Goal: Task Accomplishment & Management: Manage account settings

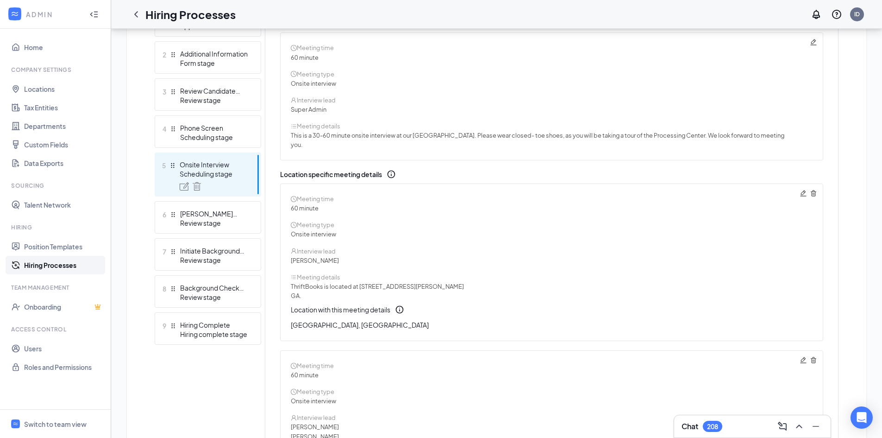
scroll to position [209, 0]
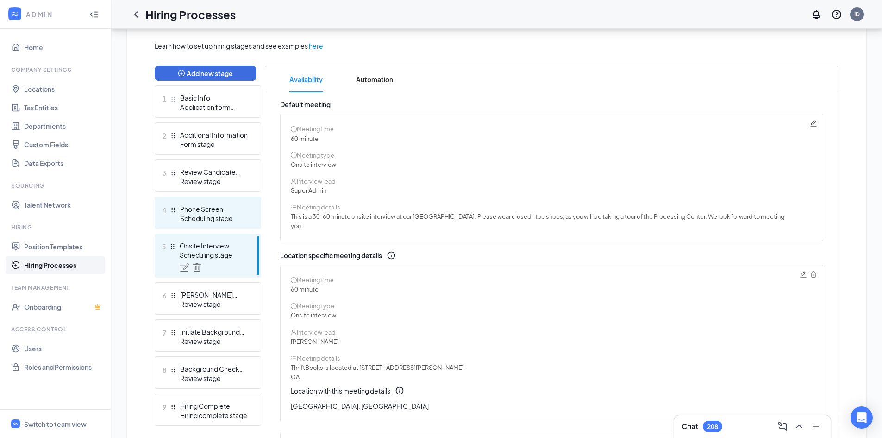
click at [233, 218] on div "Scheduling stage" at bounding box center [214, 218] width 68 height 9
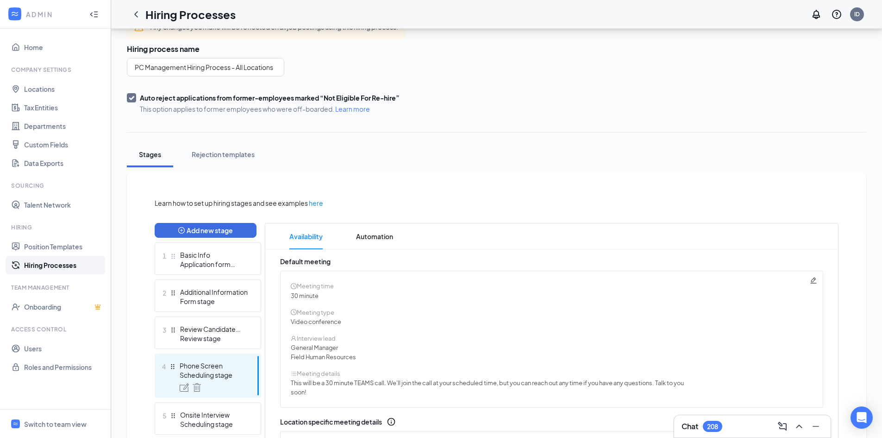
scroll to position [45, 0]
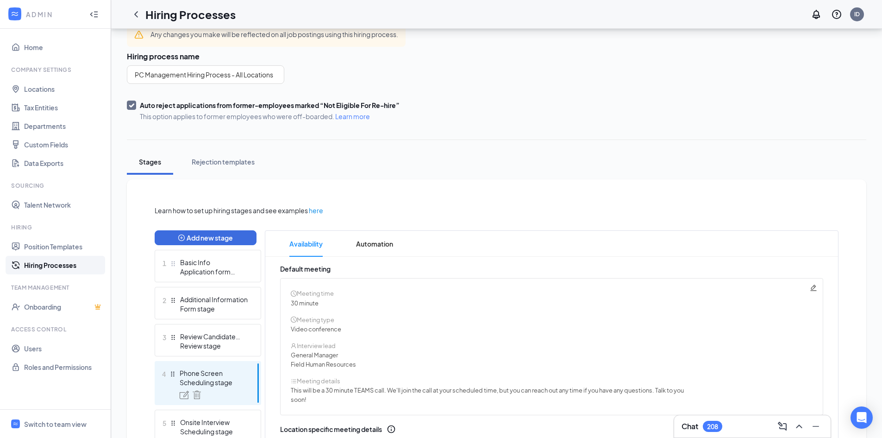
click at [320, 270] on span "Default meeting" at bounding box center [305, 268] width 50 height 8
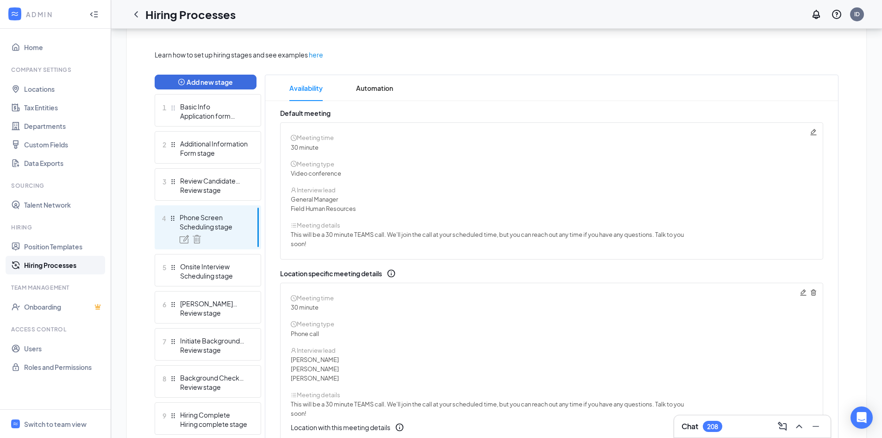
scroll to position [195, 0]
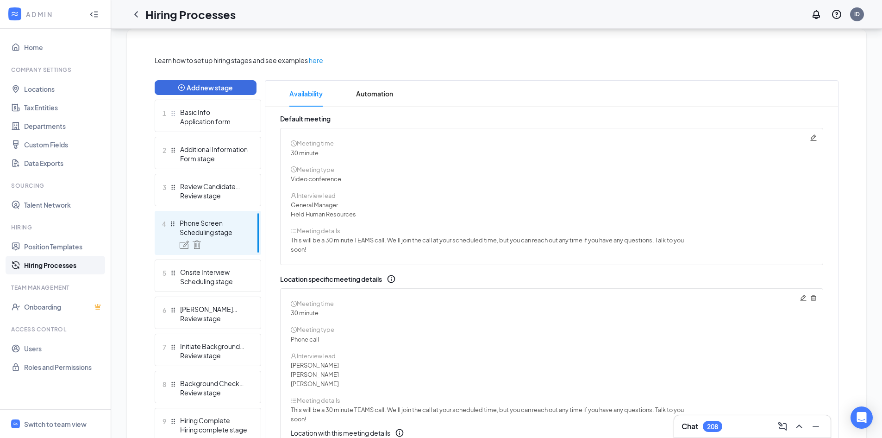
click at [816, 136] on icon "Pencil" at bounding box center [814, 137] width 6 height 6
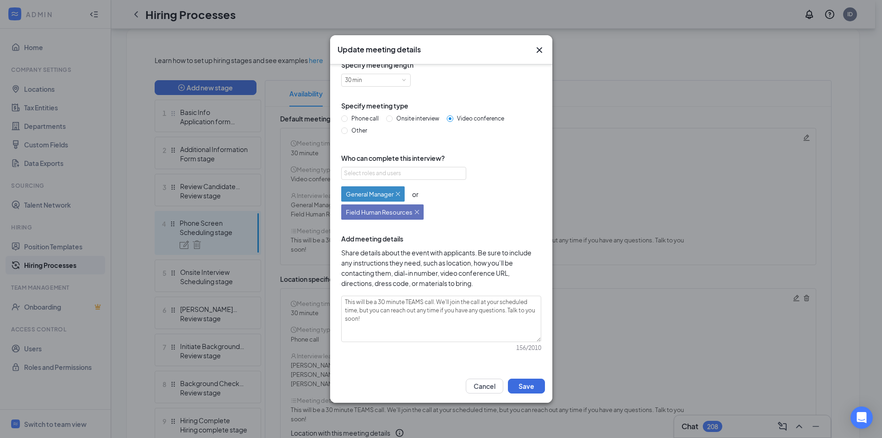
scroll to position [0, 0]
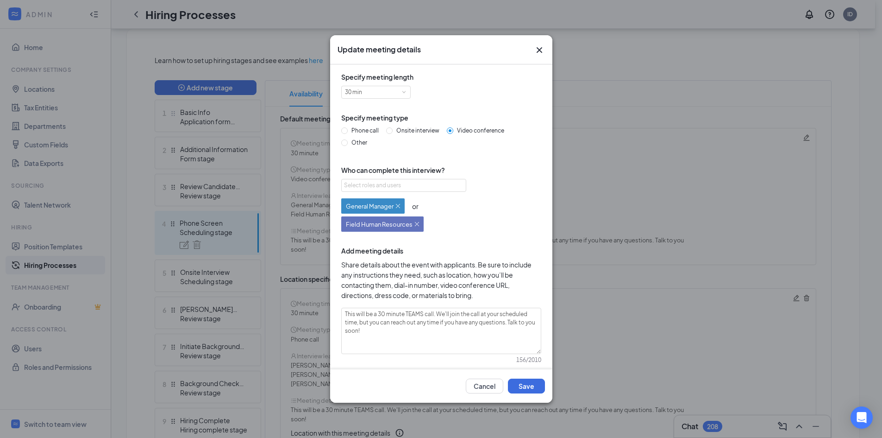
click at [410, 137] on div "Phone call Onsite interview Video conference Other" at bounding box center [441, 138] width 200 height 25
click at [408, 134] on label "Onsite interview" at bounding box center [414, 130] width 57 height 9
click at [393, 134] on input "Onsite interview" at bounding box center [389, 130] width 6 height 6
radio input "true"
radio input "false"
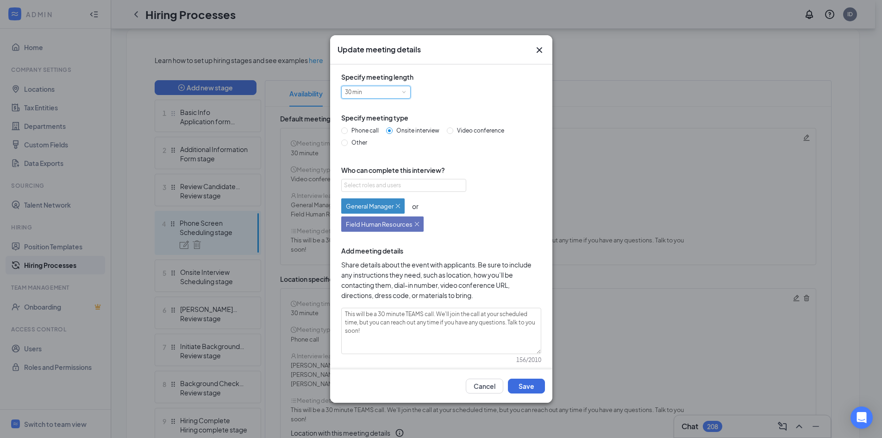
click at [396, 93] on div "30 min" at bounding box center [376, 92] width 62 height 12
click at [378, 152] on li "60 min" at bounding box center [375, 153] width 69 height 15
click at [414, 321] on textarea "This will be a 30 minute TEAMS call. We'll join the call at your scheduled time…" at bounding box center [441, 331] width 200 height 46
drag, startPoint x: 412, startPoint y: 334, endPoint x: 341, endPoint y: 309, distance: 75.0
click at [341, 309] on textarea "This will be a 30 minute TEAMS call. We'll join the call at your scheduled time…" at bounding box center [441, 331] width 200 height 46
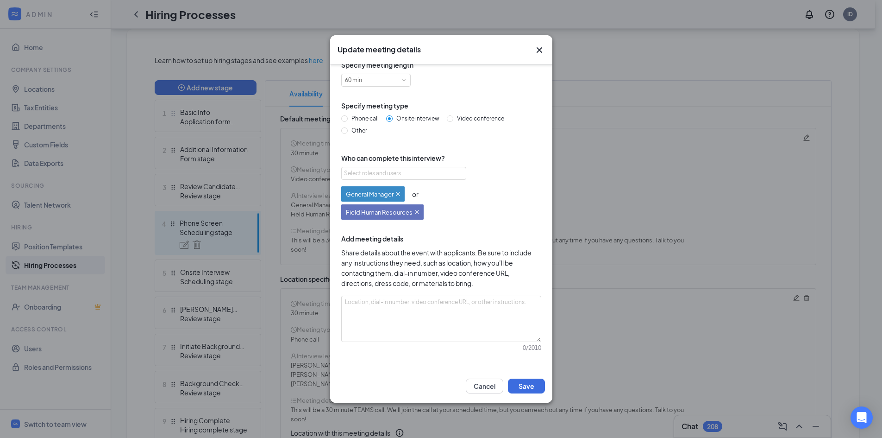
scroll to position [11, 0]
click at [487, 386] on button "Cancel" at bounding box center [485, 385] width 38 height 15
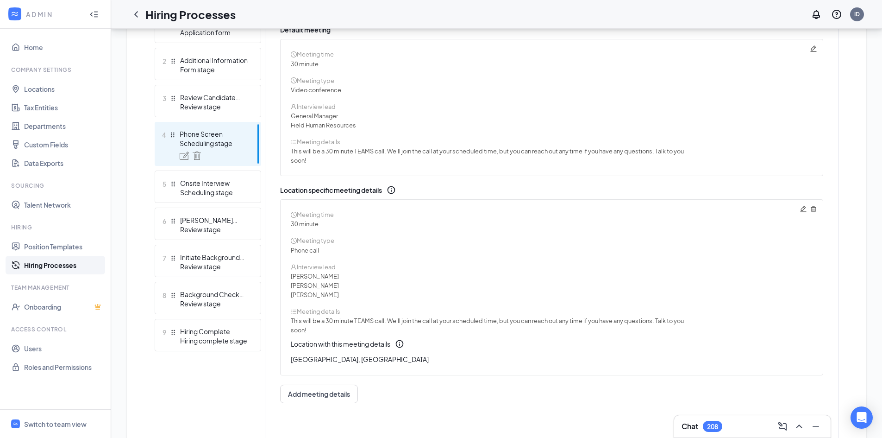
scroll to position [296, 0]
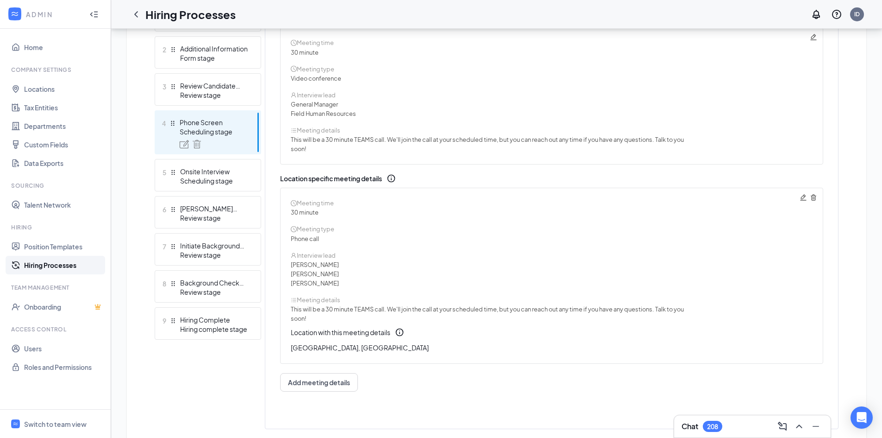
click at [803, 201] on icon "Pencil" at bounding box center [803, 197] width 7 height 7
radio input "true"
radio input "false"
type textarea "This will be a 30 minute TEAMS call. We'll join the call at your scheduled time…"
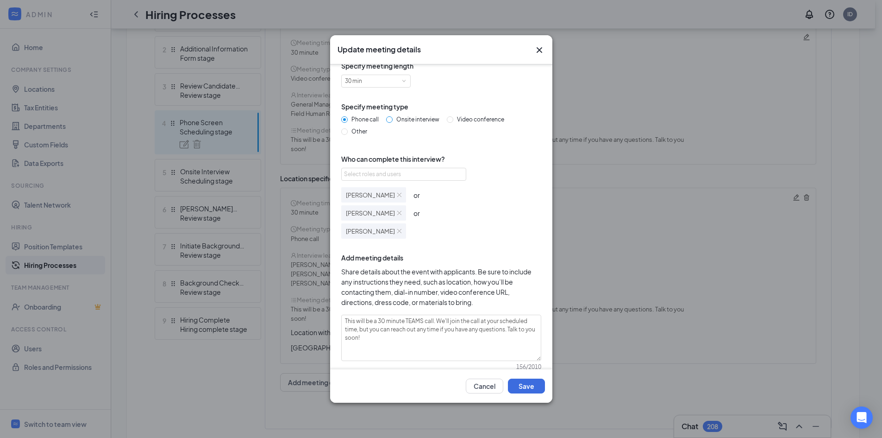
click at [413, 118] on span "Onsite interview" at bounding box center [418, 119] width 50 height 7
click at [393, 118] on input "Onsite interview" at bounding box center [389, 119] width 6 height 6
radio input "true"
radio input "false"
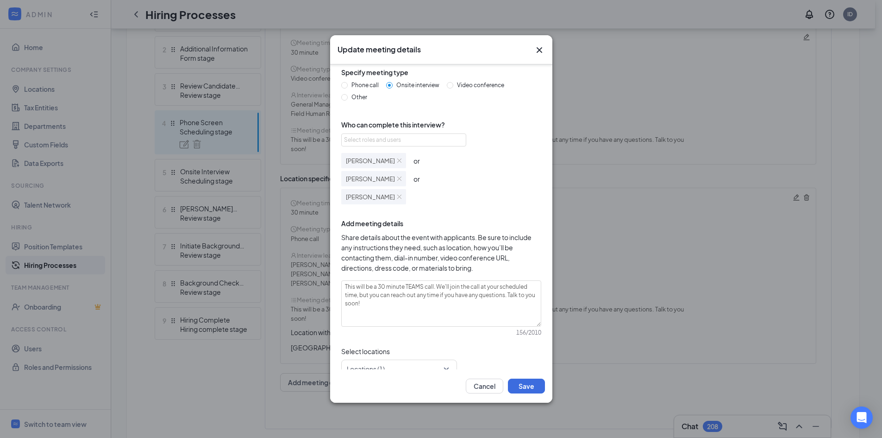
scroll to position [62, 0]
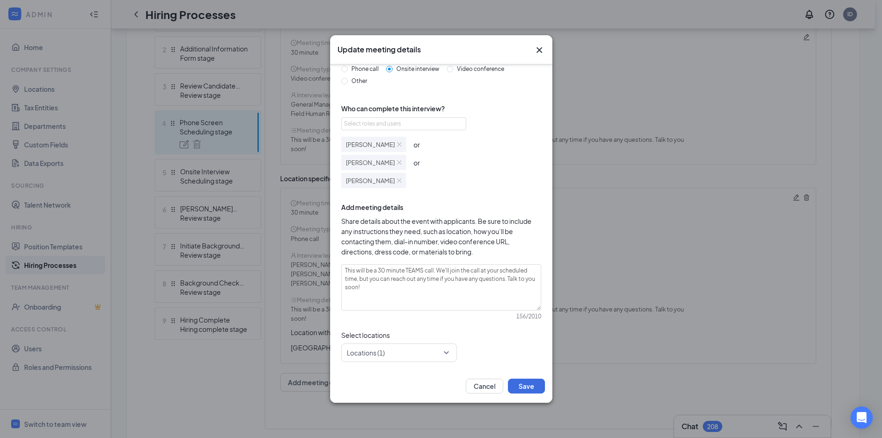
click at [402, 182] on img at bounding box center [399, 180] width 4 height 4
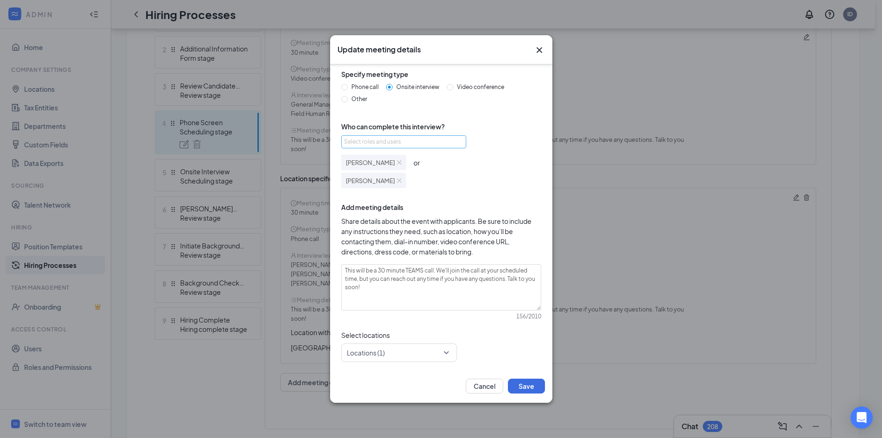
click at [390, 141] on div "Select roles and users" at bounding box center [401, 141] width 114 height 9
type input "ivette"
click at [428, 173] on div "Ivette Dupuis idupuis@thriftbooks.com" at bounding box center [403, 178] width 125 height 25
checkbox input "true"
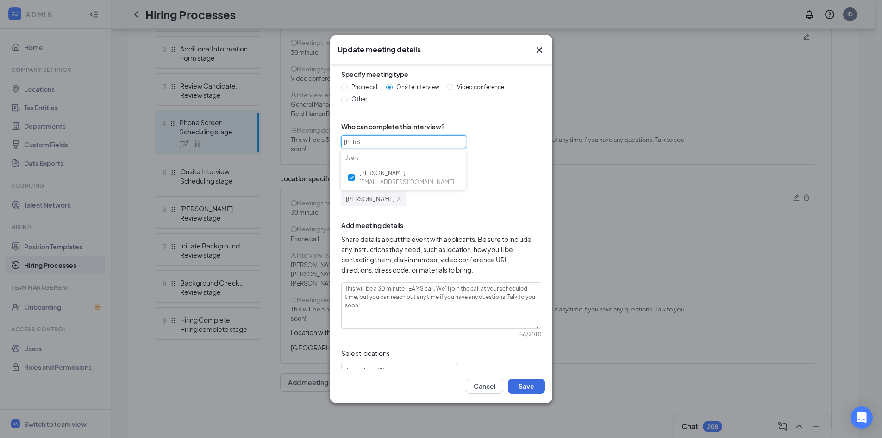
type input "ivette"
click at [487, 241] on span "Share details about the event with applicants. Be sure to include any instructi…" at bounding box center [441, 254] width 200 height 41
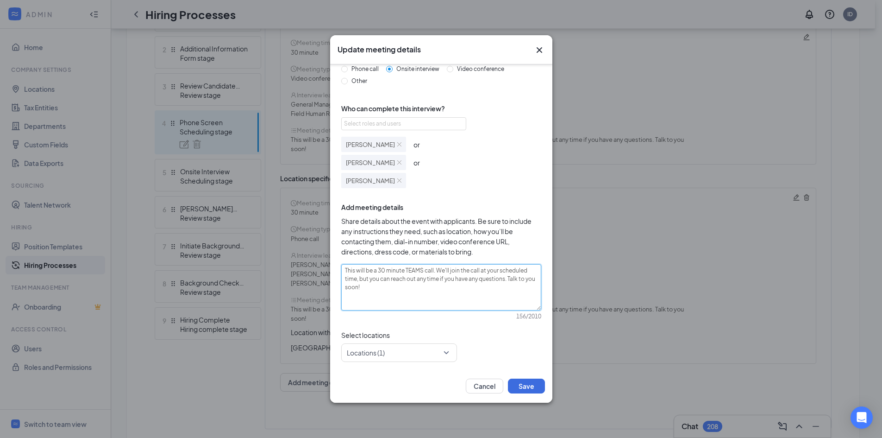
drag, startPoint x: 383, startPoint y: 301, endPoint x: 339, endPoint y: 267, distance: 55.2
click at [339, 267] on div "Specify meeting length 30 min Specify meeting type Phone call Onsite interview …" at bounding box center [442, 186] width 208 height 352
click at [411, 291] on textarea "This will be a 30 minute TEAMS call. We'll join the call at your scheduled time…" at bounding box center [441, 287] width 200 height 46
drag, startPoint x: 411, startPoint y: 291, endPoint x: 321, endPoint y: 260, distance: 95.5
click at [321, 260] on div "Update meeting details Specify meeting length 30 min Specify meeting type Phone…" at bounding box center [441, 219] width 882 height 438
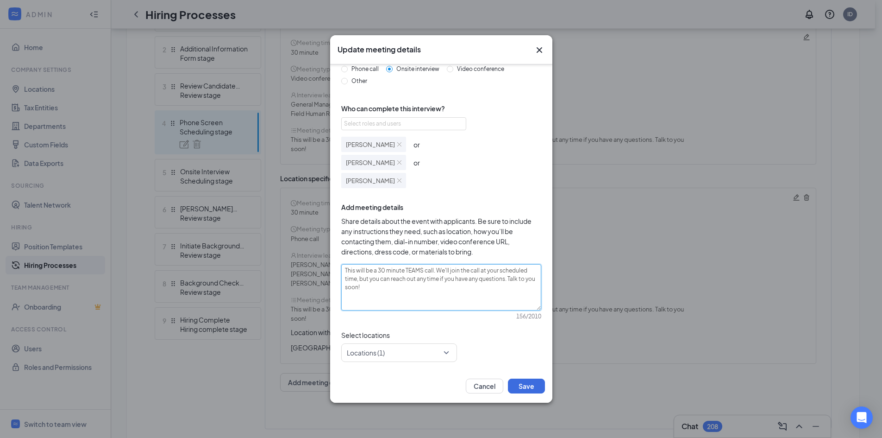
click at [403, 277] on textarea "This will be a 30 minute TEAMS call. We'll join the call at your scheduled time…" at bounding box center [441, 287] width 200 height 46
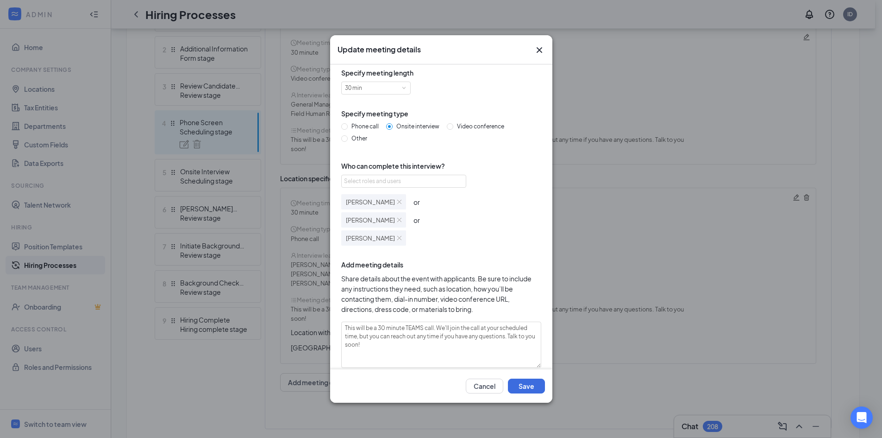
scroll to position [0, 0]
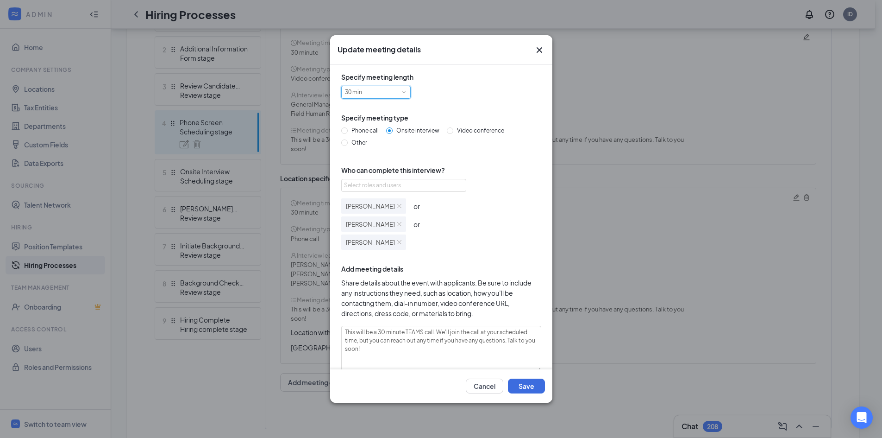
click at [407, 94] on div "30 min" at bounding box center [376, 92] width 62 height 12
click at [382, 153] on li "60 min" at bounding box center [375, 153] width 69 height 15
click at [430, 342] on textarea "This will be a 30 minute TEAMS call. We'll join the call at your scheduled time…" at bounding box center [441, 349] width 200 height 46
drag, startPoint x: 401, startPoint y: 360, endPoint x: 342, endPoint y: 313, distance: 75.2
click at [342, 313] on div "Specify meeting length 60 min Specify meeting type Phone call Onsite interview …" at bounding box center [442, 248] width 208 height 352
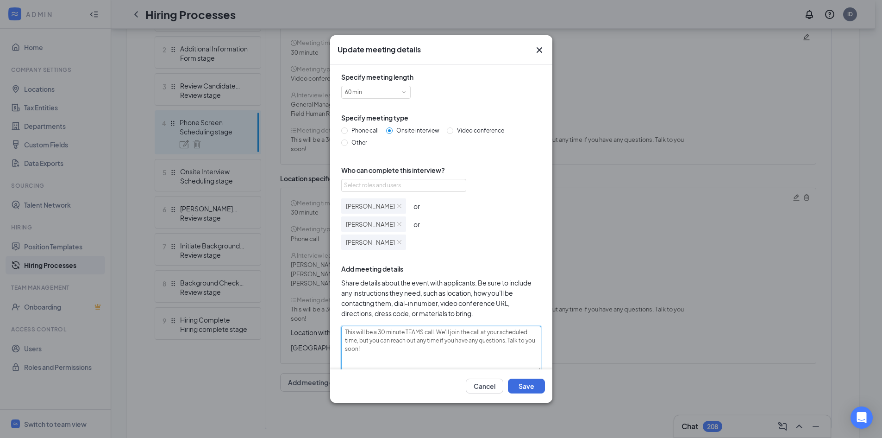
click at [379, 349] on textarea "This will be a 30 minute TEAMS call. We'll join the call at your scheduled time…" at bounding box center [441, 349] width 200 height 46
click at [433, 332] on textarea "This will be a 30 minute TEAMS call. We'll join the call at your scheduled time…" at bounding box center [441, 349] width 200 height 46
type textarea "This will be a 30 minute TEAMS cal. We'll join the call at your scheduled time,…"
type textarea "This will be a 30 minute TEAMS ca. We'll join the call at your scheduled time, …"
type textarea "This will be a 30 minute TEAMS c. We'll join the call at your scheduled time, b…"
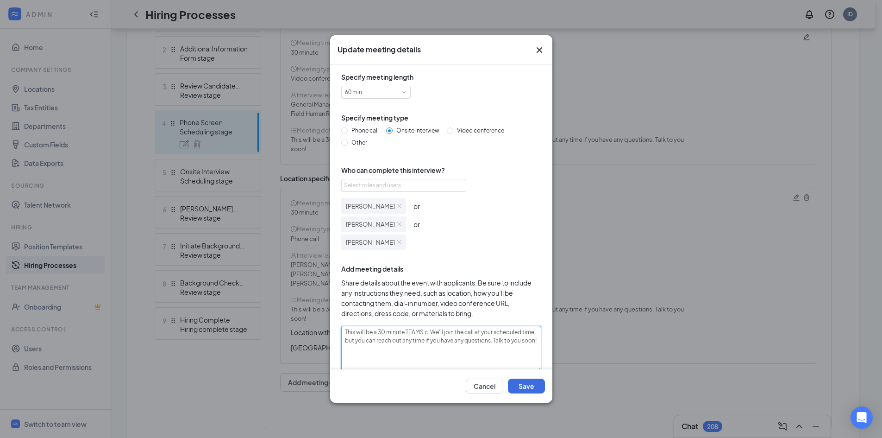
type textarea "This will be a 30 minute TEAMS . We'll join the call at your scheduled time, bu…"
type textarea "This will be a 30 minute TEAMS. We'll join the call at your scheduled time, but…"
type textarea "This will be a 30 minute TEA. We'll join the call at your scheduled time, but y…"
type textarea "This will be a 30 minute TE. We'll join the call at your scheduled time, but yo…"
type textarea "This will be a 30 minute T. We'll join the call at your scheduled time, but you…"
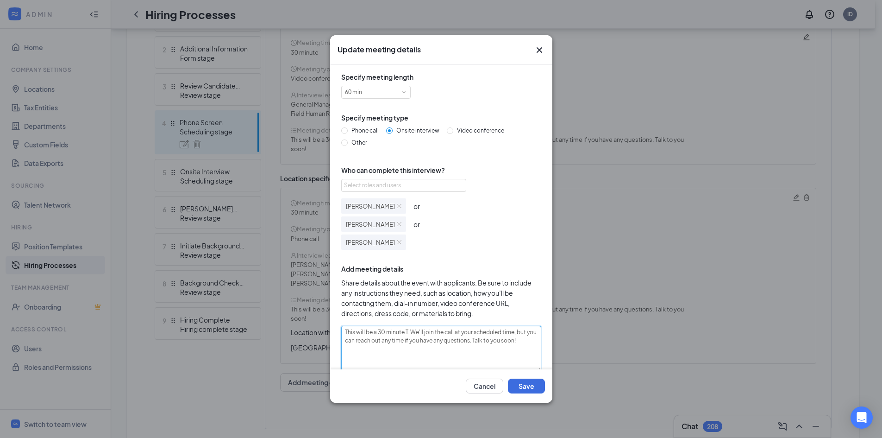
type textarea "This will be a 30 minute . We'll join the call at your scheduled time, but you …"
type textarea "This will be a 30 minute. We'll join the call at your scheduled time, but you c…"
type textarea "This will be a 30 minut. We'll join the call at your scheduled time, but you ca…"
type textarea "This will be a 30 minu. We'll join the call at your scheduled time, but you can…"
type textarea "This will be a 30 min. We'll join the call at your scheduled time, but you can …"
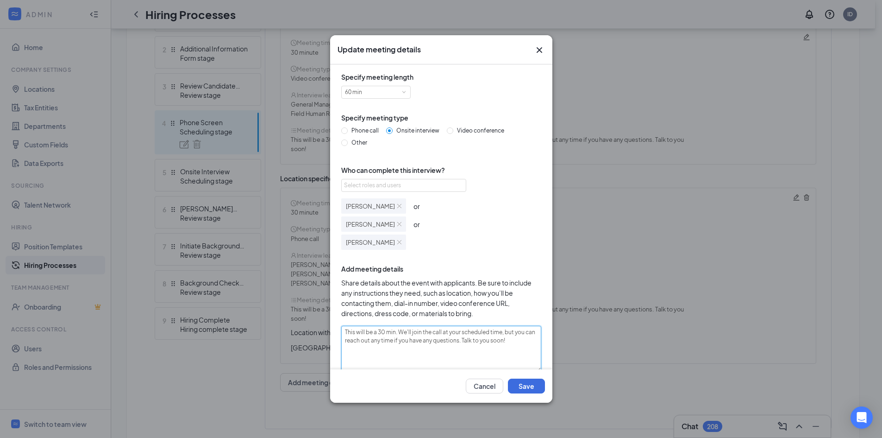
type textarea "This will be a 30 mi. We'll join the call at your scheduled time, but you can r…"
type textarea "This will be a 30 . We'll join the call at your scheduled time, but you can rea…"
type textarea "This will be a 30. We'll join the call at your scheduled time, but you can reac…"
type textarea "This will be a 3. We'll join the call at your scheduled time, but you can reach…"
type textarea "This will be a . We'll join the call at your scheduled time, but you can reach …"
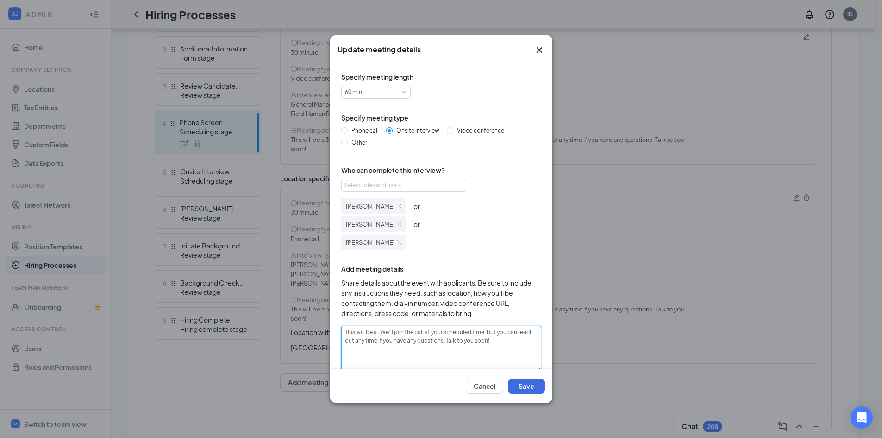
type textarea "This will be a. We'll join the call at your scheduled time, but you can reach o…"
type textarea "This will be an. We'll join the call at your scheduled time, but you can reach …"
type textarea "This will be an . We'll join the call at your scheduled time, but you can reach…"
type textarea "This will be an o. We'll join the call at your scheduled time, but you can reac…"
type textarea "This will be an on. We'll join the call at your scheduled time, but you can rea…"
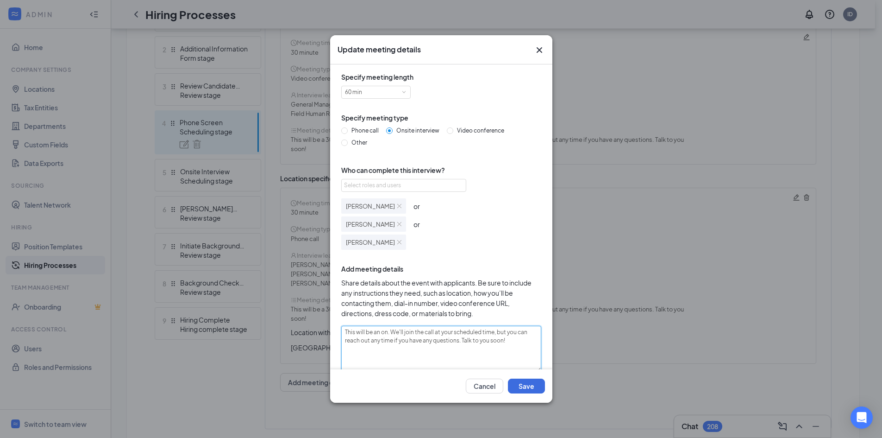
type textarea "This will be an ons. We'll join the call at your scheduled time, but you can re…"
type textarea "This will be an onsi. We'll join the call at your scheduled time, but you can r…"
type textarea "This will be an onsit. We'll join the call at your scheduled time, but you can …"
type textarea "This will be an onsite. We'll join the call at your scheduled time, but you can…"
type textarea "This will be an onsite . We'll join the call at your scheduled time, but you ca…"
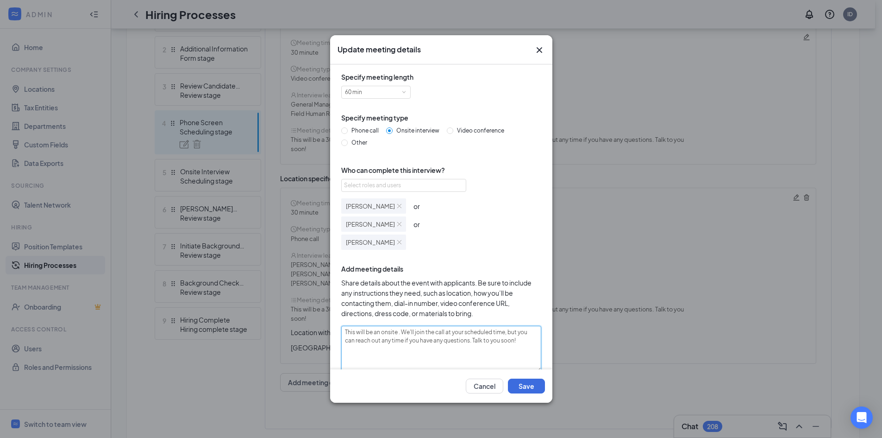
type textarea "This will be an onsite i. We'll join the call at your scheduled time, but you c…"
type textarea "This will be an onsite in. We'll join the call at your scheduled time, but you …"
type textarea "This will be an onsite int. We'll join the call at your scheduled time, but you…"
type textarea "This will be an onsite inte. We'll join the call at your scheduled time, but yo…"
type textarea "This will be an onsite inter. We'll join the call at your scheduled time, but y…"
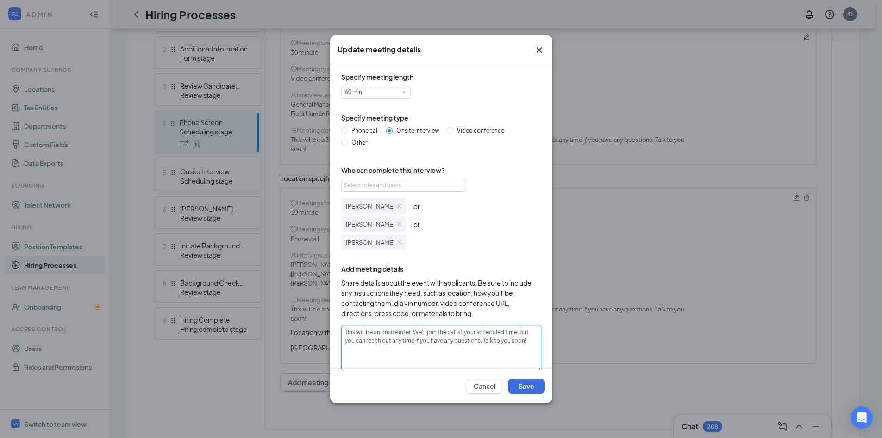
type textarea "This will be an onsite interv. We'll join the call at your scheduled time, but …"
type textarea "This will be an onsite intervi. We'll join the call at your scheduled time, but…"
type textarea "This will be an onsite intervie. We'll join the call at your scheduled time, bu…"
type textarea "This will be an onsite interview. We'll join the call at your scheduled time, b…"
drag, startPoint x: 424, startPoint y: 334, endPoint x: 445, endPoint y: 356, distance: 30.1
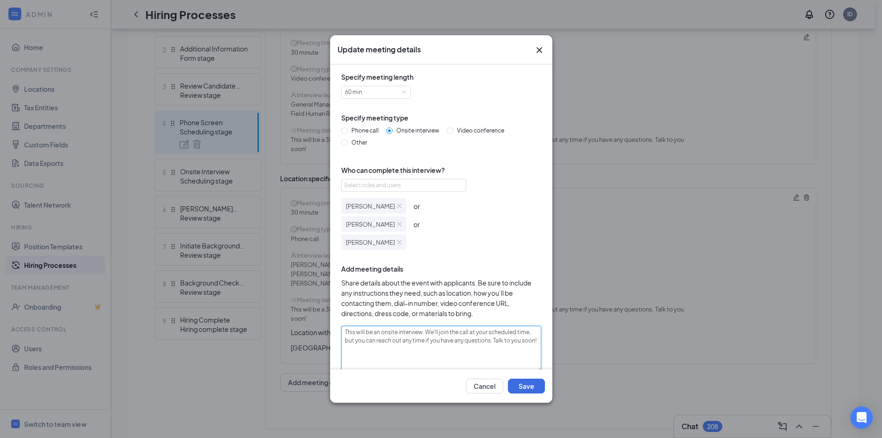
click at [445, 356] on textarea "This will be an onsite interview. We'll join the call at your scheduled time, b…" at bounding box center [441, 349] width 200 height 46
type textarea "This will be an onsite interview."
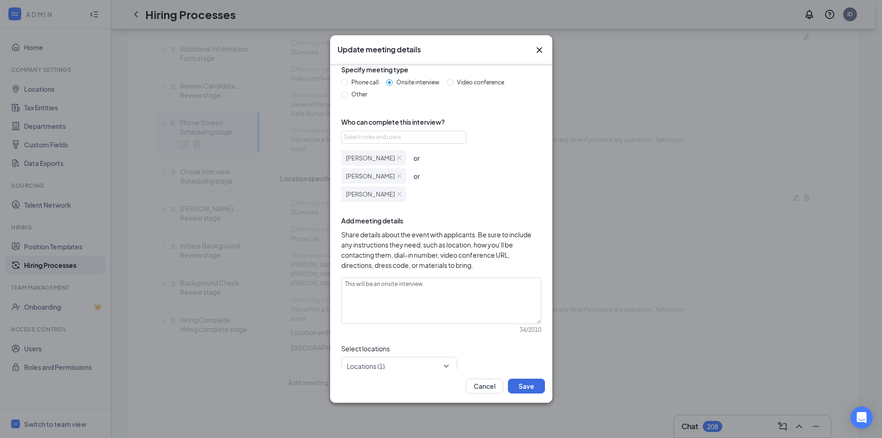
scroll to position [62, 0]
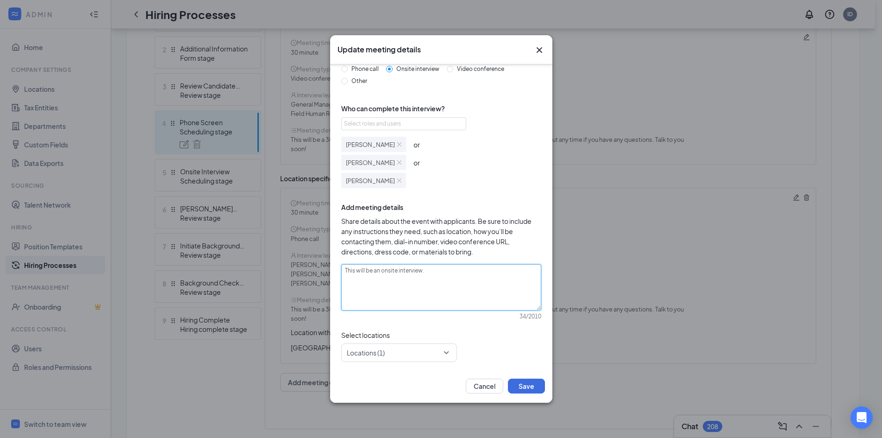
click at [483, 272] on textarea "This will be an onsite interview." at bounding box center [441, 287] width 200 height 46
click at [426, 278] on textarea "This will be an onsite interview." at bounding box center [441, 287] width 200 height 46
drag, startPoint x: 428, startPoint y: 274, endPoint x: 260, endPoint y: 260, distance: 168.7
click at [260, 260] on div "Update meeting details Specify meeting length 60 min Specify meeting type Phone…" at bounding box center [441, 219] width 882 height 438
paste textarea "his will be an onsite interview at our location: 📍 4734 Trident Ct, Halethorpe,…"
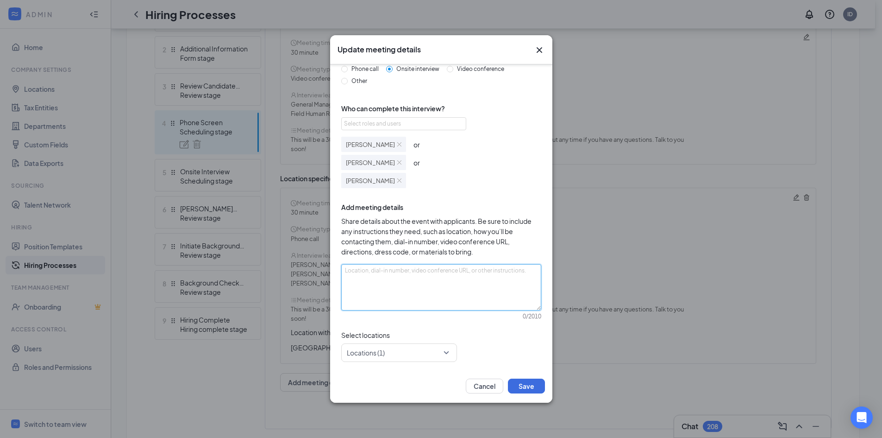
type textarea "his will be an onsite interview at our location: 📍 4734 Trident Ct, Halethorpe,…"
click at [344, 270] on textarea "his will be an onsite interview at our location: 📍 4734 Trident Ct, Halethorpe,…" at bounding box center [441, 287] width 200 height 46
click at [504, 277] on textarea "This will be an onsite interview at our location: 📍 4734 Trident Ct, Halethorpe…" at bounding box center [441, 287] width 200 height 46
type textarea "This will be an onsite interview at our location: 📍 4734 Trident Ct, Halethorpe…"
click at [470, 270] on textarea "This will be an onsite interview at our location: 📍 4734 Trident Ct, Halethorpe…" at bounding box center [441, 287] width 200 height 46
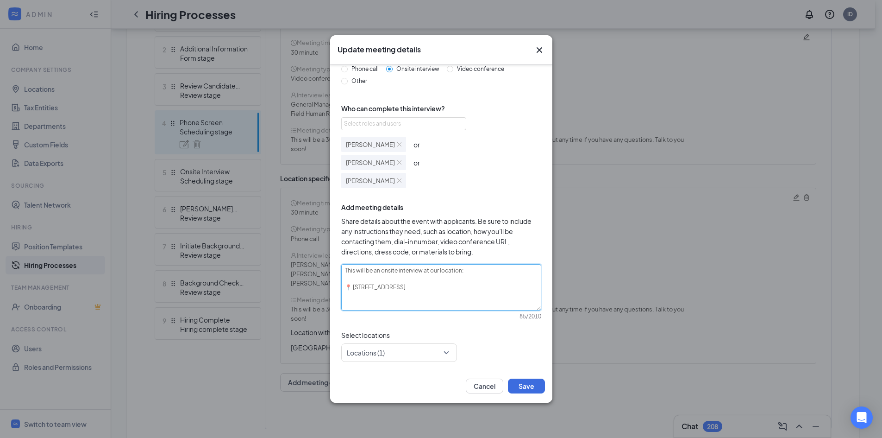
type textarea "This will be an onsite interview at our location 📍 4734 Trident Ct, Halethorpe,…"
type textarea "This will be an onsite interview at our location. 📍 4734 Trident Ct, Halethorpe…"
paste textarea "We look forward to meeting you!"
click at [475, 285] on textarea "This will be an onsite interview at our location. We look forward to meeting yo…" at bounding box center [441, 287] width 200 height 46
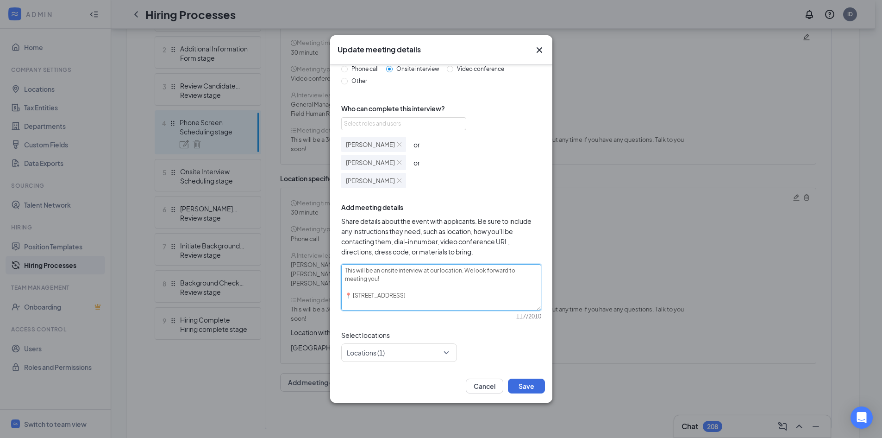
drag, startPoint x: 428, startPoint y: 274, endPoint x: 453, endPoint y: 283, distance: 26.2
click at [453, 283] on textarea "This will be an onsite interview at our location. We look forward to meeting yo…" at bounding box center [441, 287] width 200 height 46
click at [433, 354] on div at bounding box center [396, 352] width 98 height 15
type textarea "This will be an onsite interview at our location. We look forward to meeting yo…"
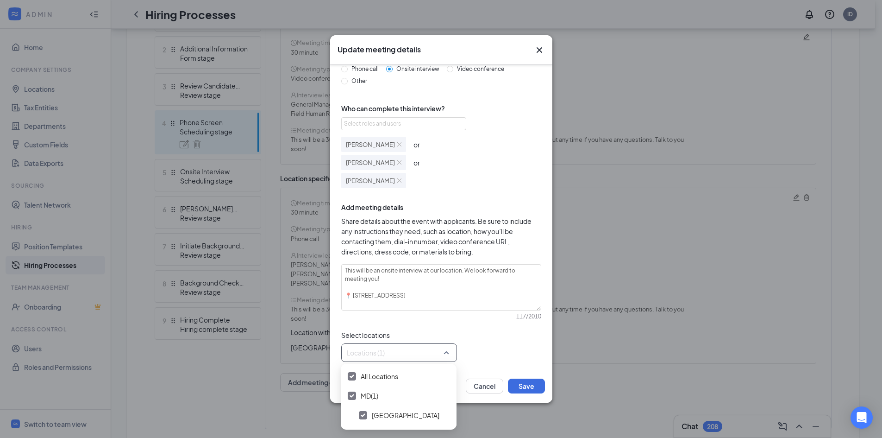
click at [490, 329] on div "Specify meeting length 60 min Specify meeting type Phone call Onsite interview …" at bounding box center [442, 186] width 208 height 352
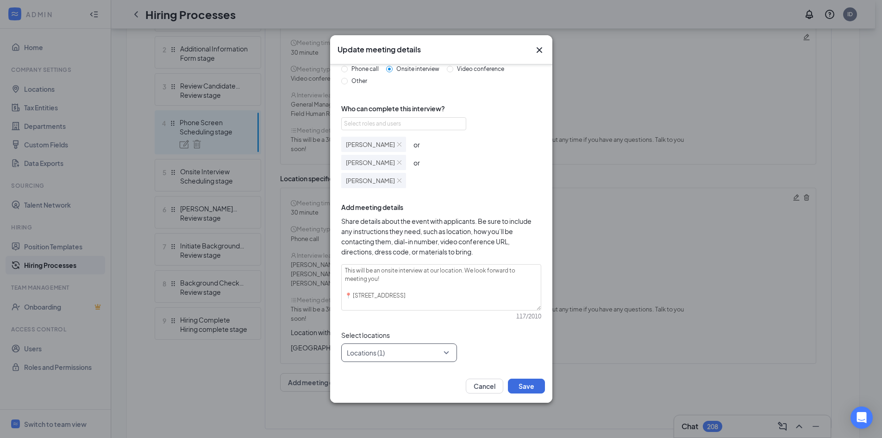
click at [443, 354] on div at bounding box center [396, 352] width 98 height 15
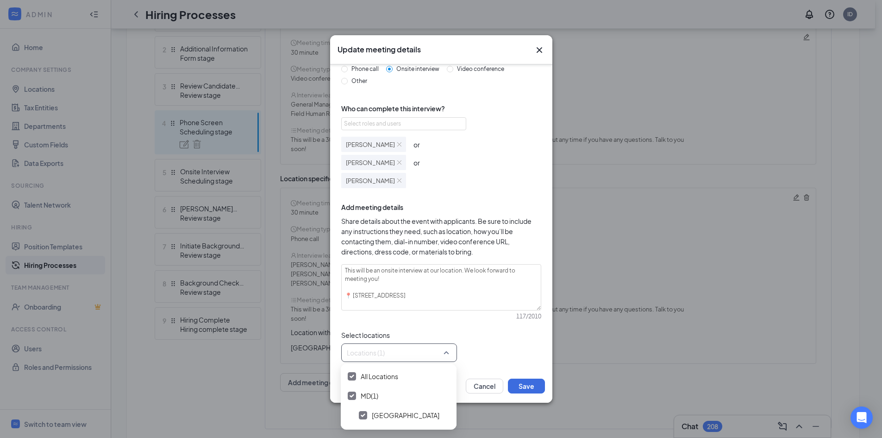
click at [469, 349] on div "Locations (1)" at bounding box center [441, 352] width 200 height 19
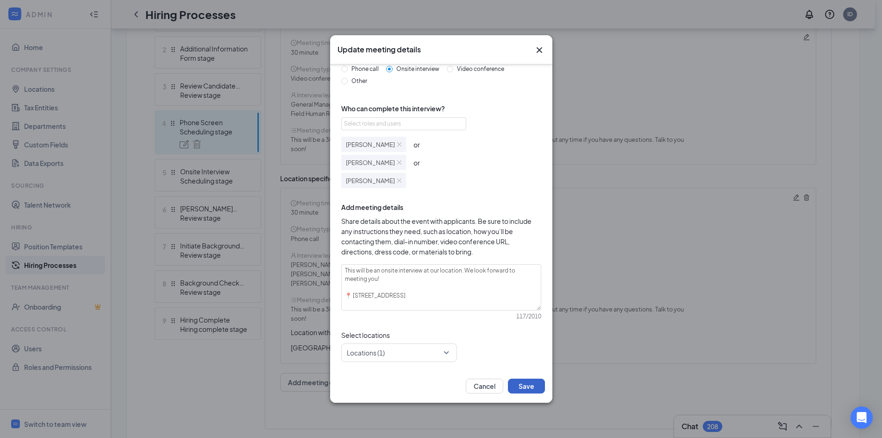
click at [522, 385] on button "Save" at bounding box center [526, 385] width 37 height 15
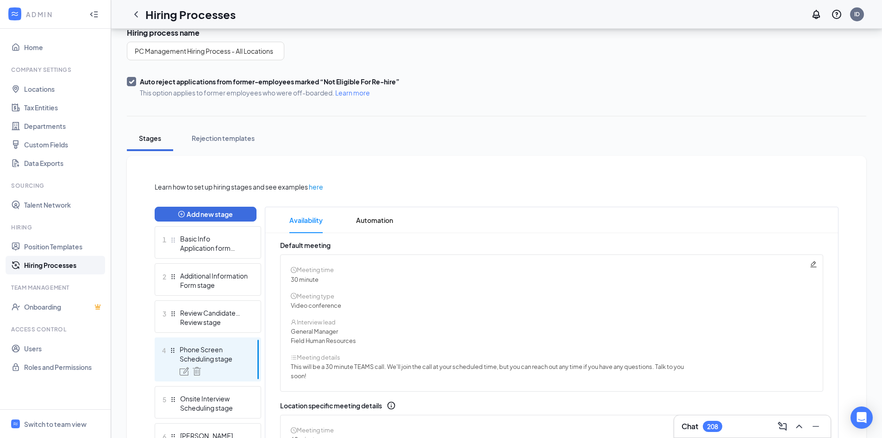
scroll to position [296, 0]
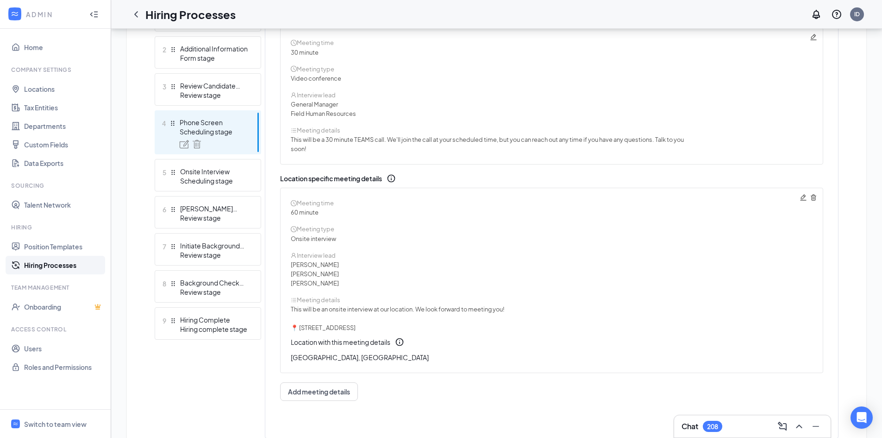
scroll to position [209, 0]
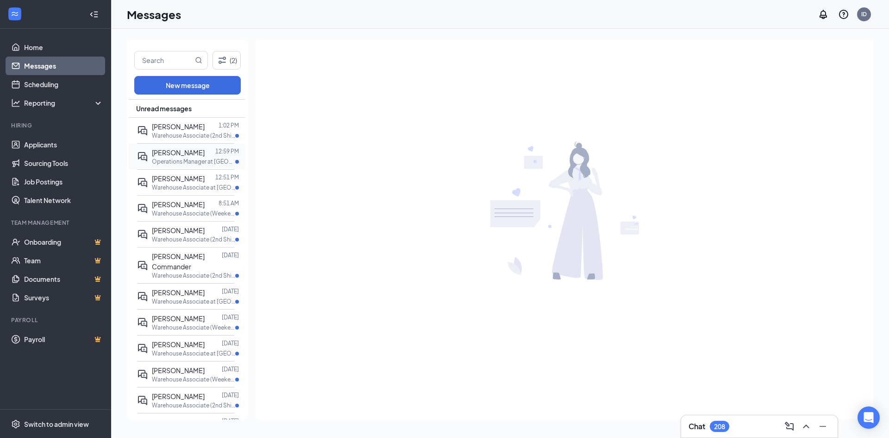
click at [183, 154] on span "Marc Buffington" at bounding box center [178, 152] width 53 height 8
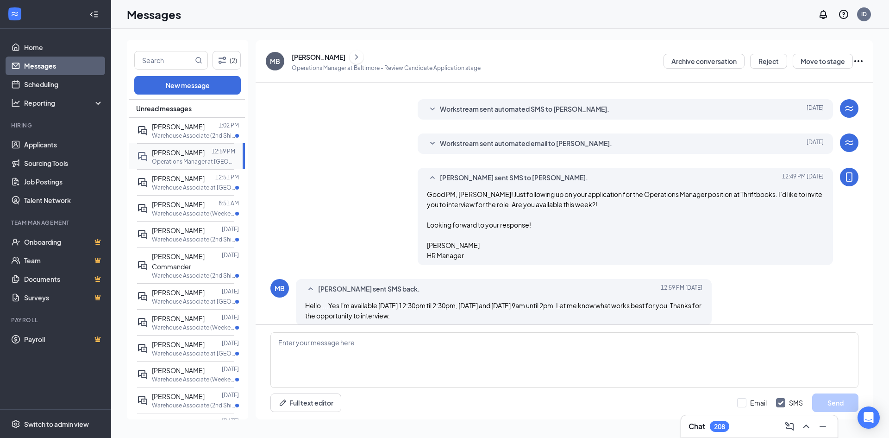
scroll to position [184, 0]
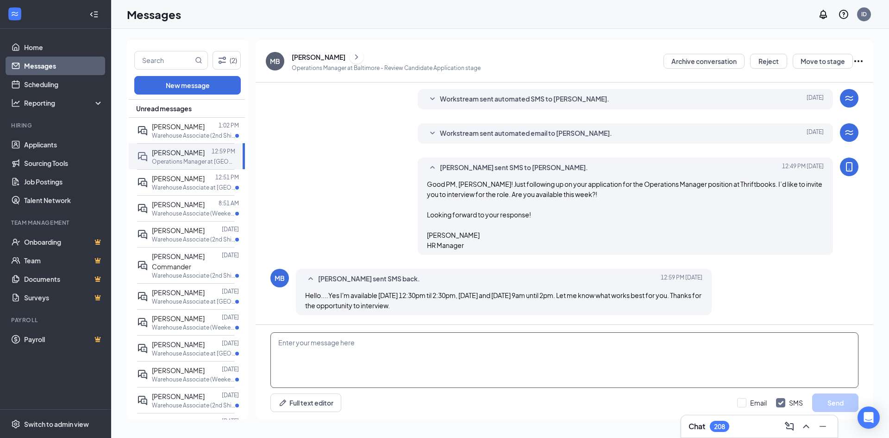
click at [486, 339] on textarea at bounding box center [564, 360] width 588 height 56
click at [859, 57] on icon "Ellipses" at bounding box center [858, 61] width 11 height 11
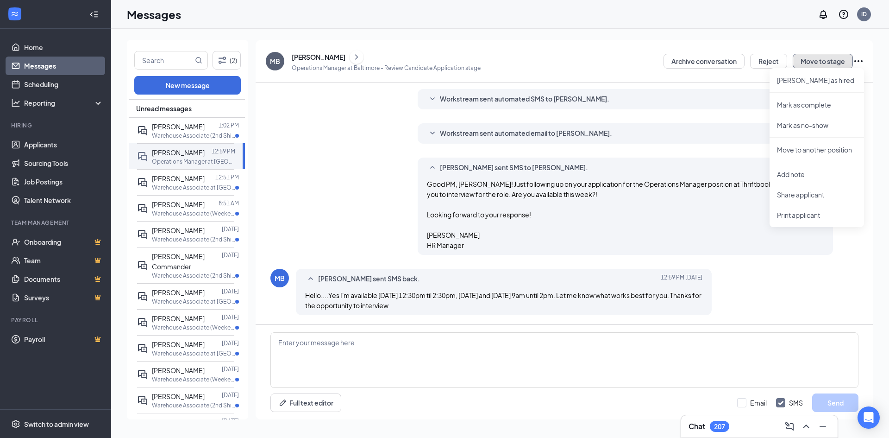
click at [829, 60] on button "Move to stage" at bounding box center [823, 61] width 60 height 15
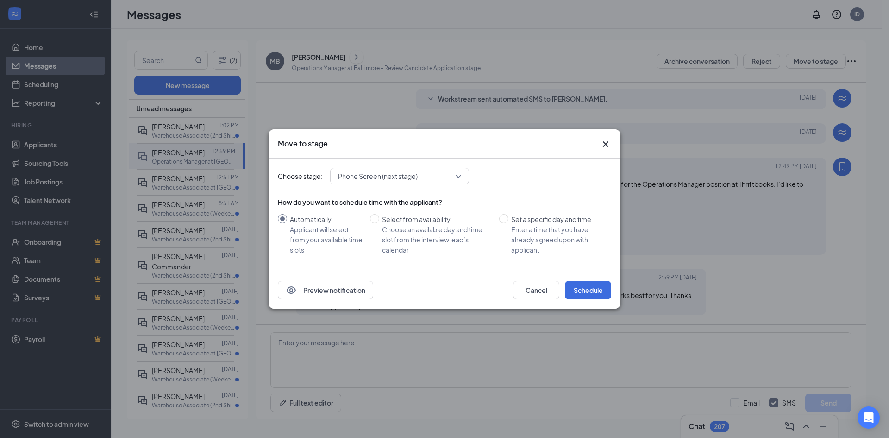
click at [439, 178] on span "Phone Screen (next stage)" at bounding box center [395, 176] width 115 height 14
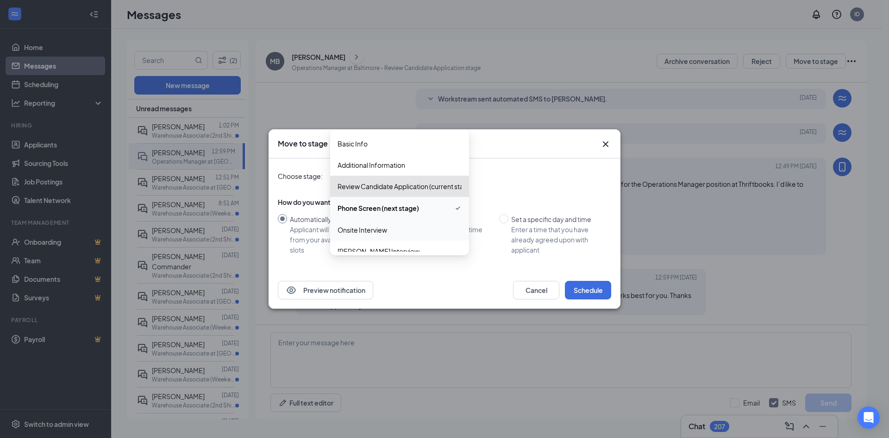
click at [442, 224] on div "Onsite Interview" at bounding box center [399, 229] width 139 height 21
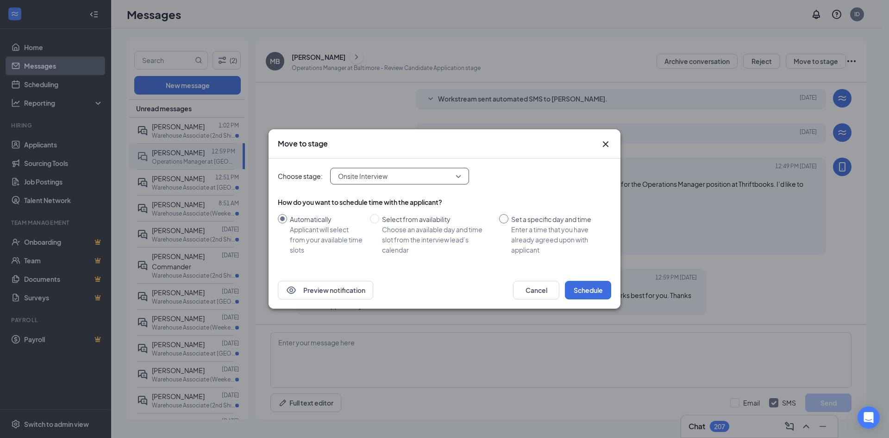
click at [529, 224] on div "Enter a time that you have already agreed upon with applicant" at bounding box center [557, 239] width 93 height 31
click at [509, 223] on input "Set a specific day and time Enter a time that you have already agreed upon with…" at bounding box center [503, 218] width 9 height 9
radio input "true"
radio input "false"
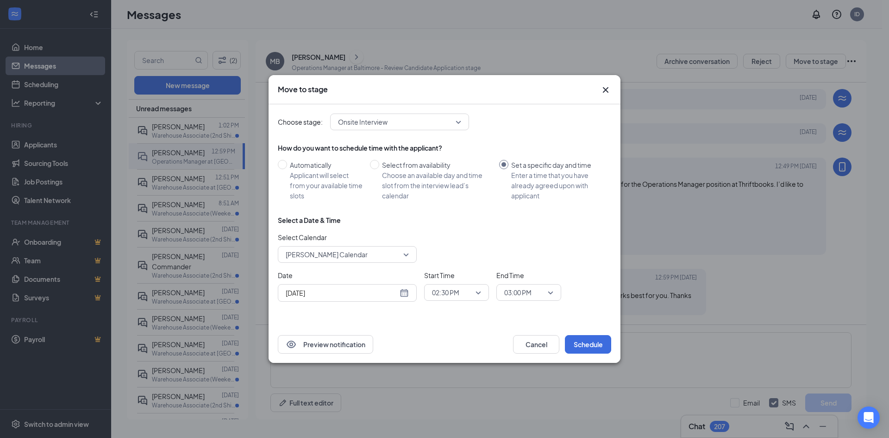
click at [409, 292] on div "[DATE]" at bounding box center [347, 293] width 139 height 18
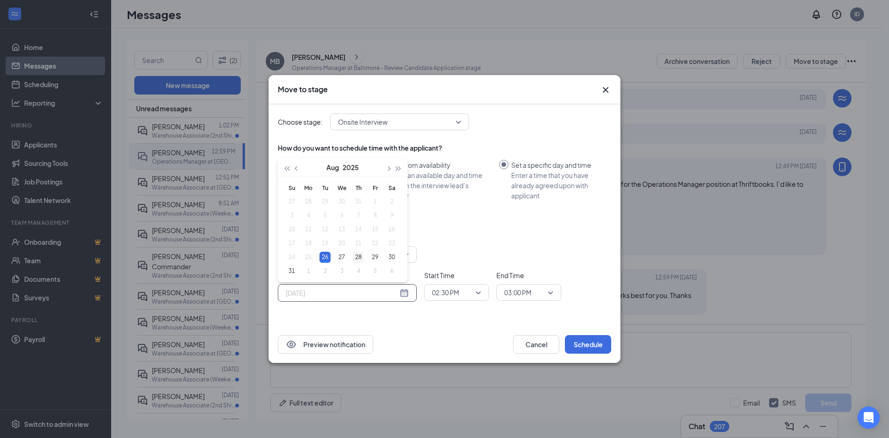
type input "[DATE]"
click at [360, 259] on div "28" at bounding box center [358, 257] width 11 height 11
click at [477, 290] on span "02:30 PM" at bounding box center [456, 292] width 49 height 14
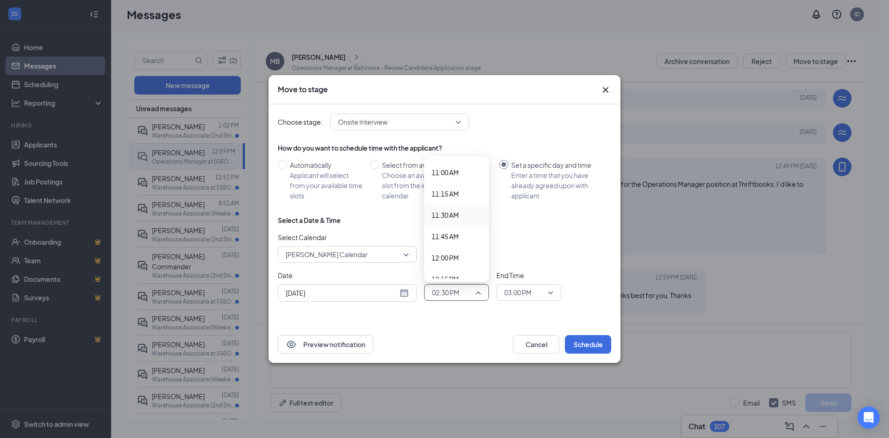
scroll to position [917, 0]
click at [453, 195] on span "11:00 AM" at bounding box center [445, 191] width 27 height 10
click at [537, 291] on span "03:00 PM" at bounding box center [524, 292] width 41 height 14
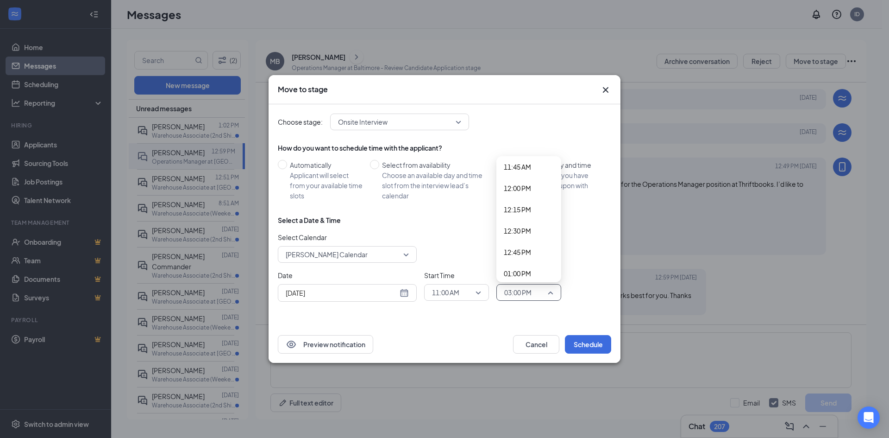
scroll to position [997, 0]
click at [528, 195] on span "12:00 PM" at bounding box center [517, 196] width 27 height 10
click at [617, 2] on div "Move to stage Choose stage: Onsite Interview 3980139 3616662 3980296 Basic Info…" at bounding box center [444, 219] width 889 height 438
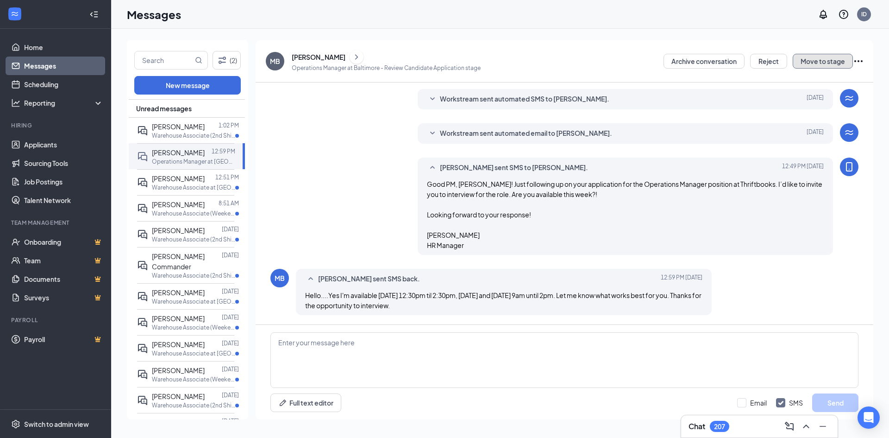
click at [827, 64] on button "Move to stage" at bounding box center [823, 61] width 60 height 15
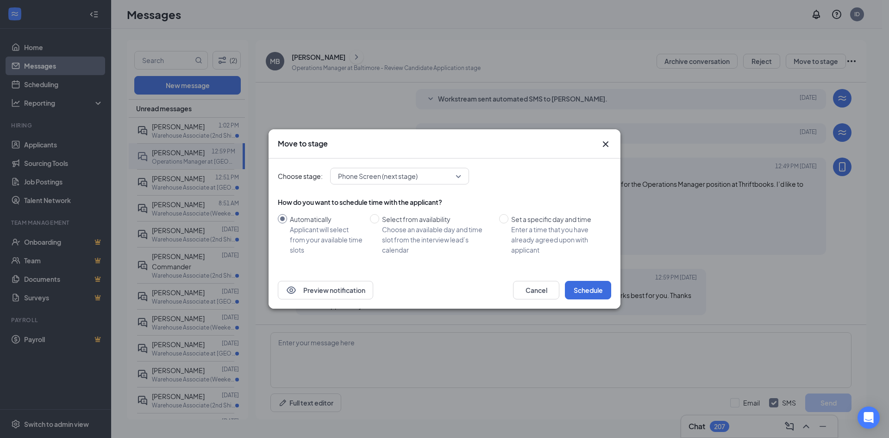
click at [443, 180] on span "Phone Screen (next stage)" at bounding box center [395, 176] width 115 height 14
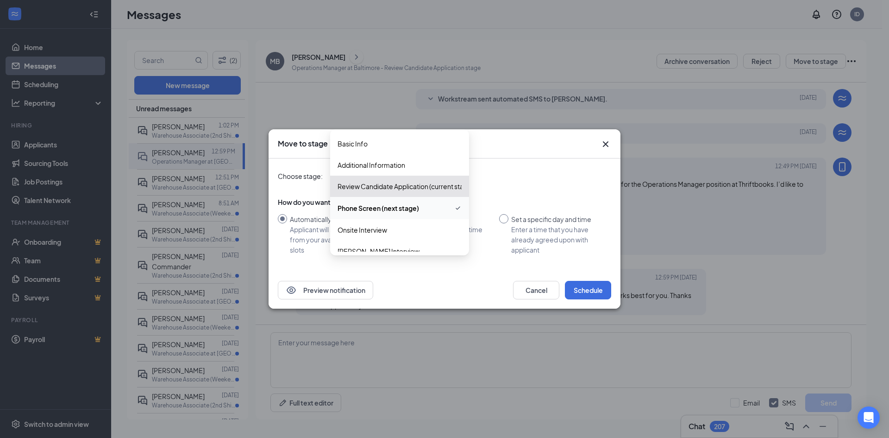
click at [537, 227] on div "Enter a time that you have already agreed upon with applicant" at bounding box center [557, 239] width 93 height 31
click at [509, 223] on input "Set a specific day and time Enter a time that you have already agreed upon with…" at bounding box center [503, 218] width 9 height 9
radio input "true"
radio input "false"
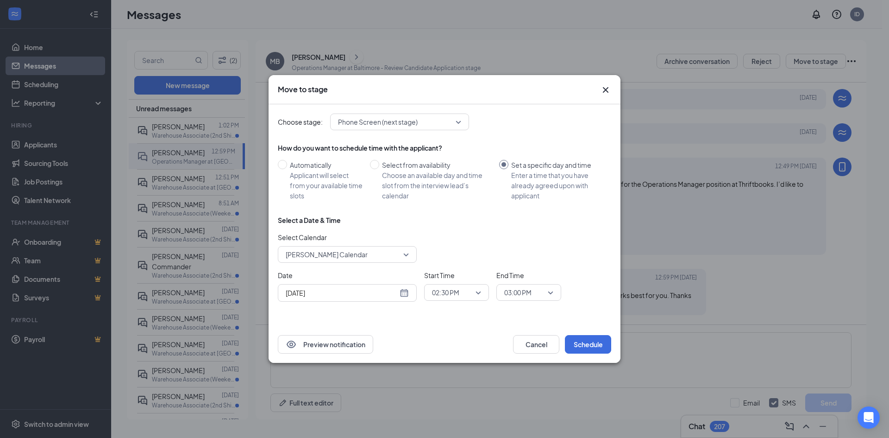
click at [456, 121] on span "Phone Screen (next stage)" at bounding box center [399, 122] width 123 height 14
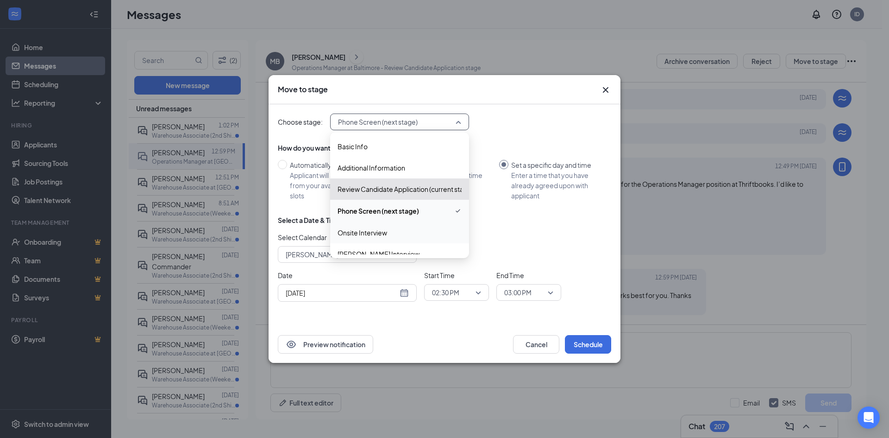
click at [404, 231] on span "Onsite Interview" at bounding box center [400, 232] width 124 height 10
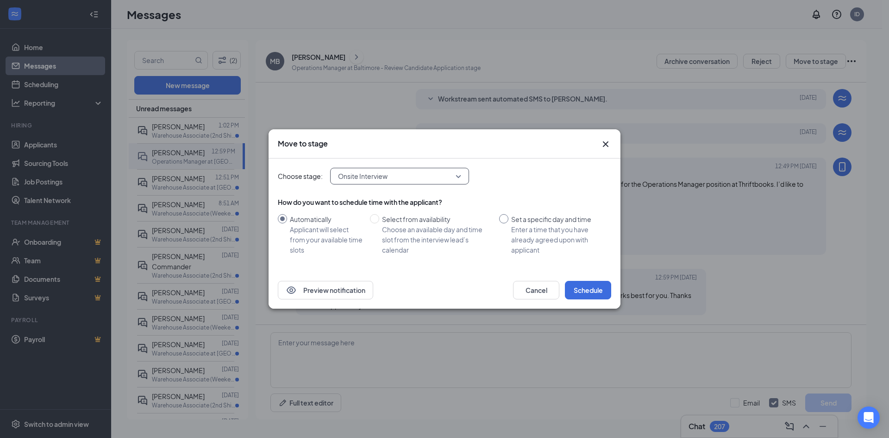
click at [525, 221] on div "Set a specific day and time" at bounding box center [557, 219] width 93 height 10
click at [509, 221] on input "Set a specific day and time Enter a time that you have already agreed upon with…" at bounding box center [503, 218] width 9 height 9
radio input "true"
radio input "false"
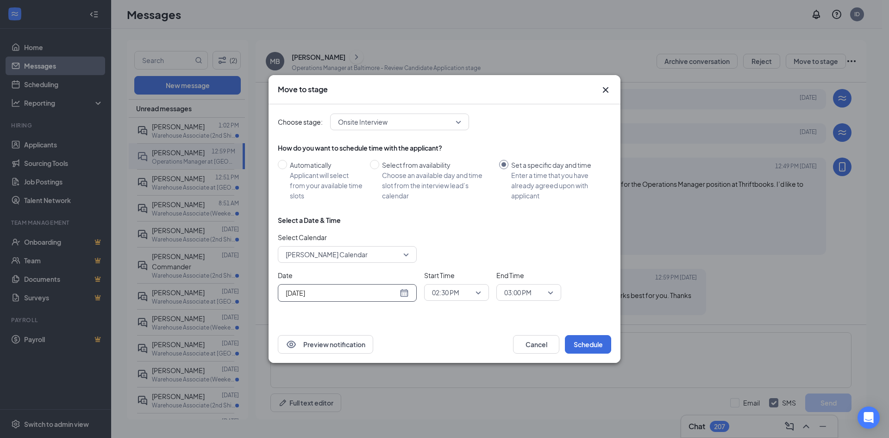
click at [403, 298] on div "Aug 26, 2025" at bounding box center [347, 293] width 139 height 18
type input "Aug 28, 2025"
click at [358, 253] on div "28" at bounding box center [358, 257] width 11 height 11
click at [481, 295] on div "02:30 PM" at bounding box center [456, 292] width 65 height 17
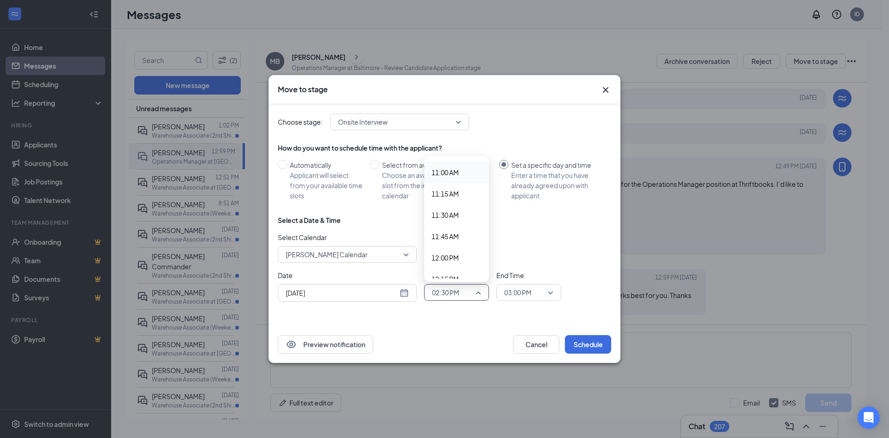
click at [473, 173] on span "11:00 AM" at bounding box center [457, 172] width 50 height 10
click at [537, 292] on span "03:00 PM" at bounding box center [524, 292] width 41 height 14
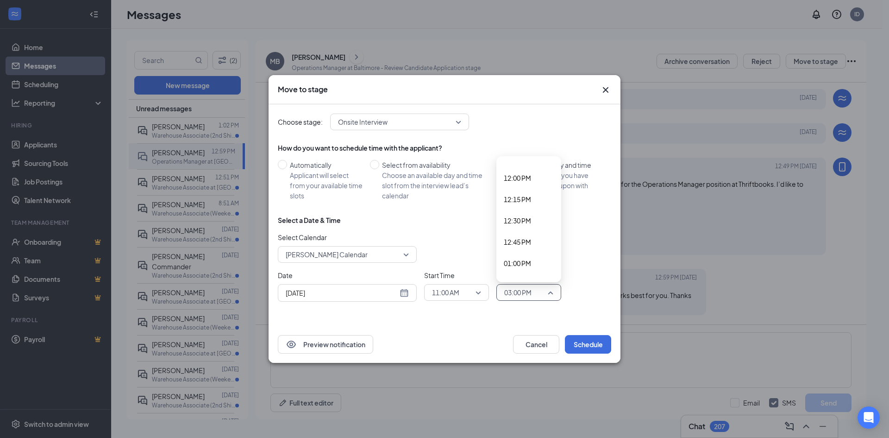
scroll to position [997, 0]
click at [532, 198] on span "12:00 PM" at bounding box center [529, 196] width 50 height 10
click at [481, 298] on span "11:00 AM" at bounding box center [456, 292] width 49 height 14
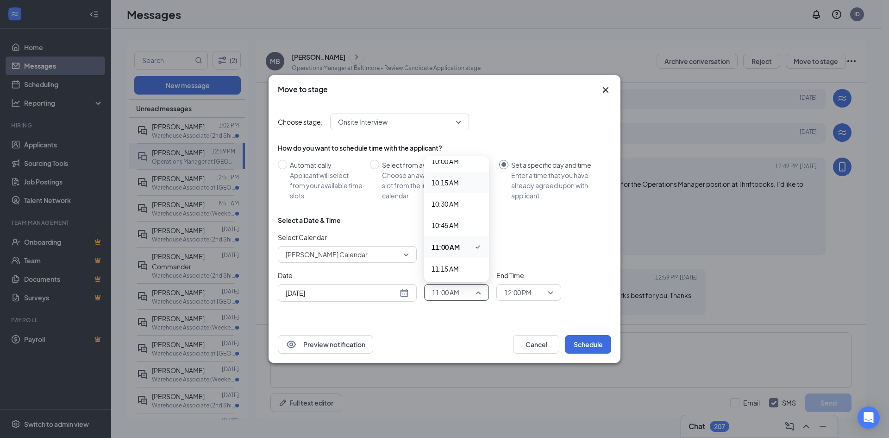
scroll to position [843, 0]
click at [466, 175] on span "10:00 AM" at bounding box center [457, 180] width 50 height 10
click at [547, 295] on span "12:00 PM" at bounding box center [528, 292] width 49 height 14
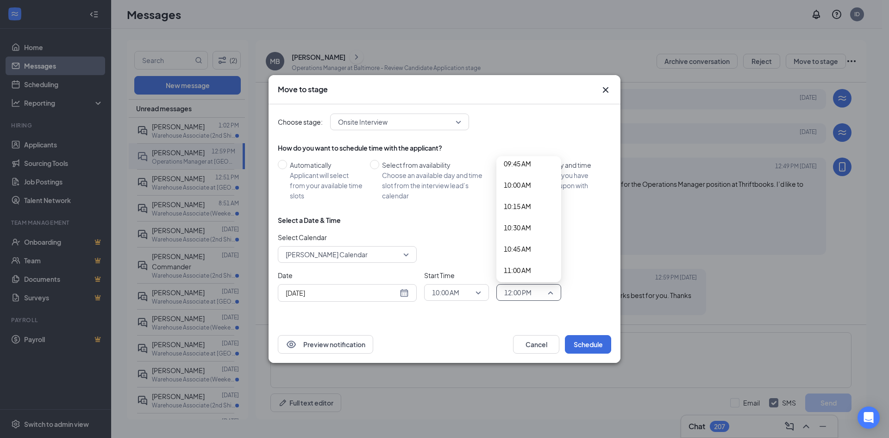
scroll to position [830, 0]
click at [532, 272] on div "11:00 AM" at bounding box center [529, 277] width 65 height 21
click at [594, 343] on button "Schedule" at bounding box center [588, 344] width 46 height 19
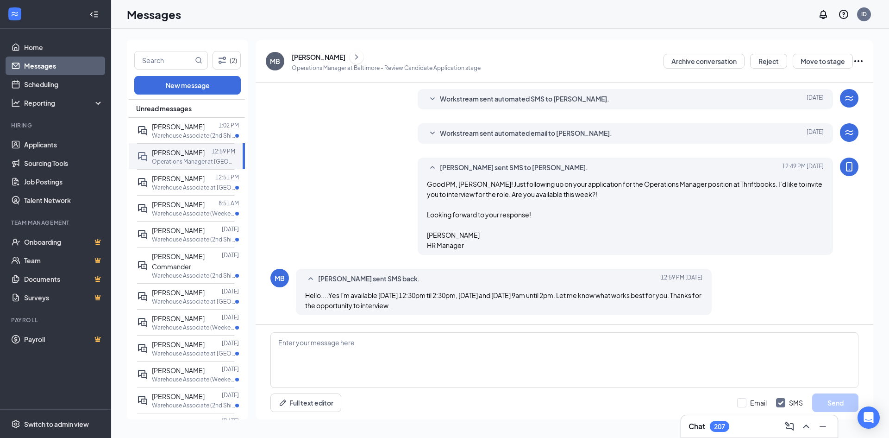
click at [711, 123] on div "Load earlier interactions (about 1 more) Applicant System Update (1) Workstream…" at bounding box center [564, 111] width 588 height 426
click at [444, 339] on textarea at bounding box center [564, 360] width 588 height 56
type textarea "J"
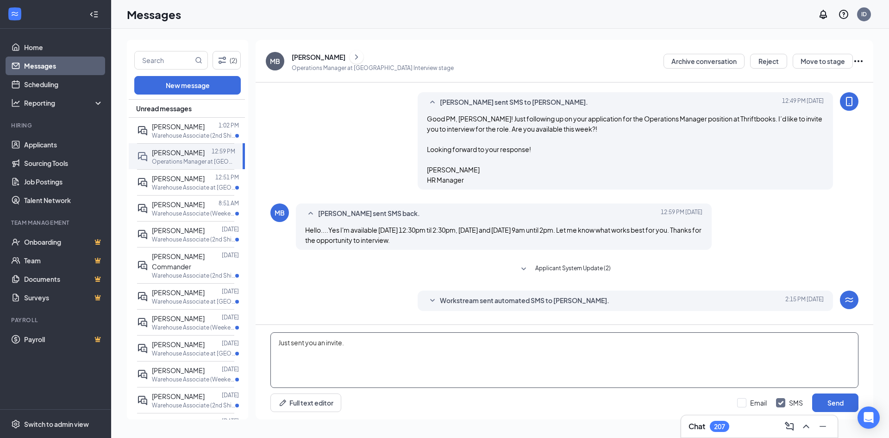
scroll to position [280, 0]
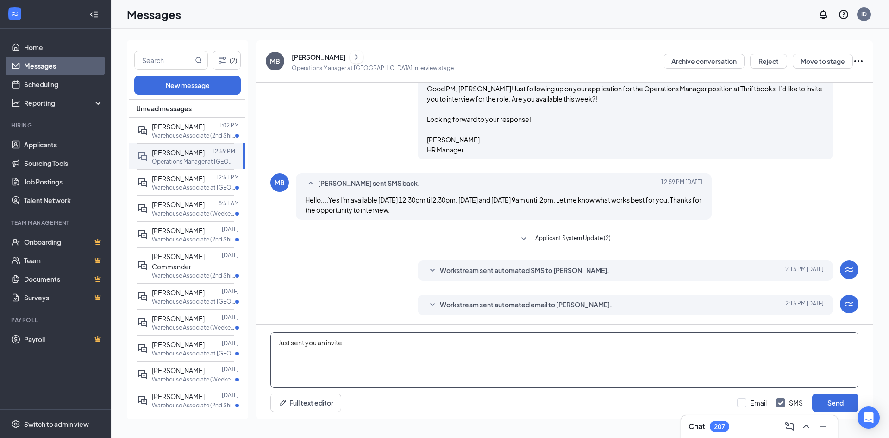
type textarea "Just sent you an invite."
click at [601, 305] on span "Workstream sent automated email to Marc Buffington." at bounding box center [526, 304] width 172 height 11
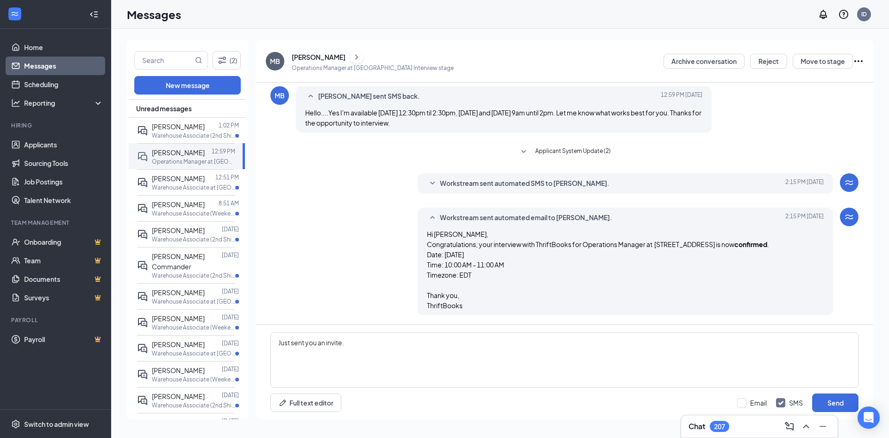
click at [485, 161] on div "Load earlier interactions (about 1 more) Applicant System Update (1) Workstream…" at bounding box center [564, 20] width 588 height 609
click at [482, 178] on span "Workstream sent automated SMS to Marc Buffington." at bounding box center [525, 183] width 170 height 11
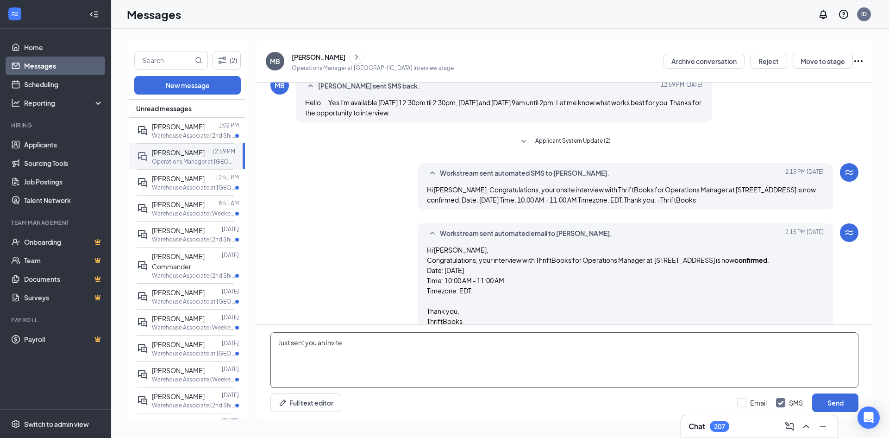
drag, startPoint x: 360, startPoint y: 354, endPoint x: 244, endPoint y: 335, distance: 117.9
click at [244, 335] on div "(2) New message Unread messages Bernard Shuman 1:02 PM Warehouse Associate (2nd…" at bounding box center [500, 233] width 747 height 387
click at [748, 106] on div "MB Marc Buffington sent SMS back. Today 12:59 PM Hello....Yes I'm available tom…" at bounding box center [564, 101] width 588 height 51
drag, startPoint x: 343, startPoint y: 57, endPoint x: 290, endPoint y: 57, distance: 52.3
click at [290, 57] on div "MB Marc Buffington Operations Manager at Baltimore - Onsite Interview stage" at bounding box center [360, 61] width 188 height 24
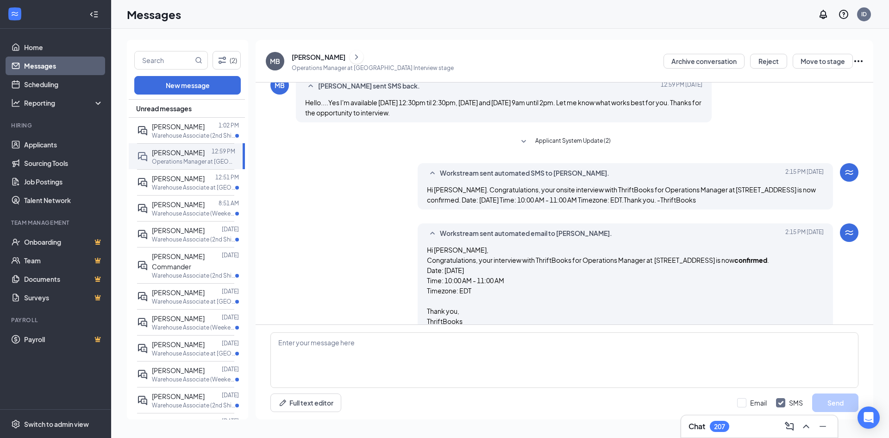
copy div "[PERSON_NAME]"
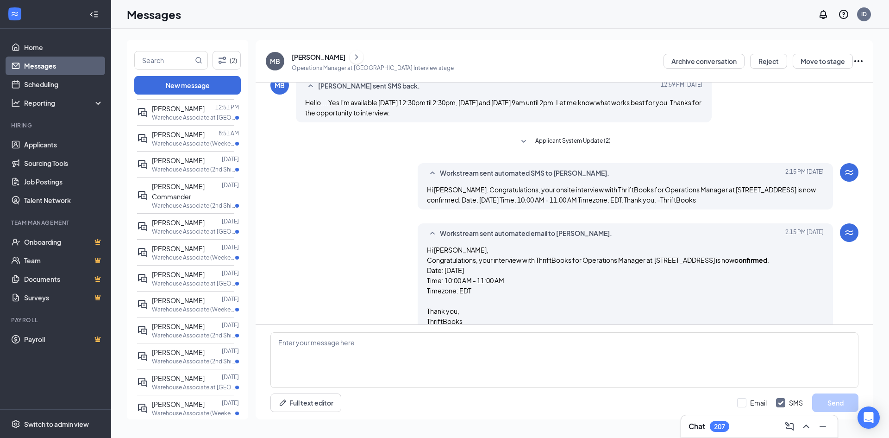
scroll to position [106, 0]
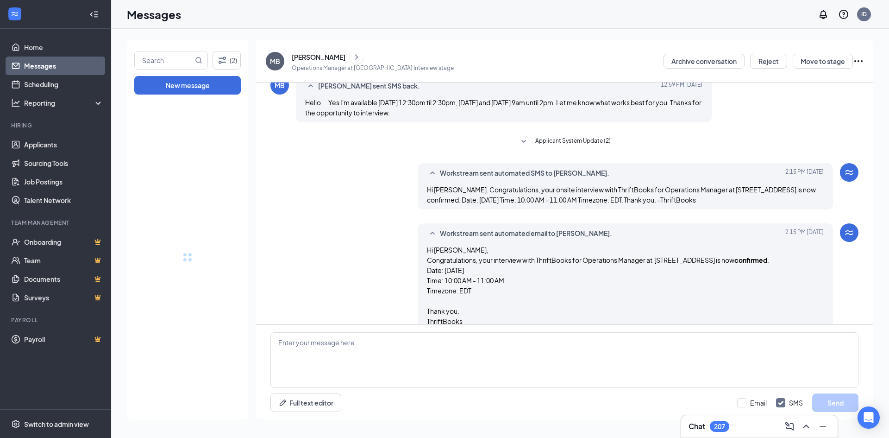
drag, startPoint x: 241, startPoint y: 251, endPoint x: 242, endPoint y: 322, distance: 70.9
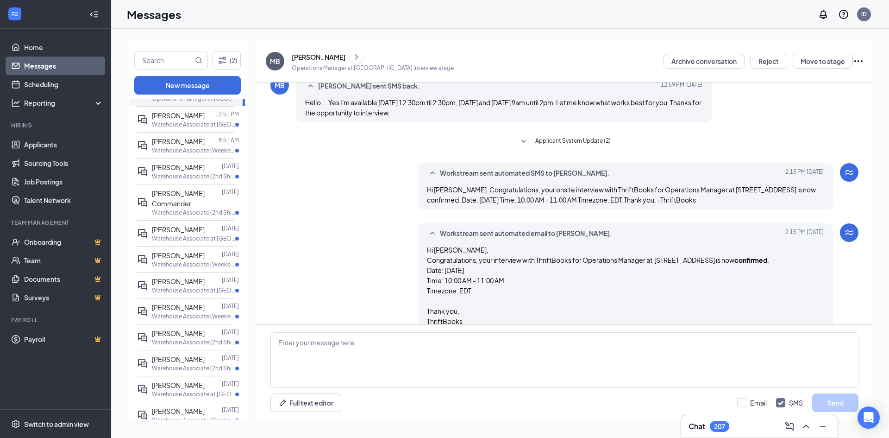
scroll to position [66, 0]
click at [176, 189] on span "Kurt Commander" at bounding box center [178, 195] width 53 height 19
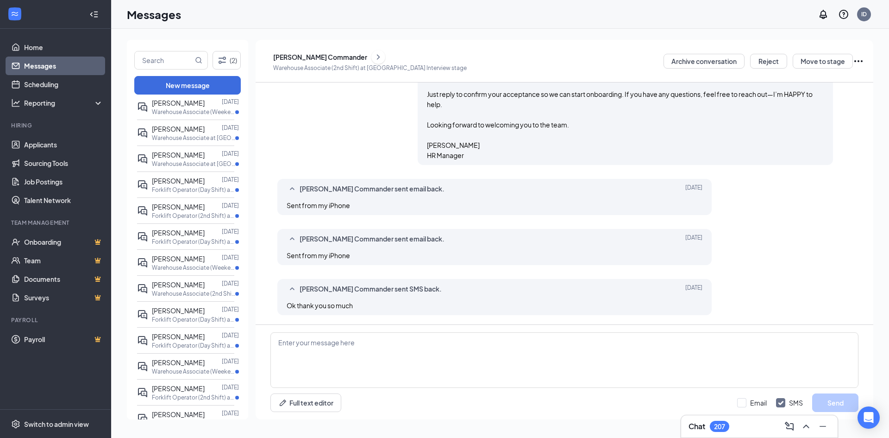
scroll to position [270, 0]
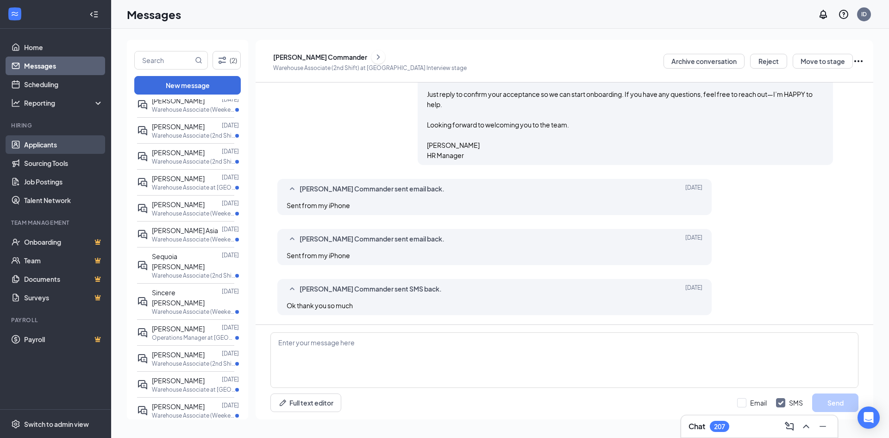
click at [36, 142] on link "Applicants" at bounding box center [63, 144] width 79 height 19
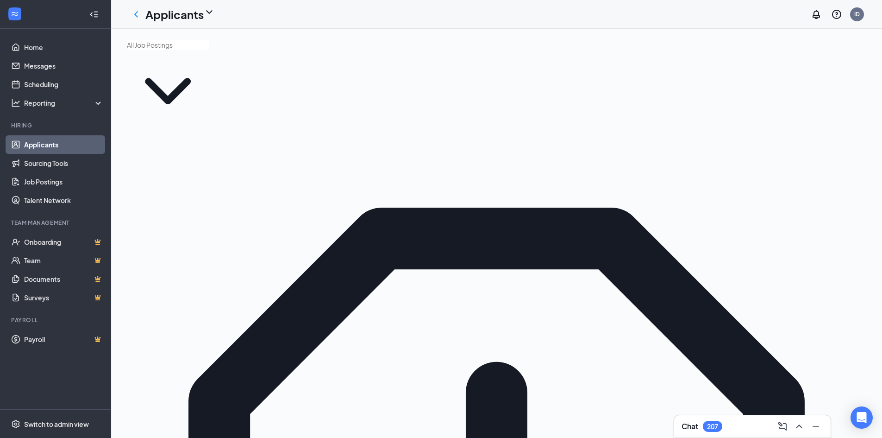
type input "bobby"
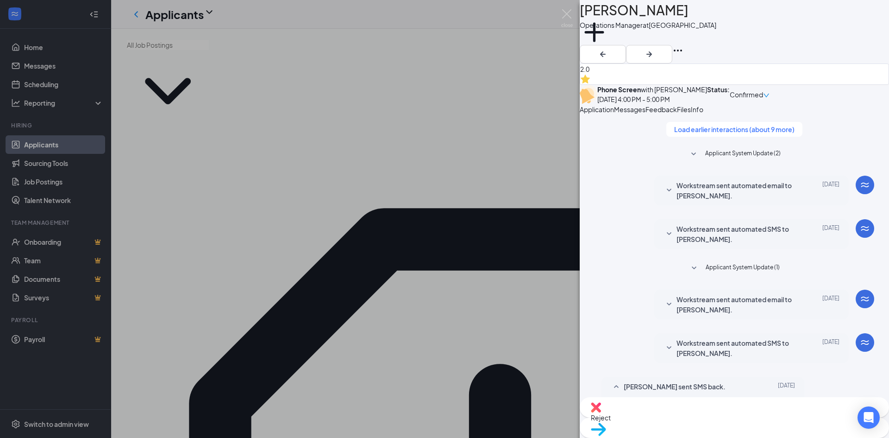
scroll to position [354, 0]
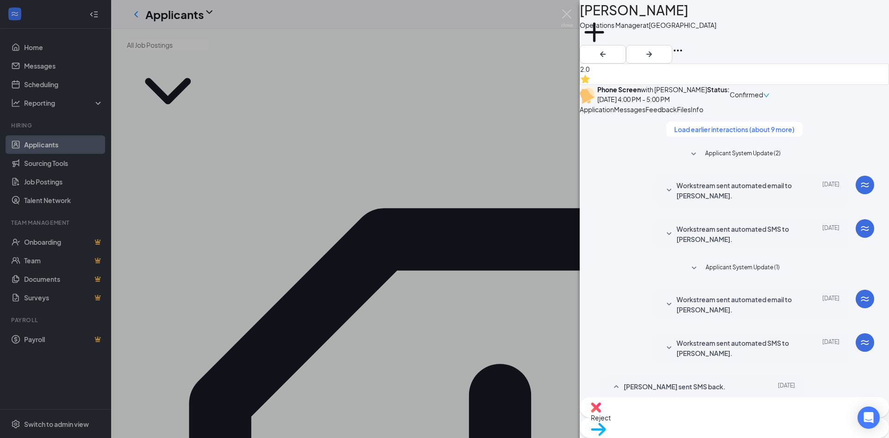
drag, startPoint x: 720, startPoint y: 332, endPoint x: 717, endPoint y: 327, distance: 5.2
type textarea "I've got you confirmed"
drag, startPoint x: 698, startPoint y: 324, endPoint x: 603, endPoint y: 324, distance: 95.4
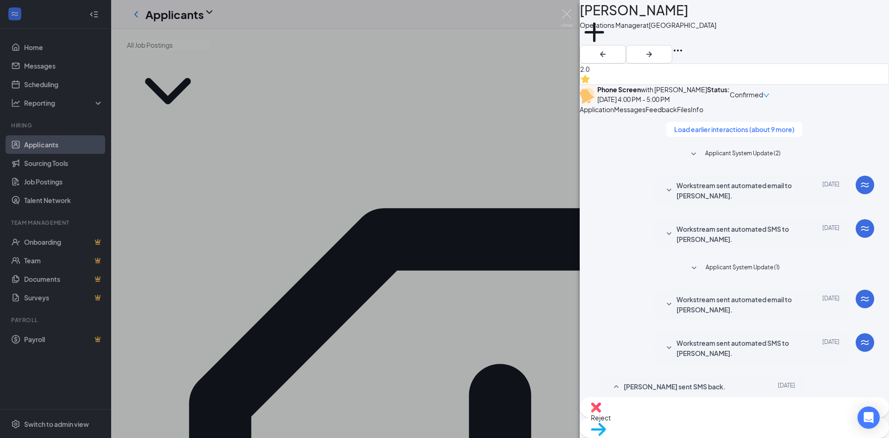
paste textarea "I've got you confirmed for an interview with Mikayla, our Operations Manager fo…"
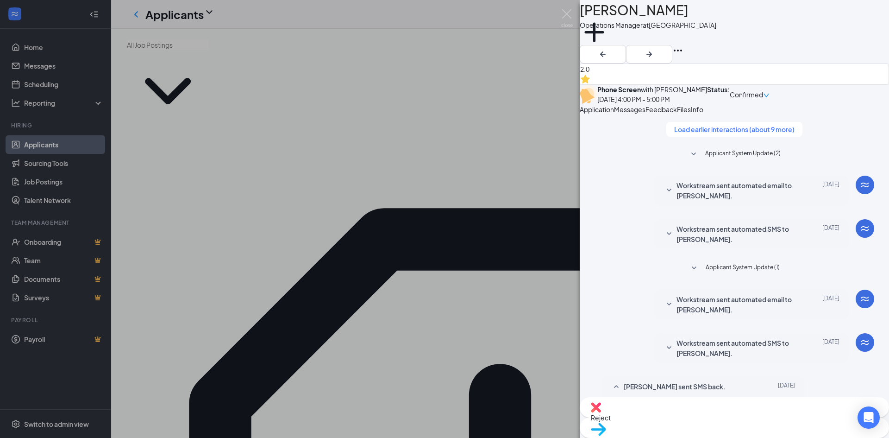
drag, startPoint x: 688, startPoint y: 316, endPoint x: 713, endPoint y: 338, distance: 33.5
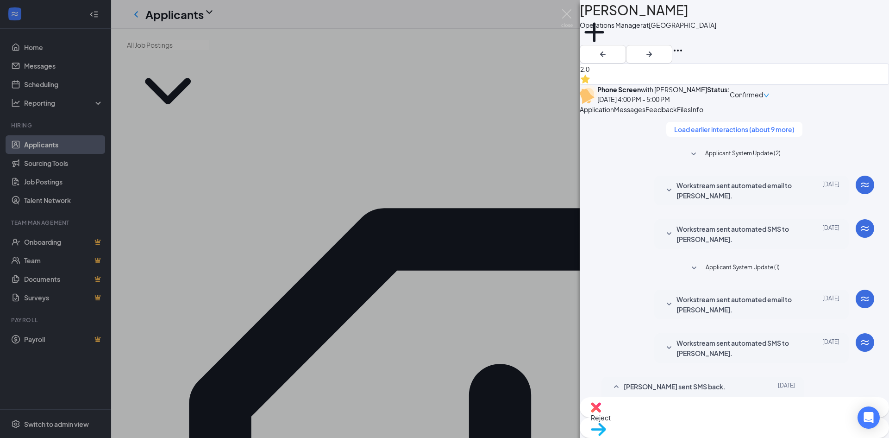
drag, startPoint x: 778, startPoint y: 326, endPoint x: 819, endPoint y: 340, distance: 43.7
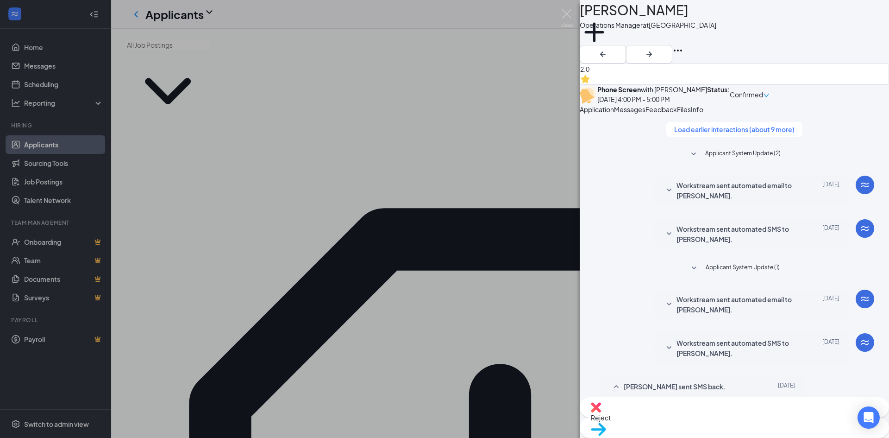
drag, startPoint x: 653, startPoint y: 330, endPoint x: 688, endPoint y: 338, distance: 36.1
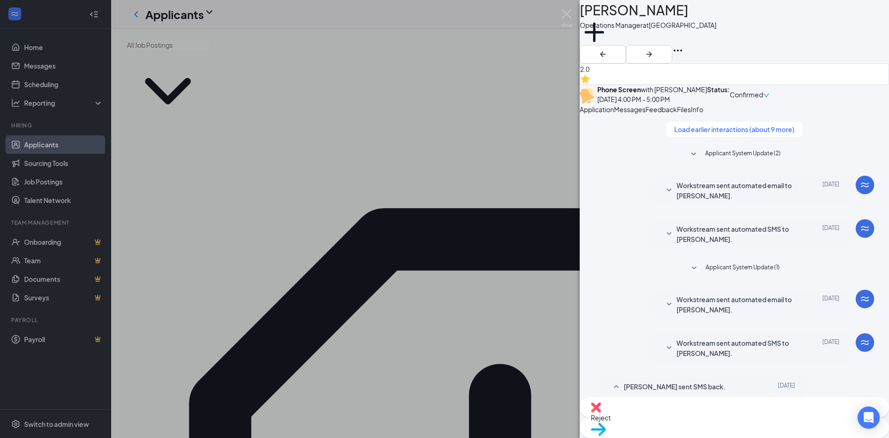
drag, startPoint x: 807, startPoint y: 333, endPoint x: 650, endPoint y: 323, distance: 157.8
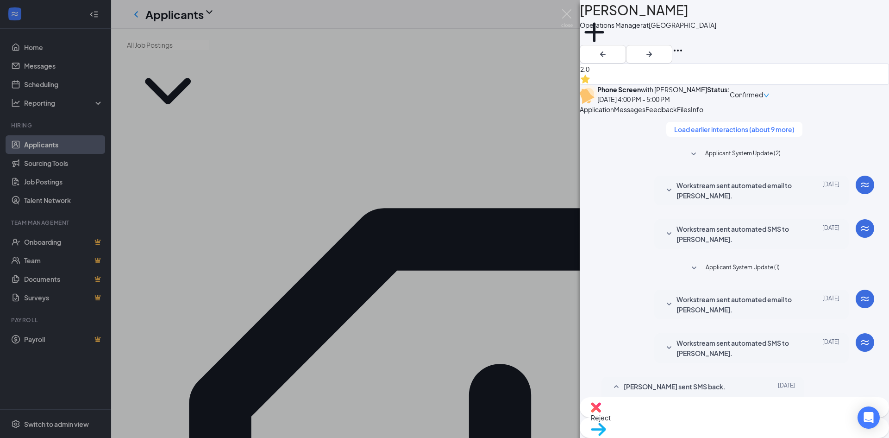
paste textarea "You’re all set! I’ve got you confirmed for an interview for the Fulfillment Man…"
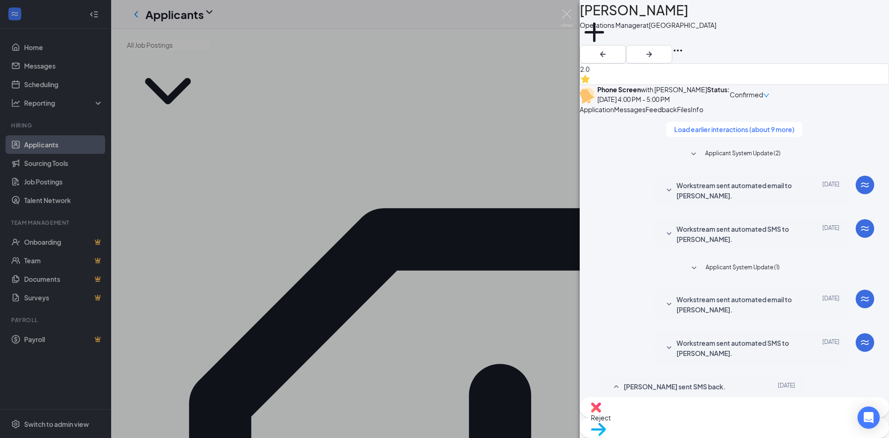
drag, startPoint x: 775, startPoint y: 334, endPoint x: 791, endPoint y: 343, distance: 17.8
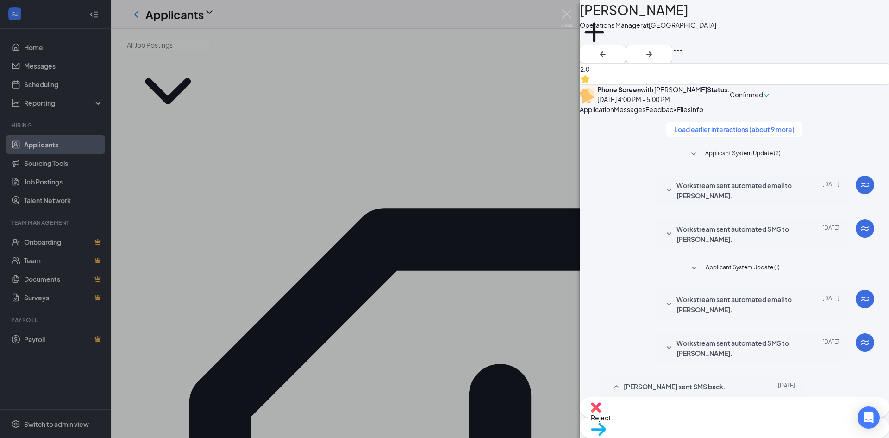
drag, startPoint x: 698, startPoint y: 336, endPoint x: 744, endPoint y: 350, distance: 48.5
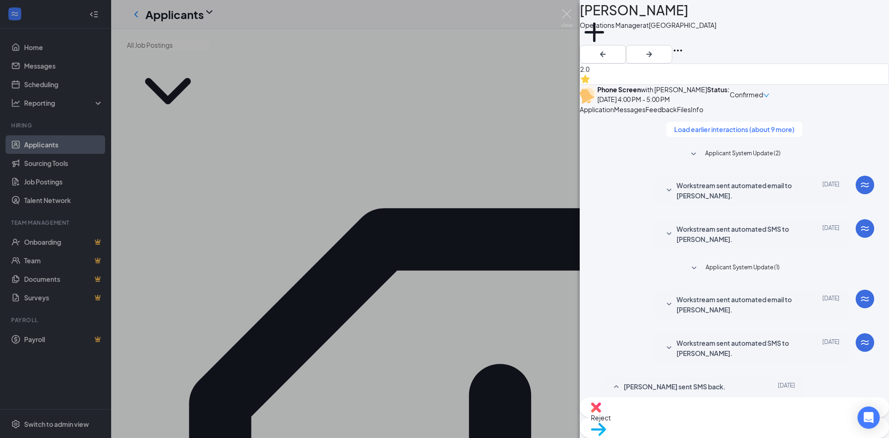
drag, startPoint x: 772, startPoint y: 335, endPoint x: 782, endPoint y: 348, distance: 16.8
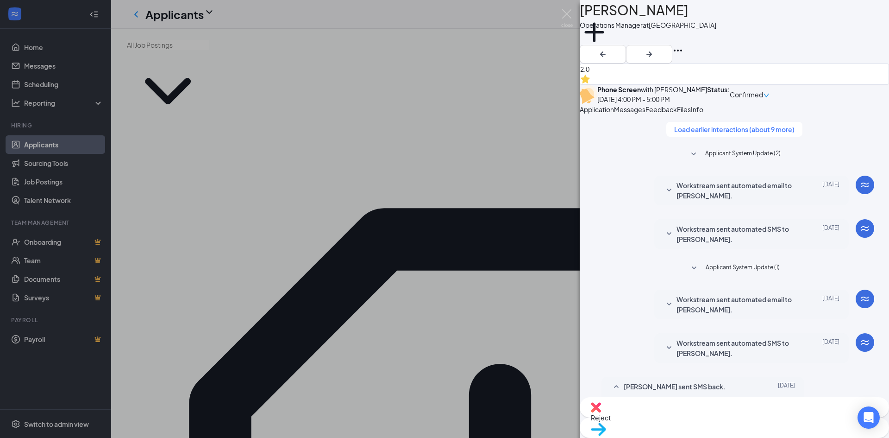
type textarea "Hello Bobby. You’re all set! I’ve got you confirmed for an interview for the Fu…"
click at [566, 17] on img at bounding box center [567, 18] width 12 height 18
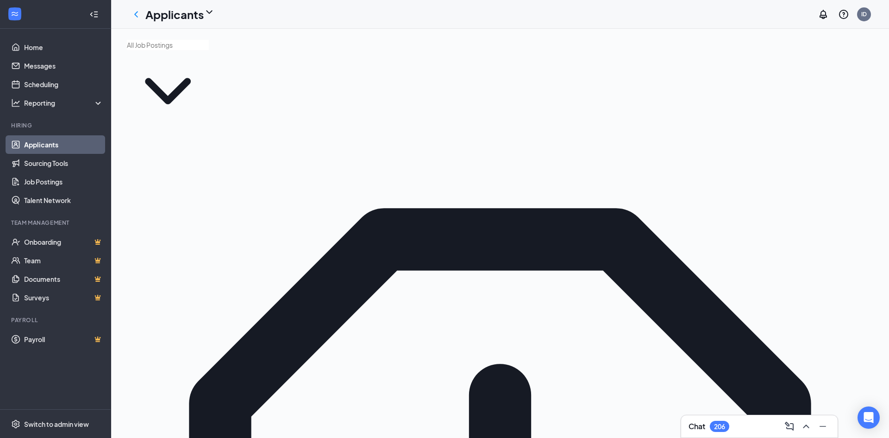
drag, startPoint x: 782, startPoint y: 178, endPoint x: 698, endPoint y: 170, distance: 84.7
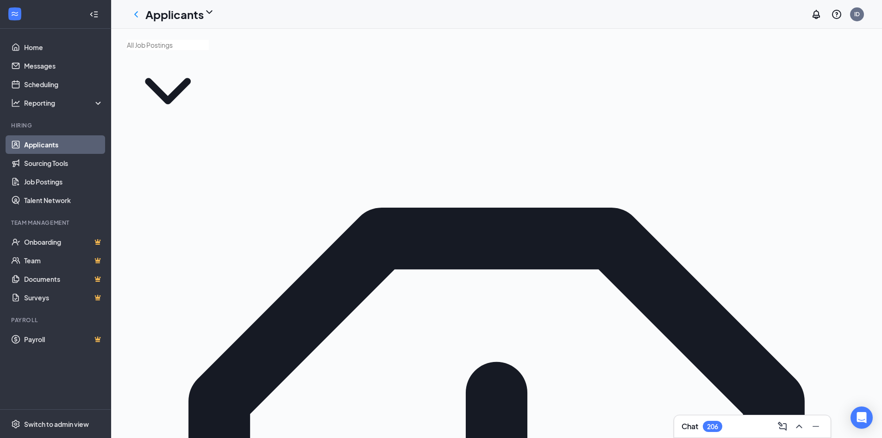
type input "tyrone"
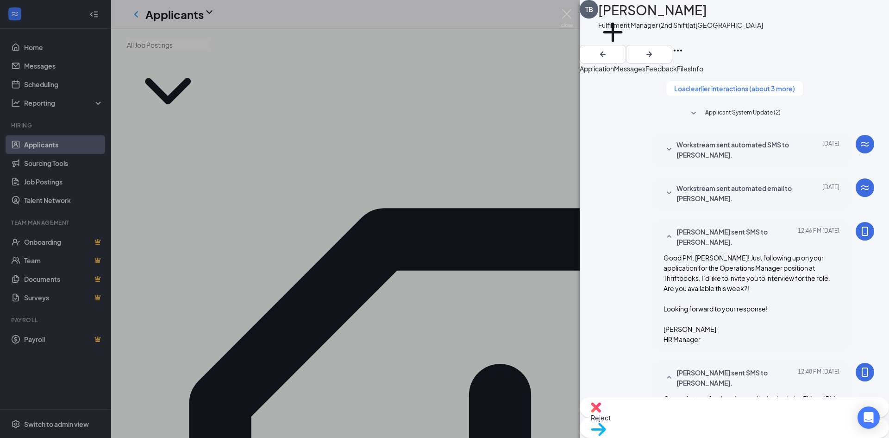
scroll to position [359, 0]
drag, startPoint x: 737, startPoint y: 332, endPoint x: 855, endPoint y: 292, distance: 124.6
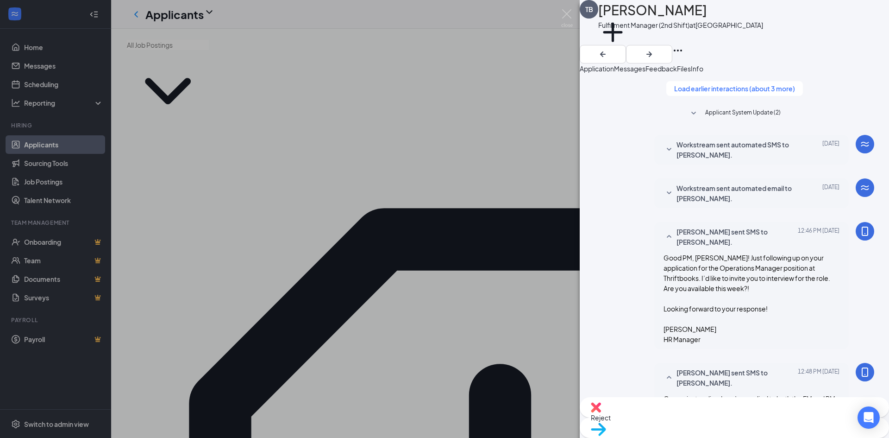
paste textarea "We’d like to invite you to interview for the Fulfillment Manager (FM) role. Are…"
drag, startPoint x: 704, startPoint y: 326, endPoint x: 737, endPoint y: 339, distance: 36.2
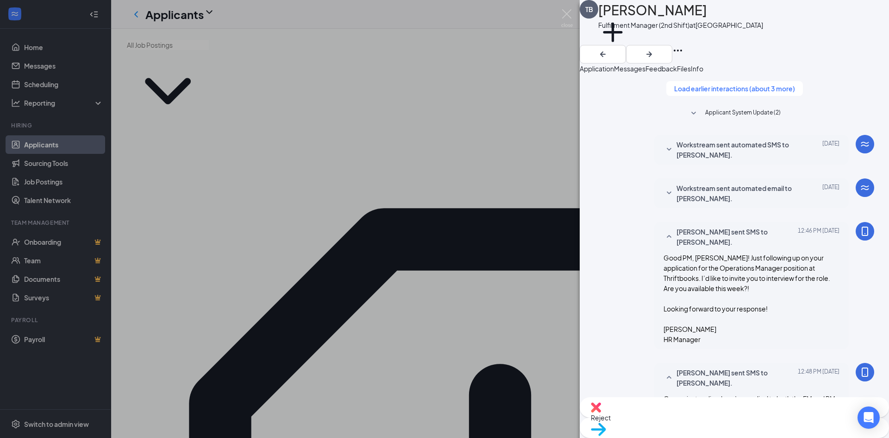
type textarea "We’d like to invite you to interview for the Fulfillment Manager (FM) role. Are…"
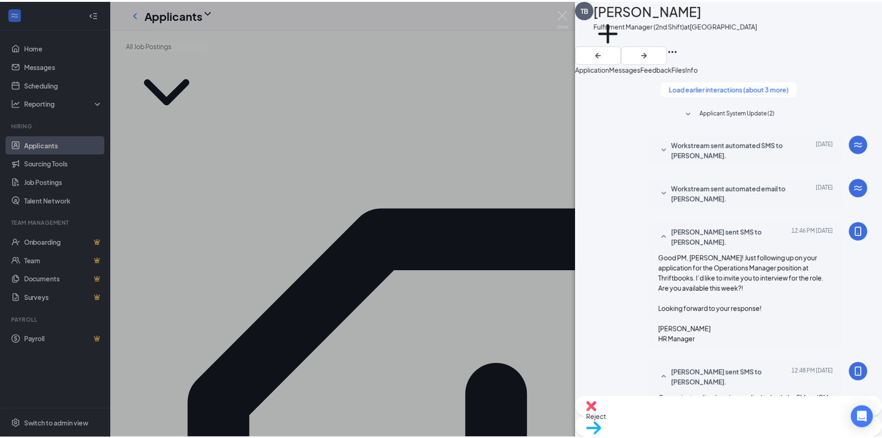
scroll to position [439, 0]
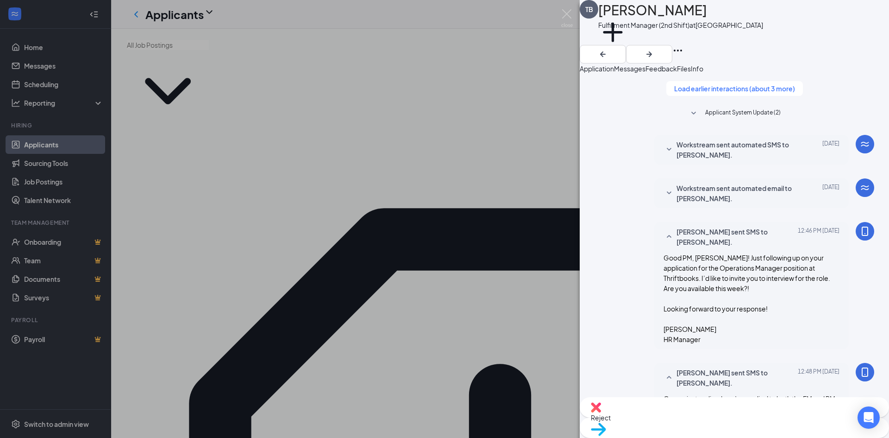
click at [484, 425] on div "TB Tyrone Brown Fulfillment Manager (2nd Shift) at Baltimore Add a tag Applicat…" at bounding box center [444, 219] width 889 height 438
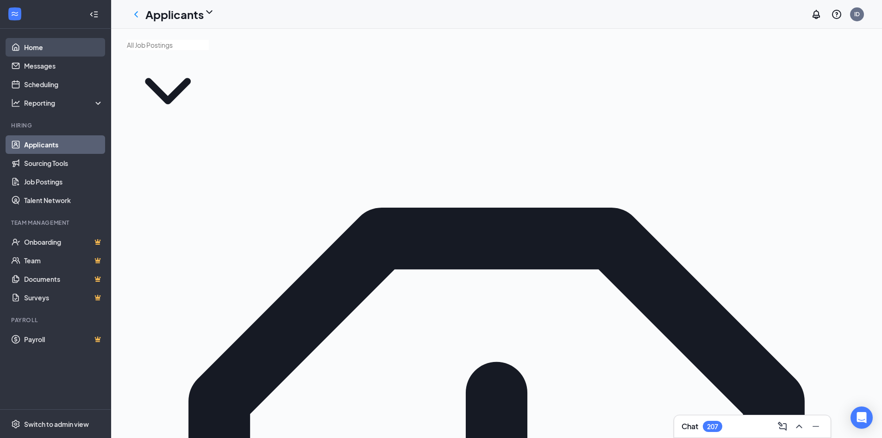
click at [45, 47] on link "Home" at bounding box center [63, 47] width 79 height 19
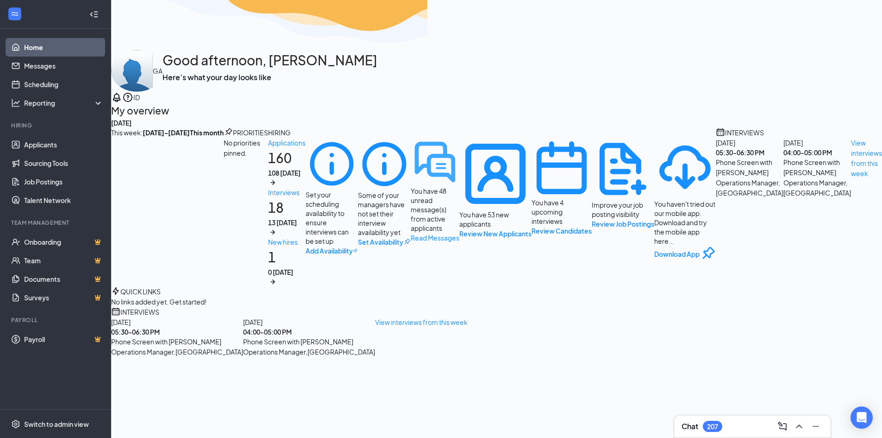
click at [411, 233] on div "You have 48 unread message(s) from active applicants" at bounding box center [435, 209] width 49 height 46
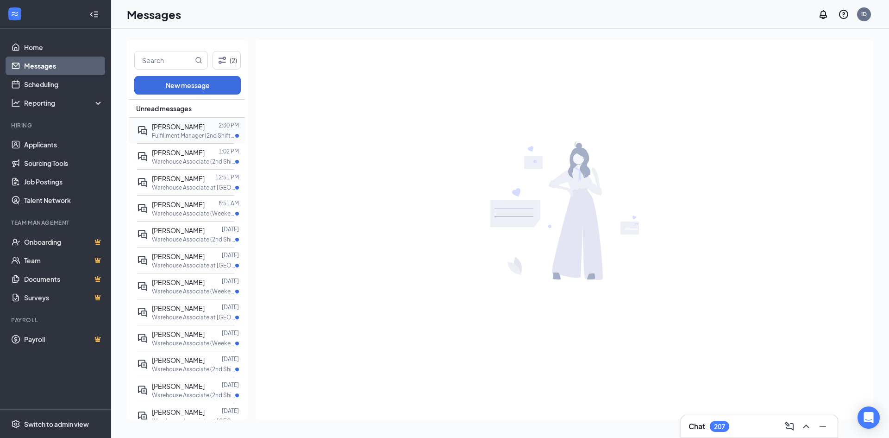
click at [183, 126] on span "[PERSON_NAME]" at bounding box center [178, 126] width 53 height 8
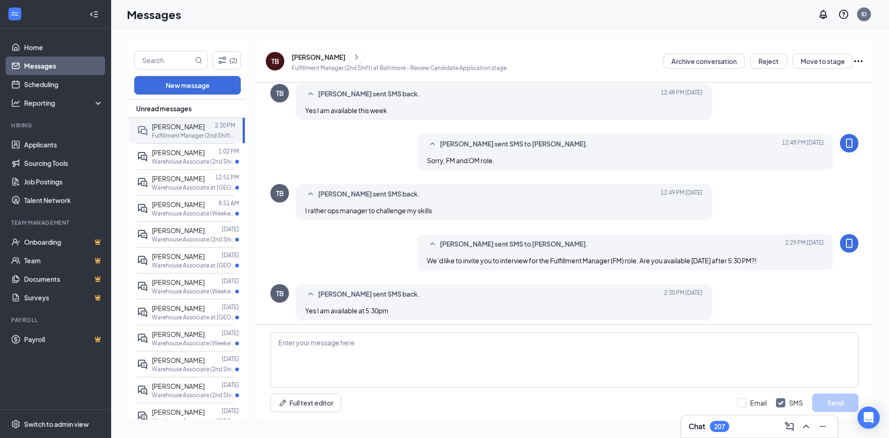
scroll to position [318, 0]
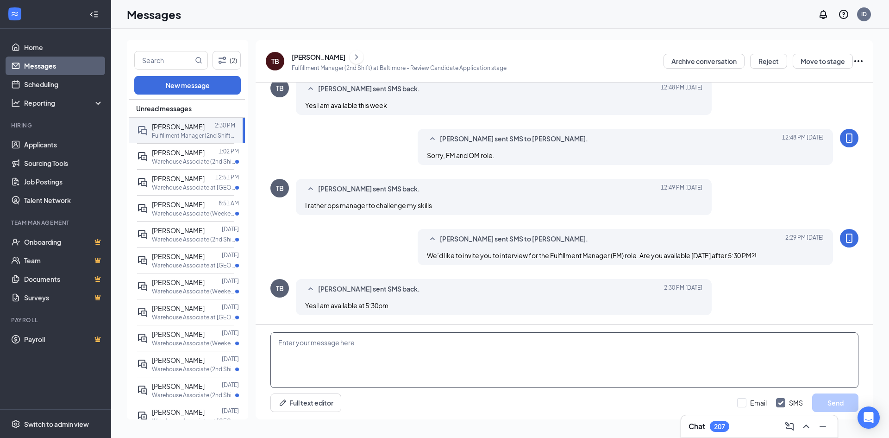
click at [516, 339] on textarea at bounding box center [564, 360] width 588 height 56
click at [816, 64] on button "Move to stage" at bounding box center [823, 61] width 60 height 15
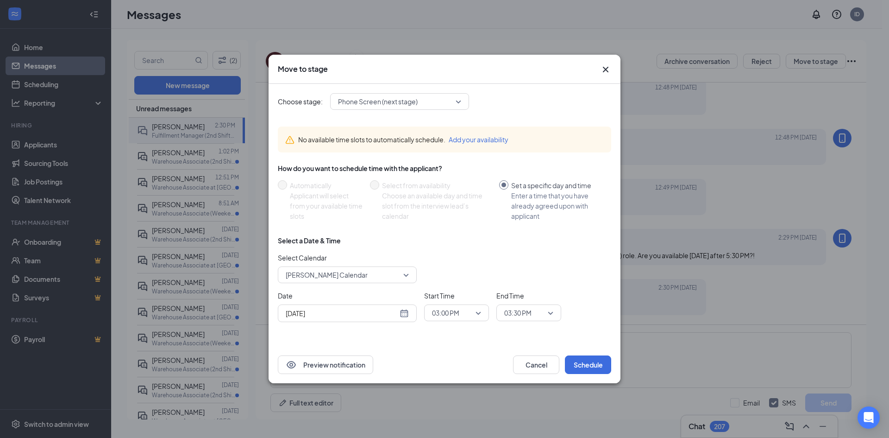
click at [456, 112] on div "Choose stage: Phone Screen (next stage) No available time slots to automaticall…" at bounding box center [444, 215] width 333 height 262
click at [453, 101] on span "Phone Screen (next stage)" at bounding box center [395, 101] width 115 height 14
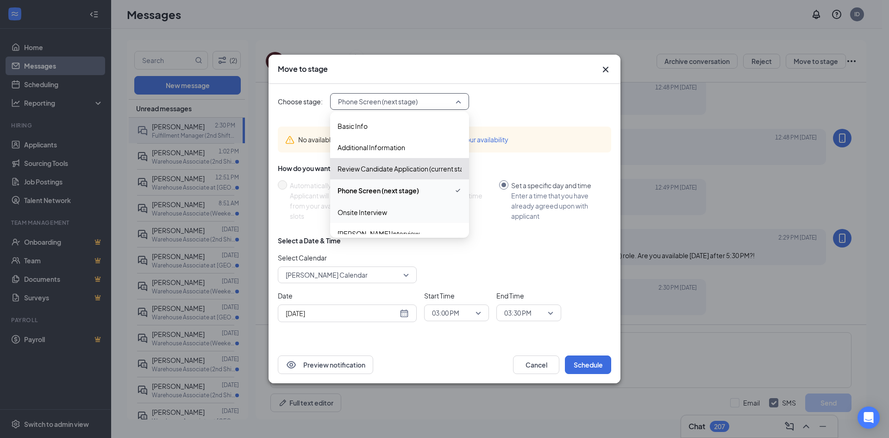
click at [396, 212] on span "Onsite Interview" at bounding box center [400, 212] width 124 height 10
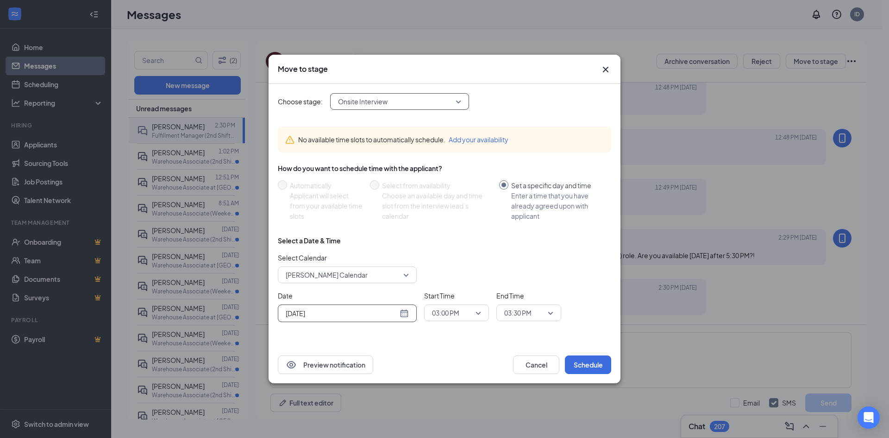
click at [409, 314] on div "[DATE]" at bounding box center [347, 313] width 139 height 18
type input "[DATE]"
click at [342, 277] on div "27" at bounding box center [341, 277] width 11 height 11
click at [479, 314] on span "03:00 PM" at bounding box center [456, 313] width 49 height 14
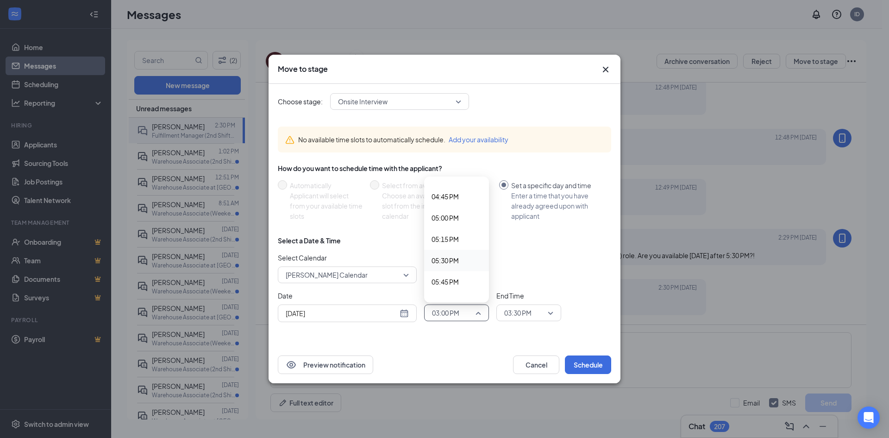
click at [461, 253] on div "05:30 PM" at bounding box center [456, 260] width 65 height 21
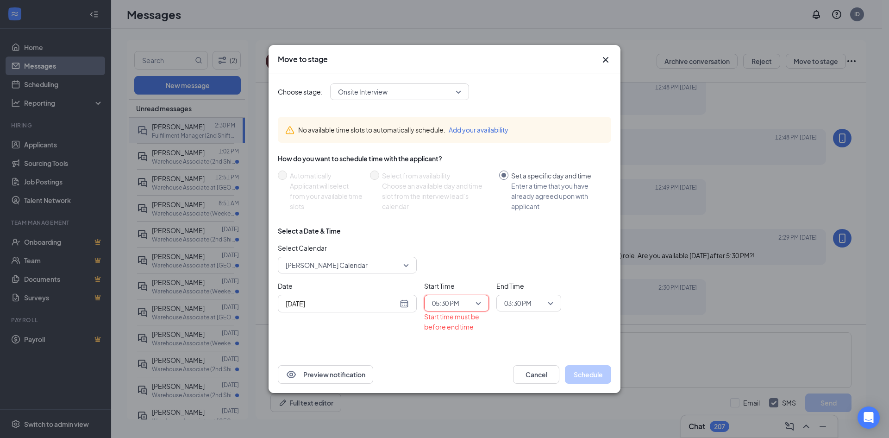
click at [542, 304] on span "03:30 PM" at bounding box center [524, 303] width 41 height 14
click at [537, 264] on div "06:30 PM" at bounding box center [529, 255] width 65 height 21
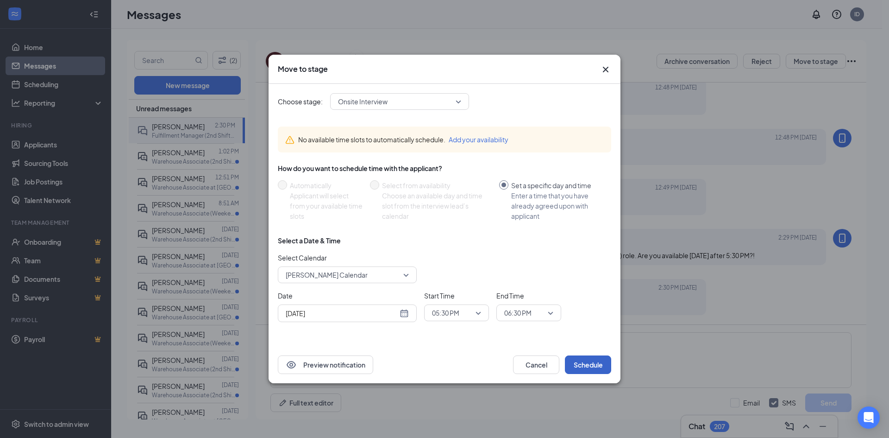
drag, startPoint x: 589, startPoint y: 365, endPoint x: 413, endPoint y: 293, distance: 190.5
click at [413, 293] on div "Move to stage Choose stage: Onsite Interview 3980139 3616662 3980296 Basic Info…" at bounding box center [445, 219] width 352 height 328
click at [408, 277] on span "Ivette Dupuis's Calendar" at bounding box center [347, 275] width 123 height 14
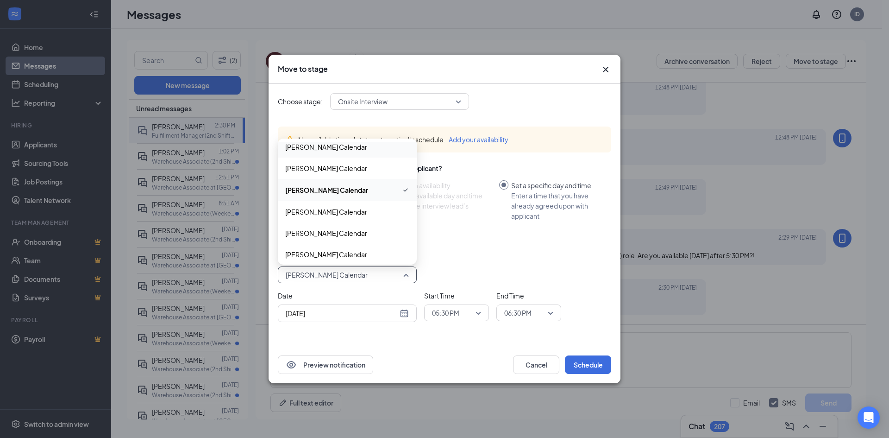
scroll to position [469, 0]
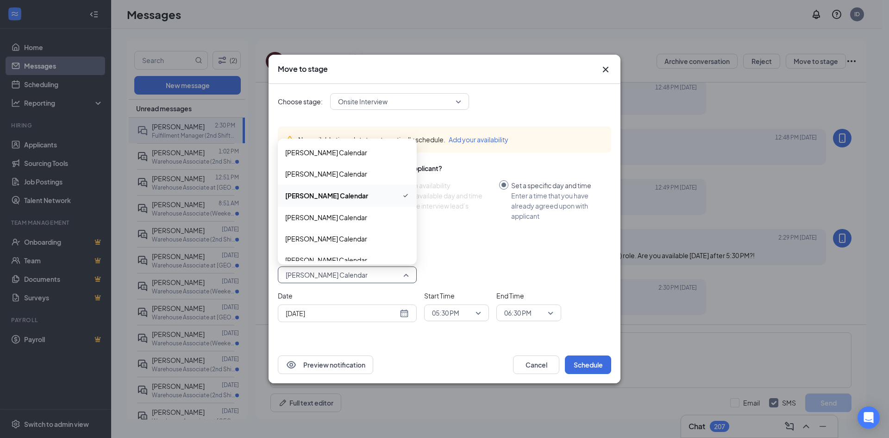
click at [361, 191] on span "Ivette Dupuis's Calendar" at bounding box center [326, 195] width 83 height 10
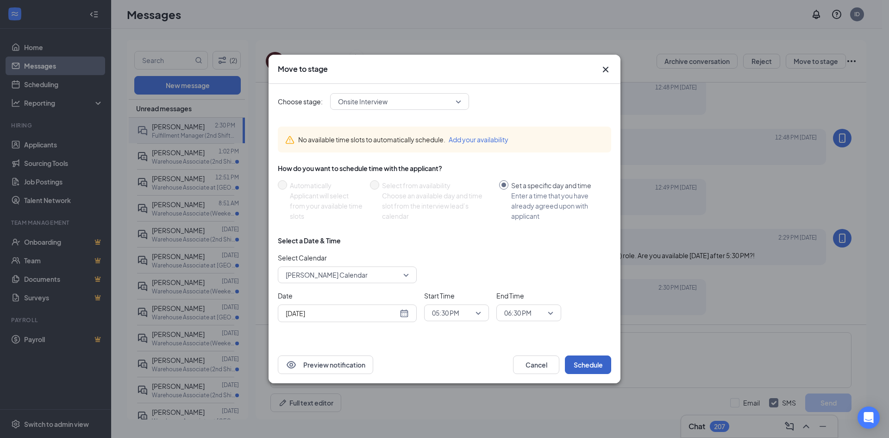
click at [586, 357] on button "Schedule" at bounding box center [588, 364] width 46 height 19
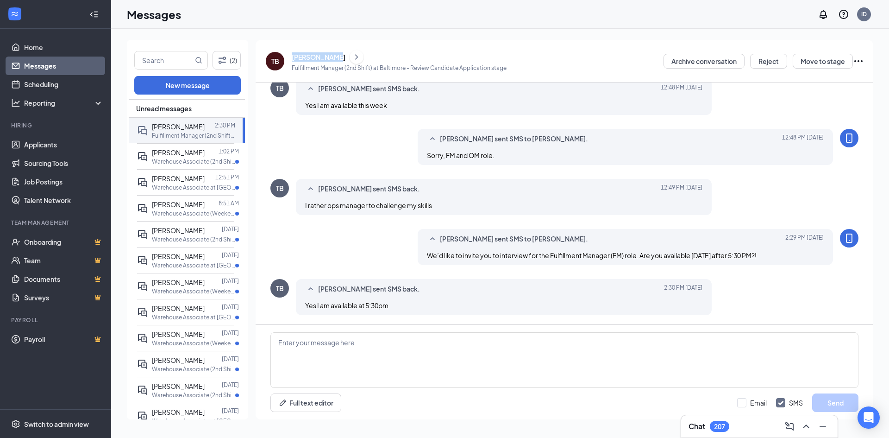
drag, startPoint x: 336, startPoint y: 56, endPoint x: 290, endPoint y: 56, distance: 45.4
click at [290, 56] on div "TB Tyrone Brown Fulfillment Manager (2nd Shift) at Baltimore - Review Candidate…" at bounding box center [386, 61] width 241 height 24
copy div "[PERSON_NAME]"
click at [741, 13] on div "Messages ID" at bounding box center [500, 14] width 778 height 29
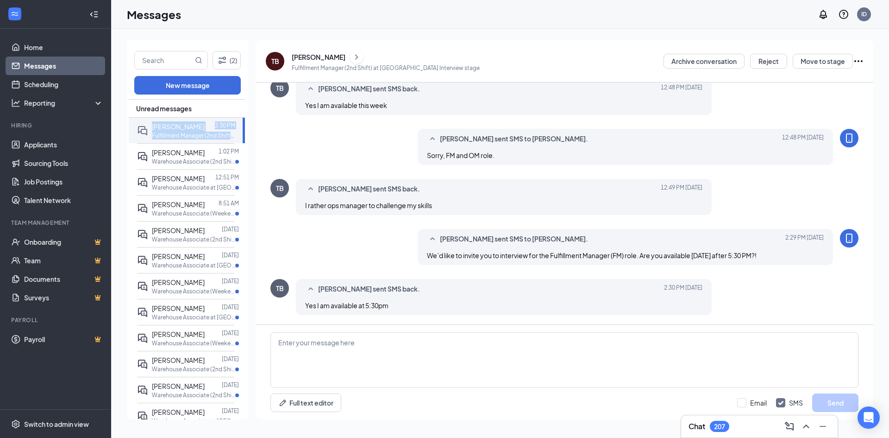
drag, startPoint x: 237, startPoint y: 132, endPoint x: 239, endPoint y: 107, distance: 25.6
click at [239, 107] on div "Unread messages Tyrone Brown 2:30 PM Fulfillment Manager (2nd Shift) at Baltimo…" at bounding box center [187, 260] width 116 height 322
click at [40, 62] on link "Messages" at bounding box center [63, 66] width 79 height 19
click at [46, 83] on link "Scheduling" at bounding box center [63, 84] width 79 height 19
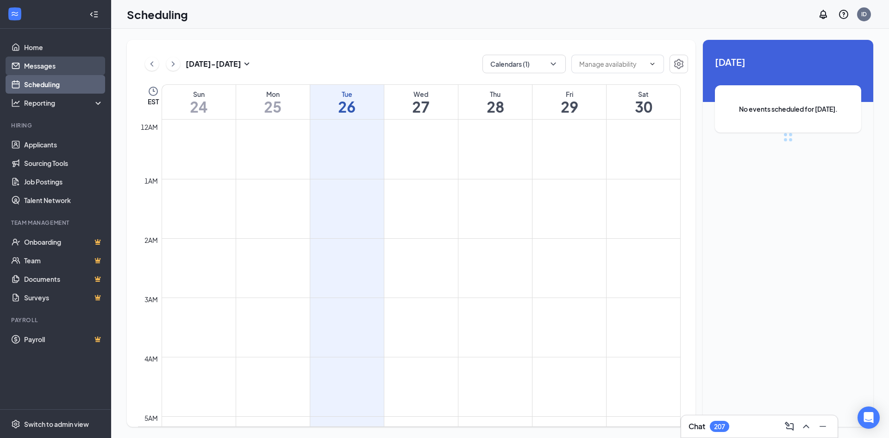
scroll to position [455, 0]
click at [45, 68] on link "Messages" at bounding box center [63, 66] width 79 height 19
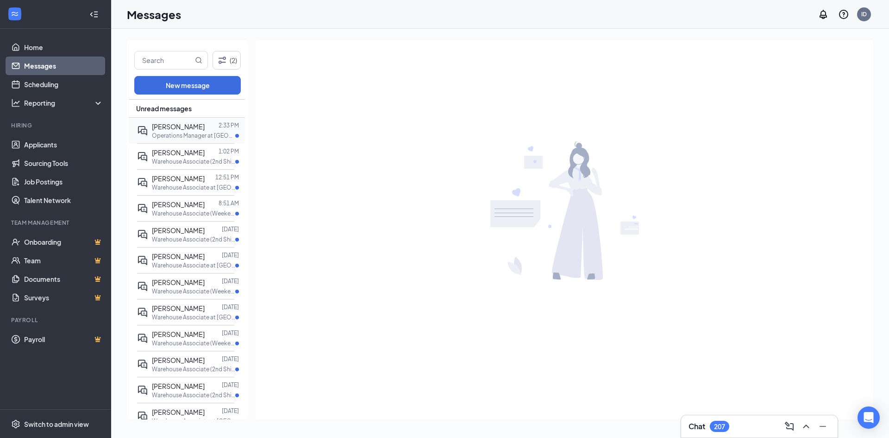
click at [188, 135] on p "Operations Manager at Baltimore" at bounding box center [193, 136] width 83 height 8
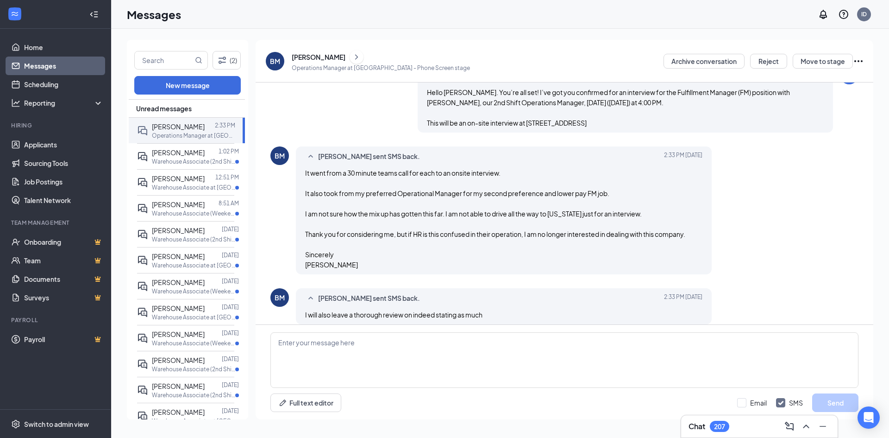
scroll to position [411, 0]
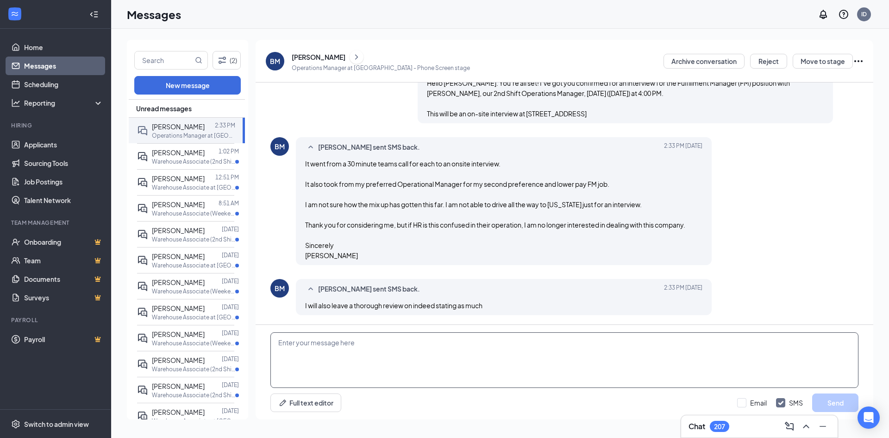
click at [439, 359] on textarea at bounding box center [564, 360] width 588 height 56
type textarea "Sorry Bobby,"
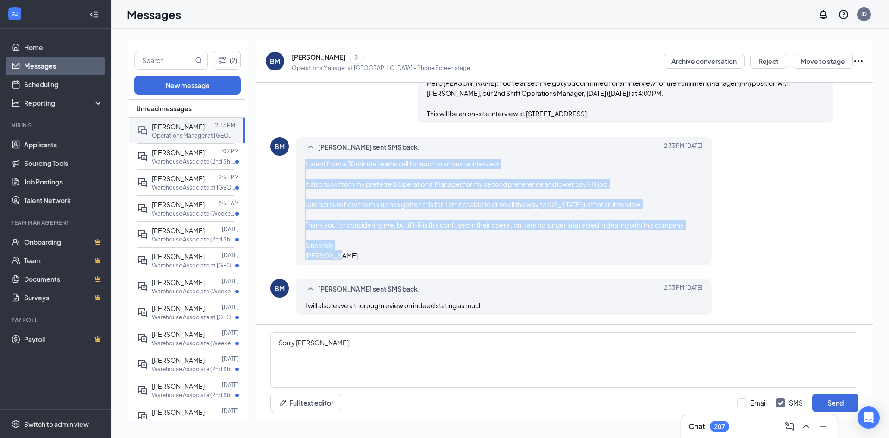
drag, startPoint x: 362, startPoint y: 257, endPoint x: 306, endPoint y: 160, distance: 112.1
click at [306, 160] on div "It went from a 30 minute teams call for each to an onsite interview. It also to…" at bounding box center [503, 209] width 397 height 102
copy span "It went from a 30 minute teams call for each to an onsite interview. It also to…"
click at [459, 341] on textarea "Sorry Bobby," at bounding box center [564, 360] width 588 height 56
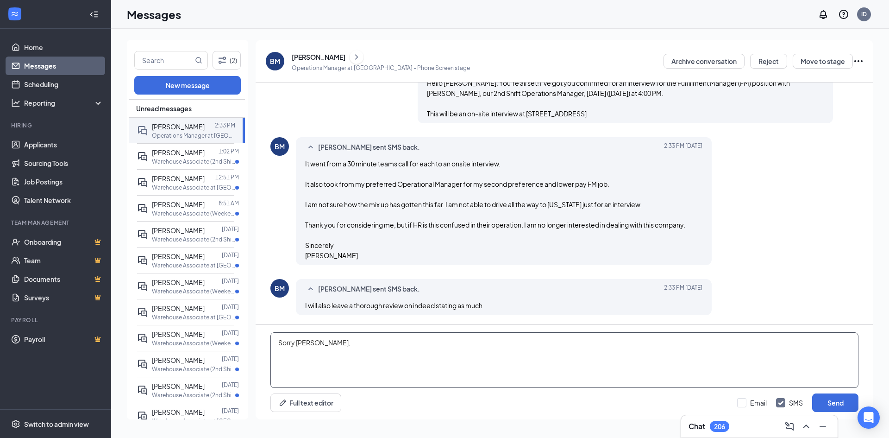
drag, startPoint x: 344, startPoint y: 344, endPoint x: 262, endPoint y: 345, distance: 82.0
click at [262, 345] on div "Sorry Bobby, Full text editor Email SMS Send" at bounding box center [565, 372] width 618 height 94
paste textarea "I want to clarify the situation and apologize for the confusion. Our system sho…"
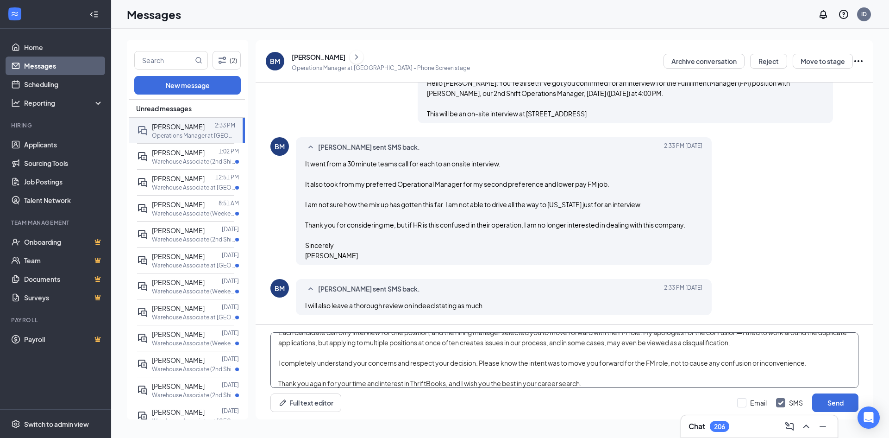
scroll to position [0, 0]
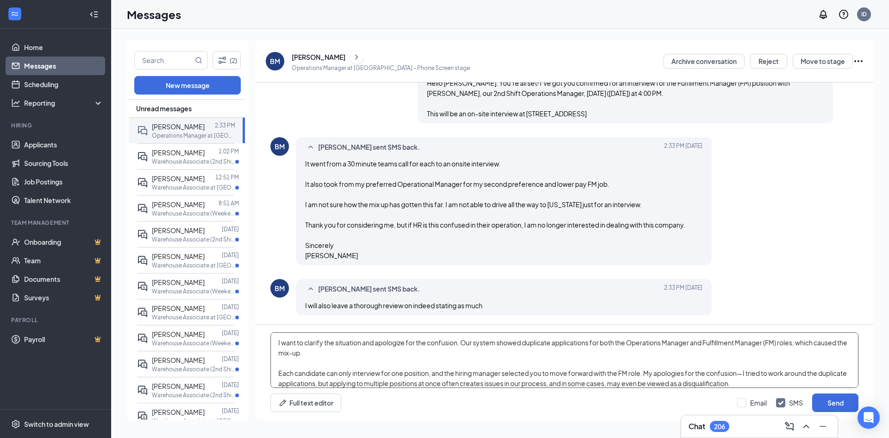
click at [280, 342] on textarea "I want to clarify the situation and apologize for the confusion. Our system sho…" at bounding box center [564, 360] width 588 height 56
click at [406, 344] on textarea "Just want to clarify the situation and apologize for the confusion. Our system …" at bounding box center [564, 360] width 588 height 56
drag, startPoint x: 397, startPoint y: 343, endPoint x: 428, endPoint y: 349, distance: 31.6
click at [428, 349] on textarea "Just want to clarify the situation and apologize for the confusion. Our system …" at bounding box center [564, 360] width 588 height 56
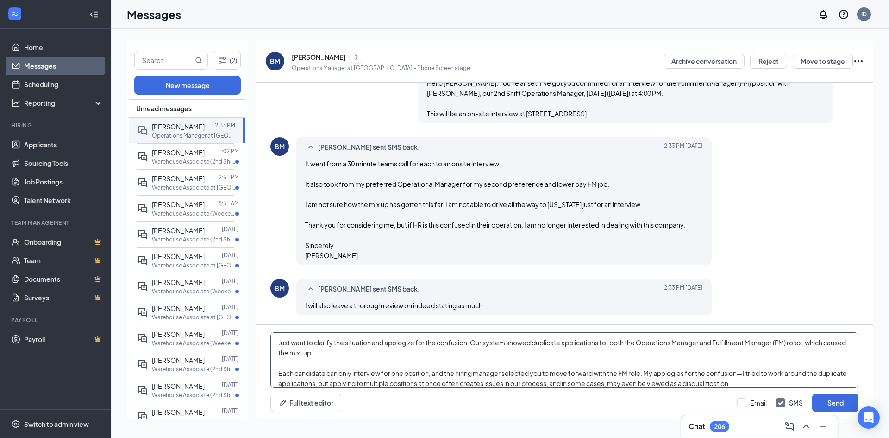
click at [280, 371] on textarea "Just want to clarify the situation and apologize for the confusion. Our system …" at bounding box center [564, 360] width 588 height 56
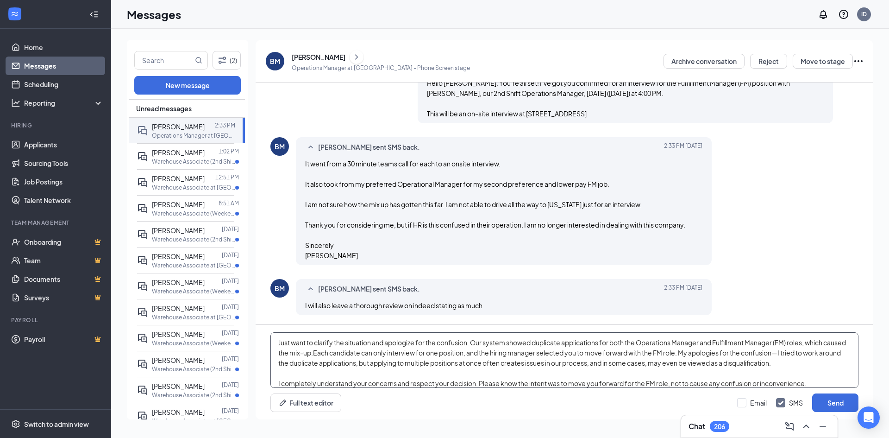
drag, startPoint x: 495, startPoint y: 347, endPoint x: 549, endPoint y: 353, distance: 54.9
click at [549, 353] on textarea "Just want to clarify the situation and apologize for the confusion. Our system …" at bounding box center [564, 360] width 588 height 56
click at [727, 351] on textarea "Just want to clarify the situation and apologize for the confusion. Our system …" at bounding box center [564, 360] width 588 height 56
click at [660, 352] on textarea "Just want to clarify the situation and apologize for the confusion. Our system …" at bounding box center [564, 360] width 588 height 56
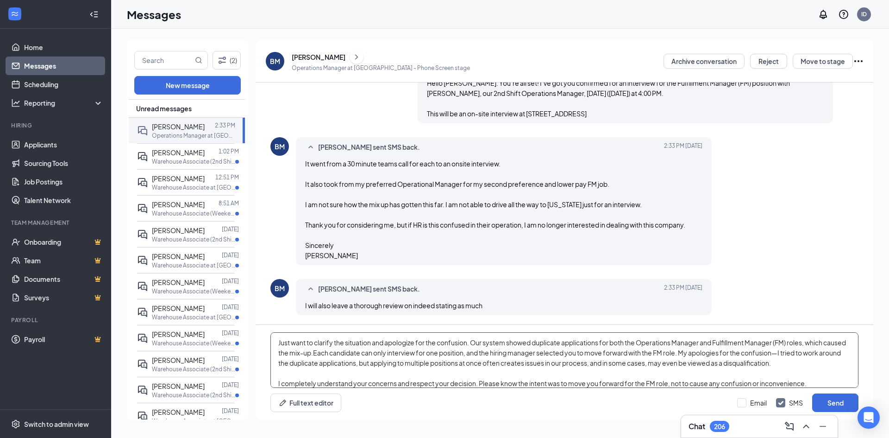
click at [425, 350] on textarea "Just want to clarify the situation and apologize for the confusion. Our system …" at bounding box center [564, 360] width 588 height 56
click at [338, 351] on textarea "Just want to clarify the situation and apologize for the confusion. Our system …" at bounding box center [564, 360] width 588 height 56
click at [622, 342] on textarea "Just want to clarify the situation and apologize for the confusion. Our system …" at bounding box center [564, 360] width 588 height 56
drag, startPoint x: 578, startPoint y: 357, endPoint x: 630, endPoint y: 361, distance: 52.5
click at [630, 361] on textarea "Just want to clarify the situation and apologize for the confusion. Our system …" at bounding box center [564, 360] width 588 height 56
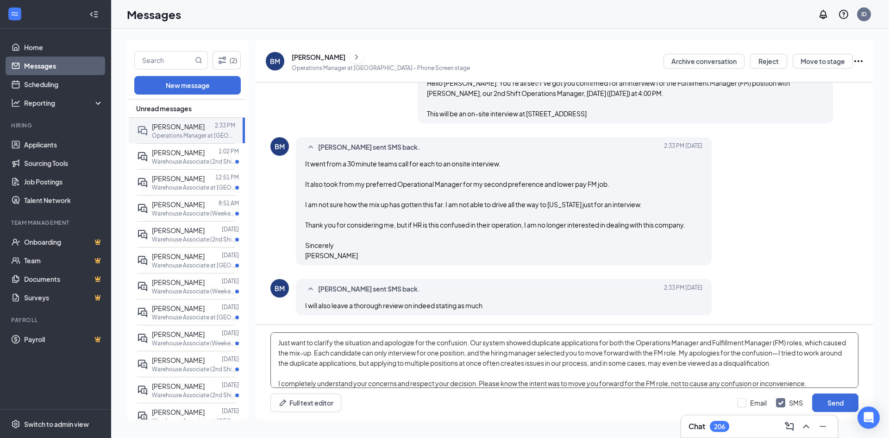
click at [630, 361] on textarea "Just want to clarify the situation and apologize for the confusion. Our system …" at bounding box center [564, 360] width 588 height 56
click at [636, 364] on textarea "Just want to clarify the situation and apologize for the confusion. Our system …" at bounding box center [564, 360] width 588 height 56
drag, startPoint x: 762, startPoint y: 363, endPoint x: 704, endPoint y: 363, distance: 57.4
click at [704, 363] on textarea "Just want to clarify the situation and apologize for the confusion. Our system …" at bounding box center [564, 360] width 588 height 56
click at [751, 363] on textarea "Just want to clarify the situation and apologize for the confusion. Our system …" at bounding box center [564, 360] width 588 height 56
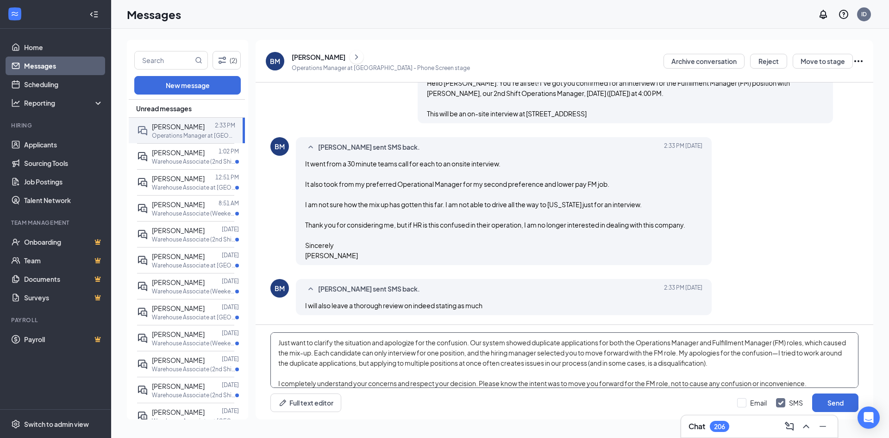
click at [781, 360] on textarea "Just want to clarify the situation and apologize for the confusion. Our system …" at bounding box center [564, 360] width 588 height 56
drag, startPoint x: 742, startPoint y: 351, endPoint x: 762, endPoint y: 366, distance: 24.5
click at [762, 366] on textarea "Just want to clarify the situation and apologize for the confusion. Our system …" at bounding box center [564, 360] width 588 height 56
click at [701, 362] on textarea "Just want to clarify the situation and apologize for the confusion. Our system …" at bounding box center [564, 360] width 588 height 56
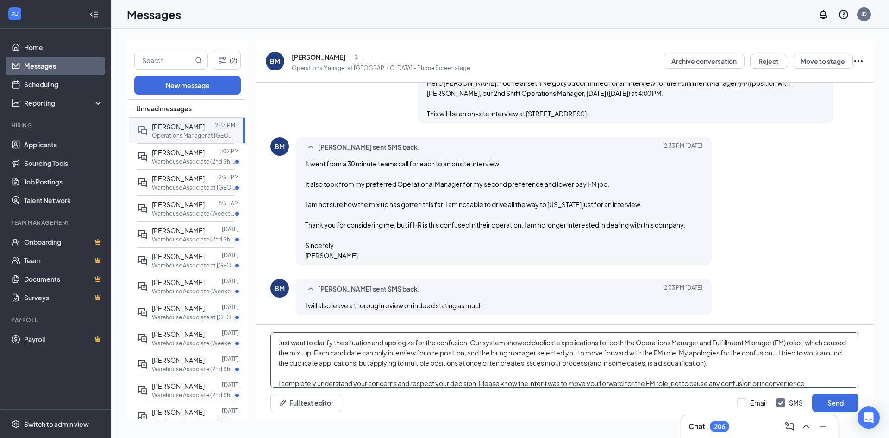
click at [605, 356] on textarea "Just want to clarify the situation and apologize for the confusion. Our system …" at bounding box center [564, 360] width 588 height 56
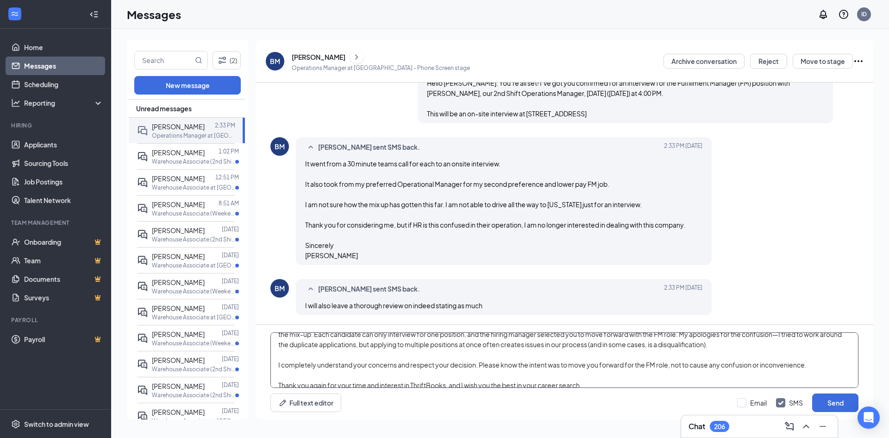
click at [500, 365] on textarea "Just want to clarify the situation and apologize for the confusion. Our system …" at bounding box center [564, 360] width 588 height 56
click at [621, 375] on textarea "Just want to clarify the situation and apologize for the confusion. Our system …" at bounding box center [564, 360] width 588 height 56
click at [495, 363] on textarea "Just want to clarify the situation and apologize for the confusion. Our system …" at bounding box center [564, 360] width 588 height 56
click at [670, 381] on textarea "Just want to clarify the situation and apologize for the confusion. Our system …" at bounding box center [564, 360] width 588 height 56
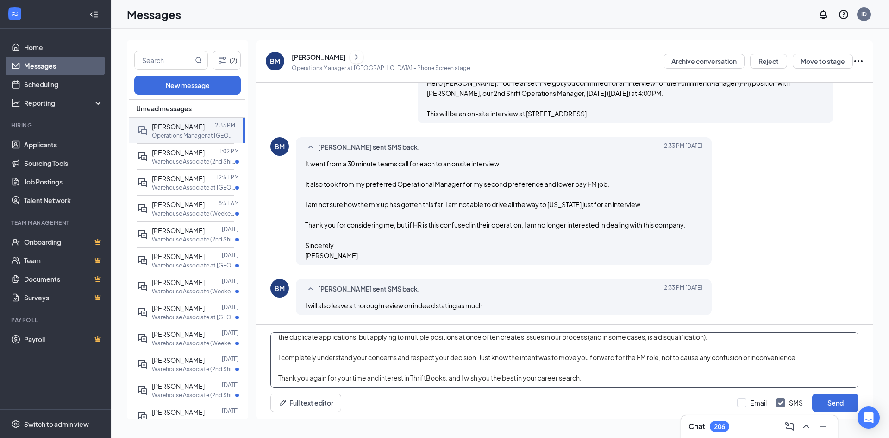
click at [615, 376] on textarea "Just want to clarify the situation and apologize for the confusion. Our system …" at bounding box center [564, 360] width 588 height 56
drag, startPoint x: 586, startPoint y: 375, endPoint x: 549, endPoint y: 380, distance: 37.3
click at [549, 380] on textarea "Just want to clarify the situation and apologize for the confusion. Our system …" at bounding box center [564, 360] width 588 height 56
click at [559, 375] on textarea "Just want to clarify the situation and apologize for the confusion. Our system …" at bounding box center [564, 360] width 588 height 56
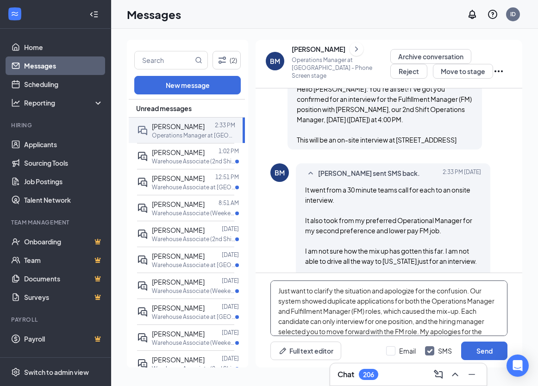
scroll to position [19, 0]
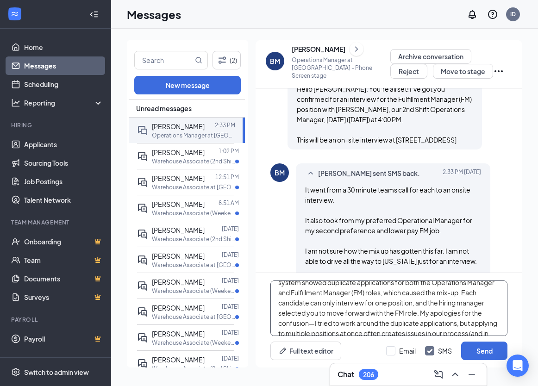
click at [494, 290] on textarea "Just want to clarify the situation and apologize for the confusion. Our system …" at bounding box center [388, 309] width 237 height 56
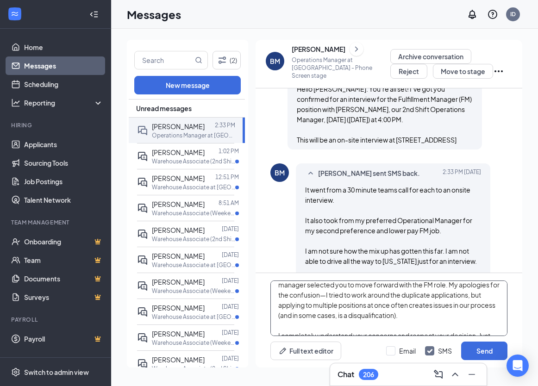
scroll to position [66, 0]
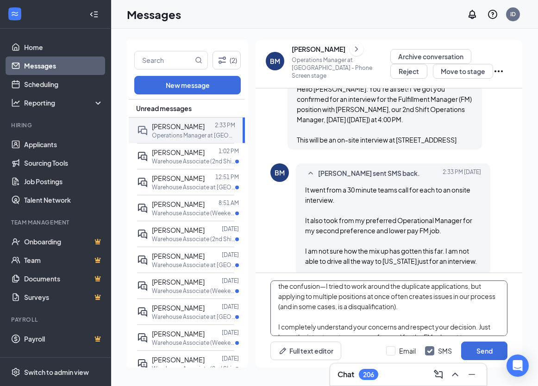
drag, startPoint x: 434, startPoint y: 307, endPoint x: 305, endPoint y: 304, distance: 129.3
click at [305, 304] on textarea "Just want to clarify the situation and apologize for the confusion. Our system …" at bounding box center [388, 309] width 237 height 56
click at [327, 316] on textarea "Just want to clarify the situation and apologize for the confusion. Our system …" at bounding box center [388, 309] width 237 height 56
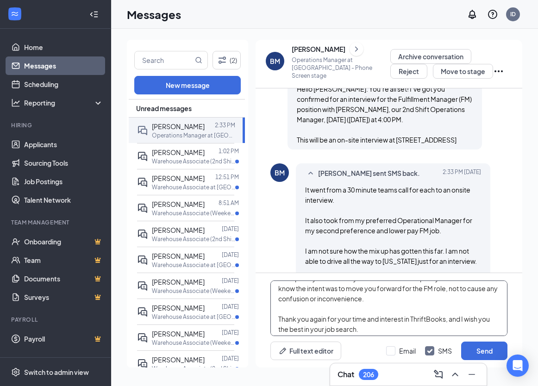
scroll to position [118, 0]
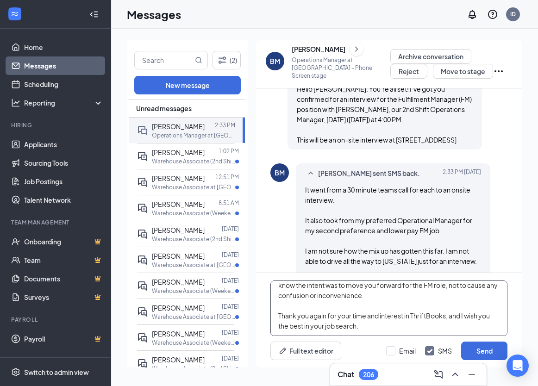
click at [431, 329] on textarea "Just want to clarify the situation and apologize for the confusion. Our system …" at bounding box center [388, 309] width 237 height 56
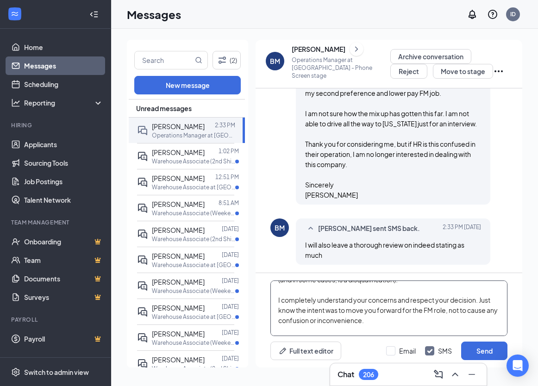
scroll to position [74, 0]
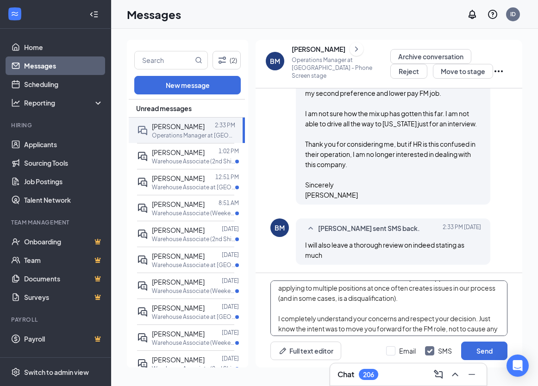
click at [466, 298] on textarea "Just want to clarify the situation and apologize for the confusion. Our system …" at bounding box center [388, 309] width 237 height 56
paste textarea "it was never intended to be a 30-minute phone interview. That reference came fr…"
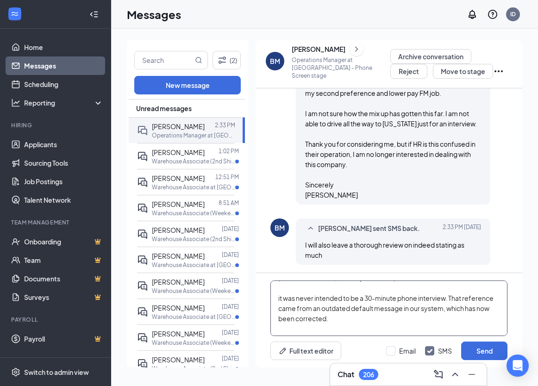
scroll to position [115, 0]
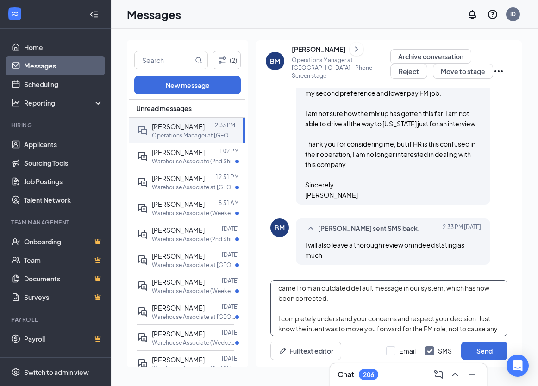
click at [440, 311] on textarea "Just want to clarify the situation and apologize for the confusion. Our system …" at bounding box center [388, 309] width 237 height 56
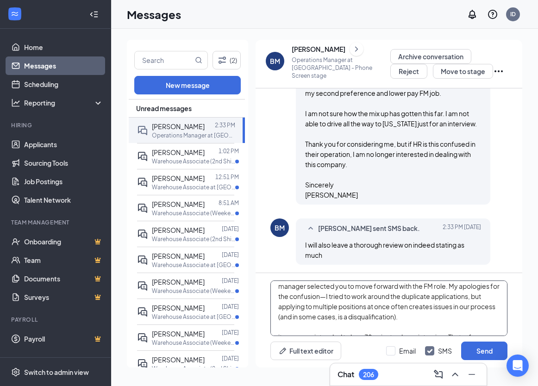
scroll to position [74, 0]
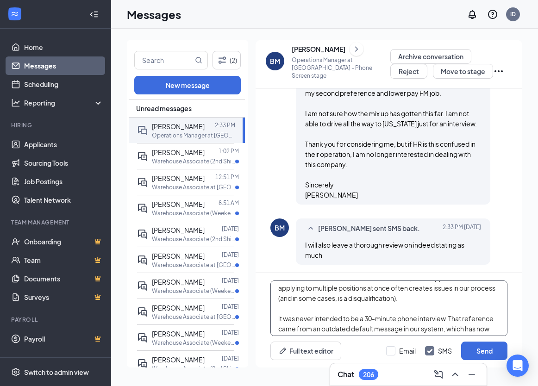
drag, startPoint x: 434, startPoint y: 295, endPoint x: 319, endPoint y: 301, distance: 115.9
click at [319, 301] on textarea "Just want to clarify the situation and apologize for the confusion. Our system …" at bounding box center [388, 309] width 237 height 56
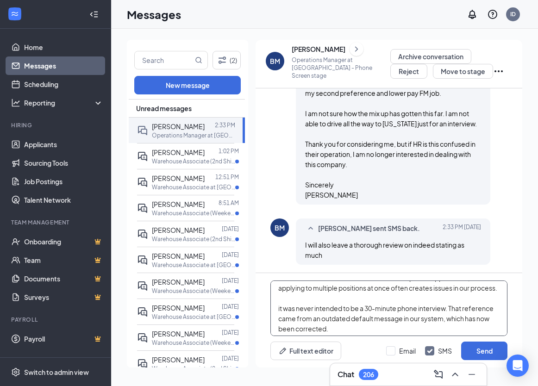
click at [280, 318] on textarea "Just want to clarify the situation and apologize for the confusion. Our system …" at bounding box center [388, 309] width 237 height 56
click at [406, 299] on textarea "Just want to clarify the situation and apologize for the confusion. Our system …" at bounding box center [388, 309] width 237 height 56
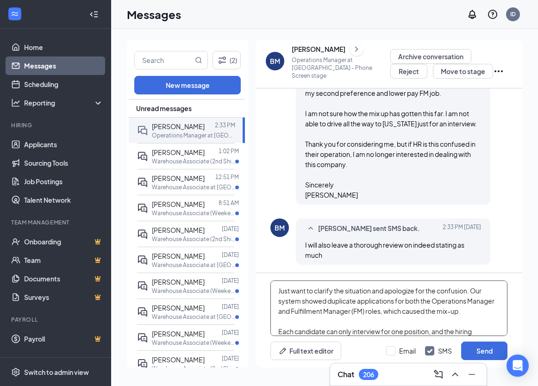
scroll to position [158, 0]
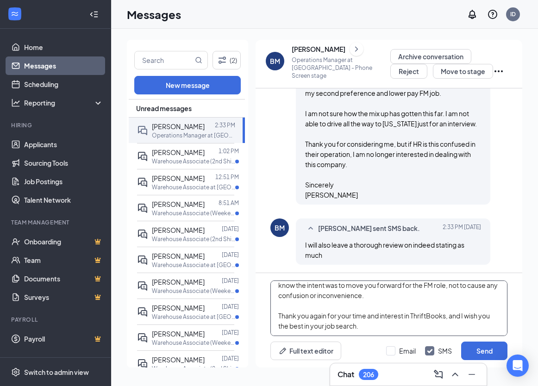
click at [411, 330] on textarea "Just want to clarify the situation and apologize for the confusion. Our system …" at bounding box center [388, 309] width 237 height 56
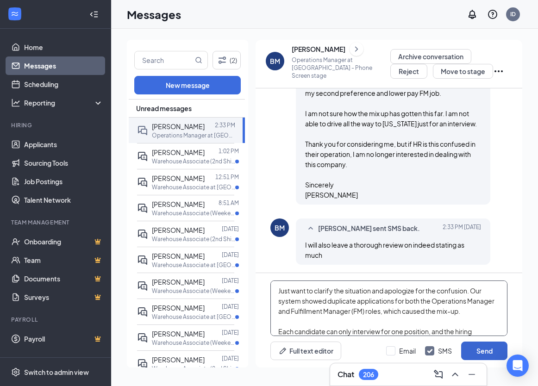
type textarea "Just want to clarify the situation and apologize for the confusion. Our system …"
click at [482, 352] on button "Send" at bounding box center [484, 351] width 46 height 19
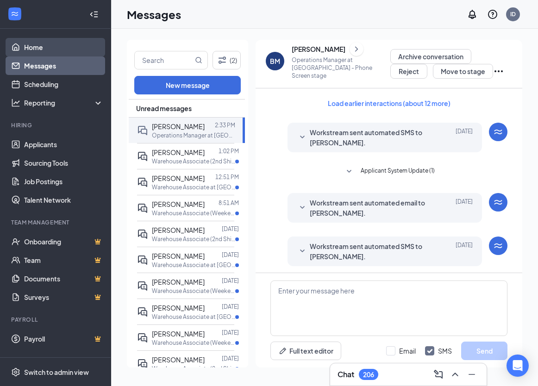
click at [40, 49] on link "Home" at bounding box center [63, 47] width 79 height 19
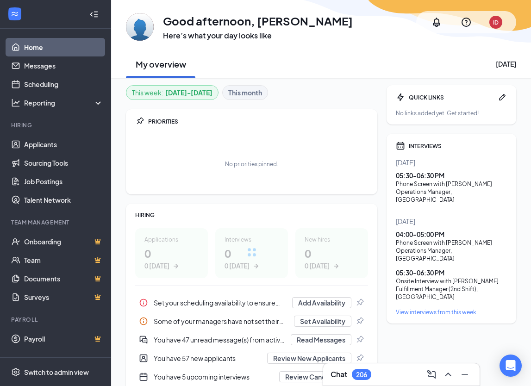
scroll to position [51, 0]
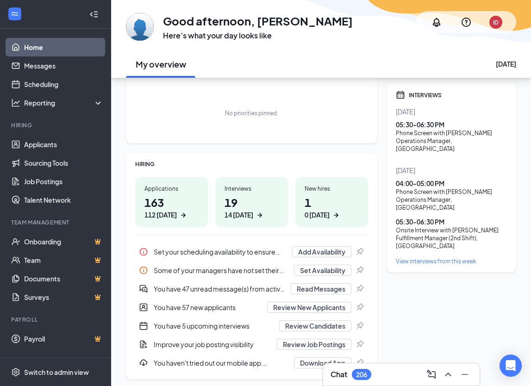
click at [438, 198] on div "04:00 - 05:00 PM Phone Screen with Bobby McHenry Operations Manager , Baltimore…" at bounding box center [451, 214] width 111 height 71
drag, startPoint x: 433, startPoint y: 191, endPoint x: 439, endPoint y: 198, distance: 9.2
click at [439, 198] on div "04:00 - 05:00 PM Phone Screen with Bobby McHenry Operations Manager , Baltimore…" at bounding box center [451, 214] width 111 height 71
click at [434, 196] on div "Operations Manager , Baltimore" at bounding box center [451, 204] width 111 height 16
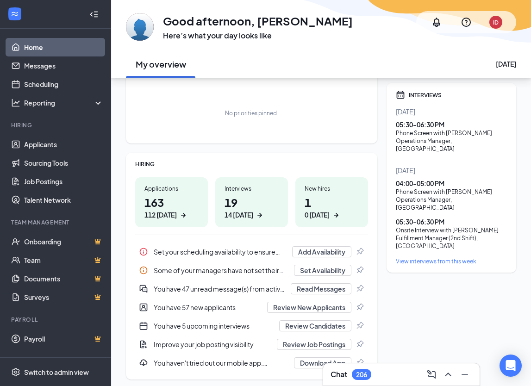
click at [425, 133] on div "Phone Screen with John Gran" at bounding box center [451, 133] width 111 height 8
click at [46, 142] on link "Applicants" at bounding box center [63, 144] width 79 height 19
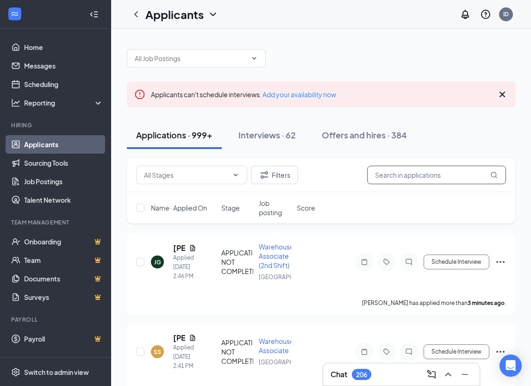
click at [435, 176] on input "text" at bounding box center [436, 175] width 139 height 19
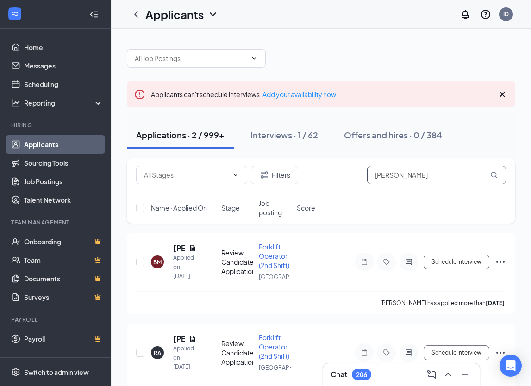
type input "bobby"
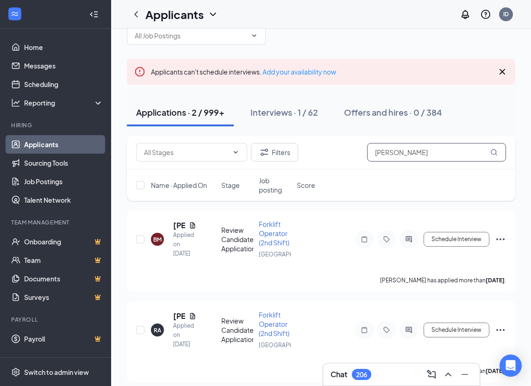
scroll to position [30, 0]
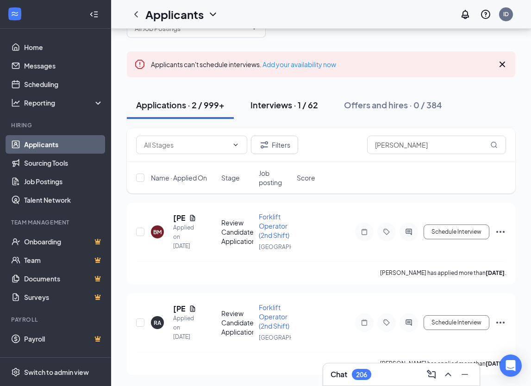
click at [296, 112] on button "Interviews · 1 / 62" at bounding box center [284, 105] width 86 height 28
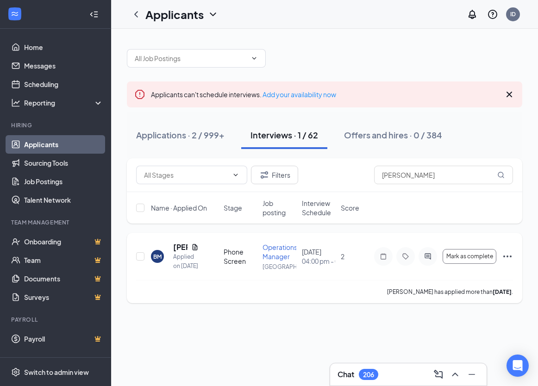
click at [505, 262] on icon "Ellipses" at bounding box center [507, 256] width 11 height 11
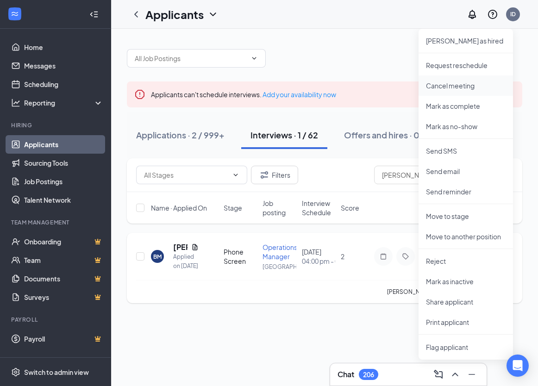
click at [457, 89] on p "Cancel meeting" at bounding box center [466, 85] width 80 height 9
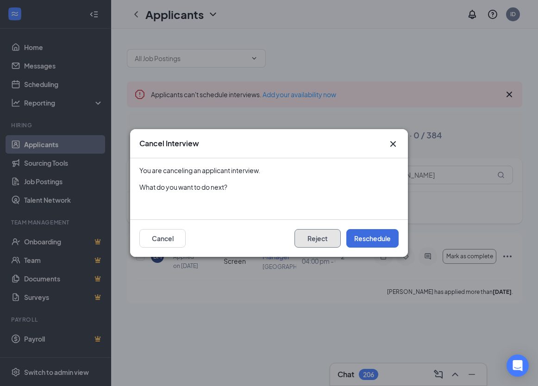
click at [324, 239] on button "Reject" at bounding box center [318, 238] width 46 height 19
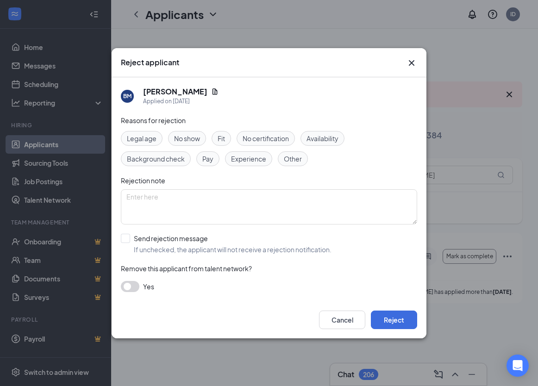
click at [291, 159] on span "Other" at bounding box center [293, 159] width 18 height 10
drag, startPoint x: 389, startPoint y: 318, endPoint x: 172, endPoint y: 305, distance: 217.6
click at [172, 305] on div "Cancel Reject" at bounding box center [269, 320] width 315 height 37
click at [126, 287] on button "button" at bounding box center [130, 286] width 19 height 11
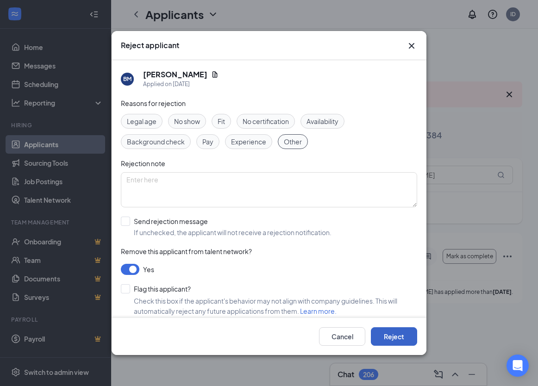
click at [388, 337] on button "Reject" at bounding box center [394, 336] width 46 height 19
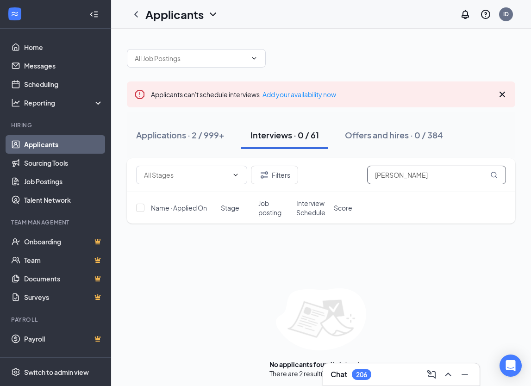
drag, startPoint x: 425, startPoint y: 180, endPoint x: 388, endPoint y: 180, distance: 37.1
click at [388, 180] on input "bobby" at bounding box center [436, 175] width 139 height 19
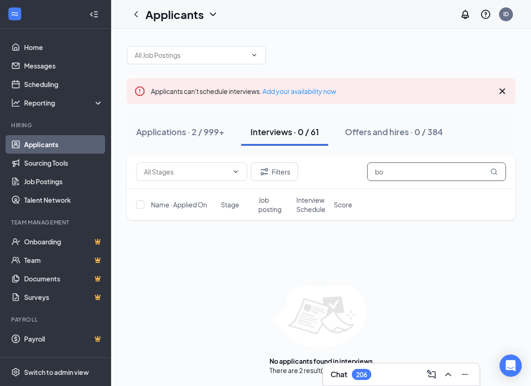
type input "b"
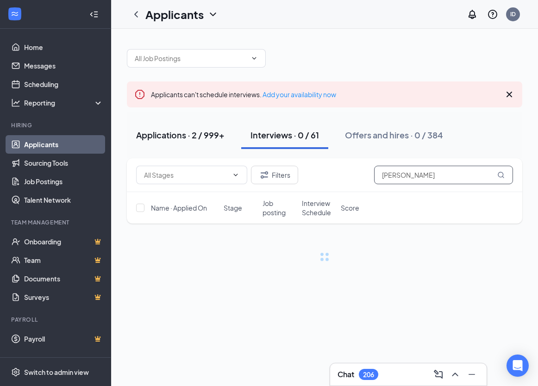
type input "bobby"
click at [199, 136] on div "Applications · 2 / 999+" at bounding box center [180, 135] width 88 height 12
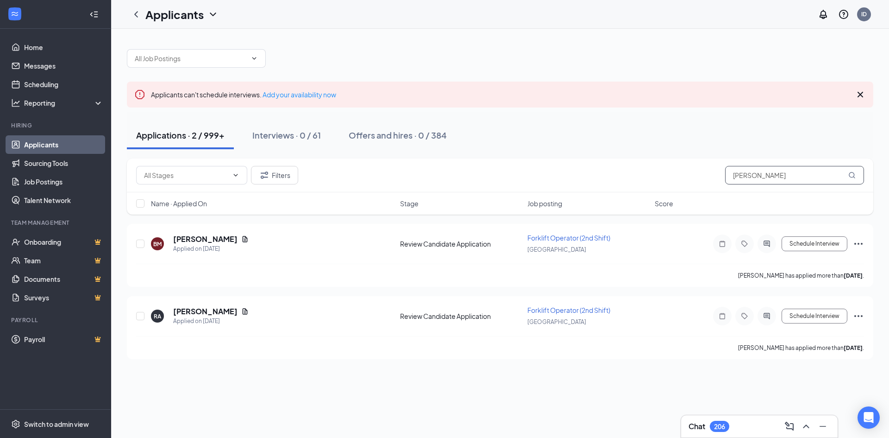
click at [769, 180] on input "bobby" at bounding box center [794, 175] width 139 height 19
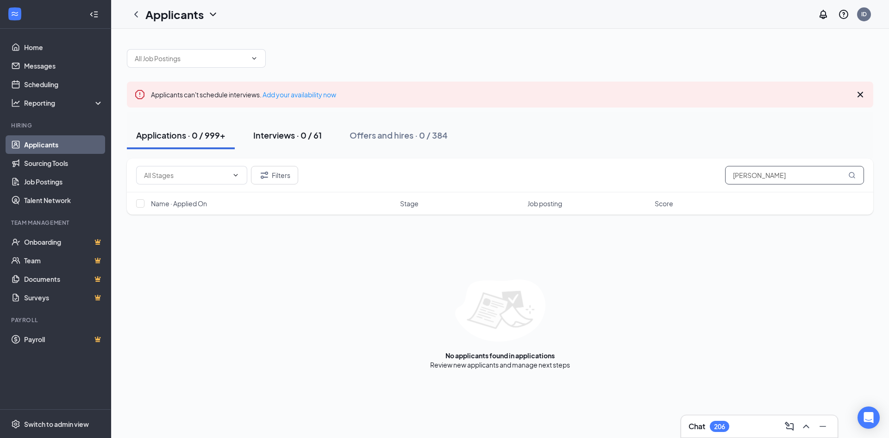
type input "bobby mchenry"
click at [288, 134] on div "Interviews · 0 / 61" at bounding box center [287, 135] width 69 height 12
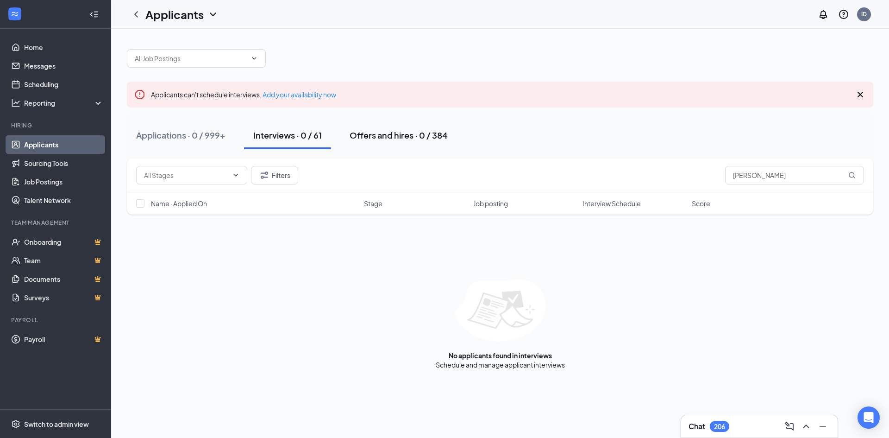
click at [402, 138] on div "Offers and hires · 0 / 384" at bounding box center [399, 135] width 98 height 12
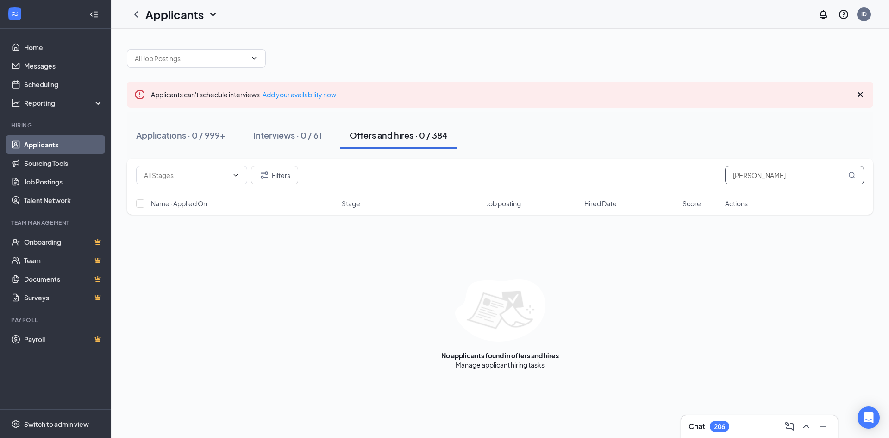
click at [817, 171] on input "bobby mchenry" at bounding box center [794, 175] width 139 height 19
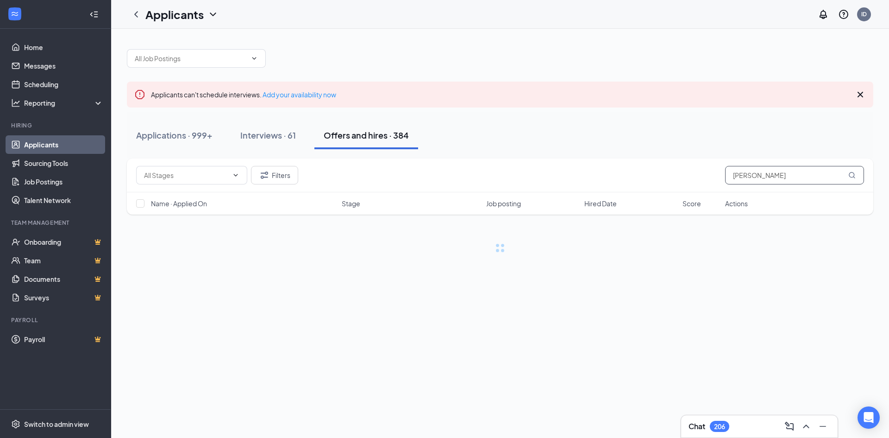
type input "bob"
click at [283, 137] on div "Interviews · 61" at bounding box center [268, 135] width 56 height 12
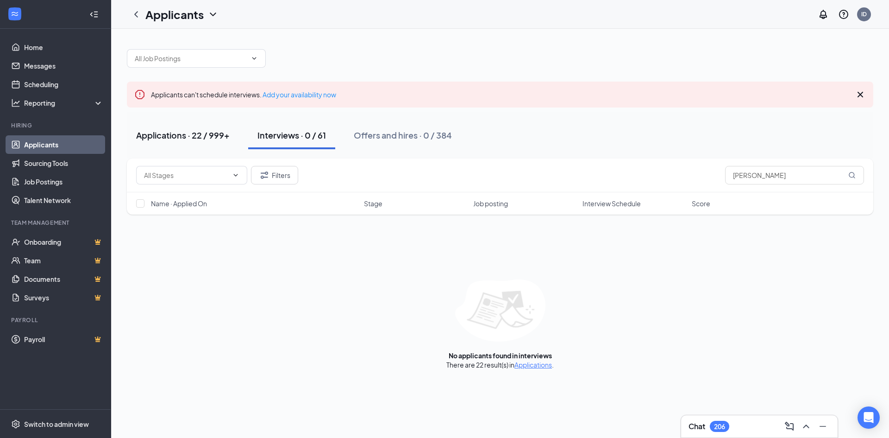
click at [203, 132] on div "Applications · 22 / 999+" at bounding box center [183, 135] width 94 height 12
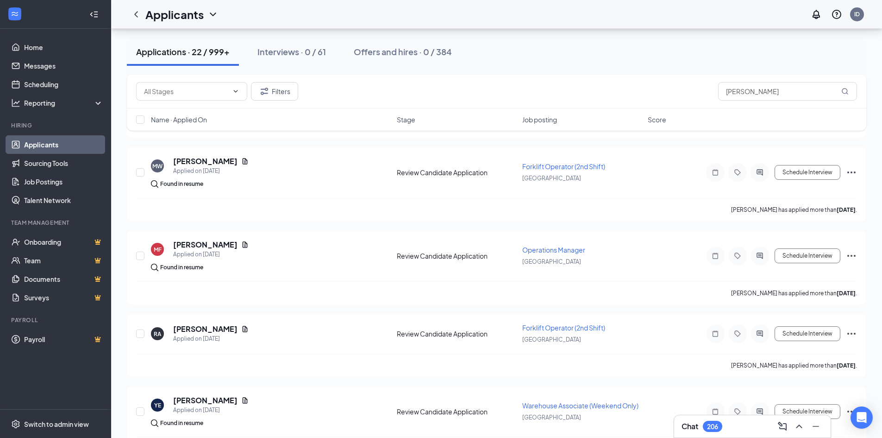
scroll to position [1031, 0]
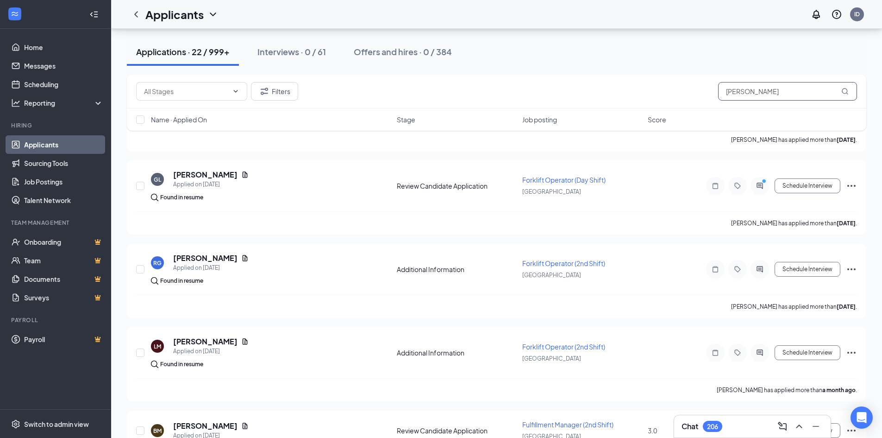
click at [764, 95] on input "bob" at bounding box center [787, 91] width 139 height 19
type input "b"
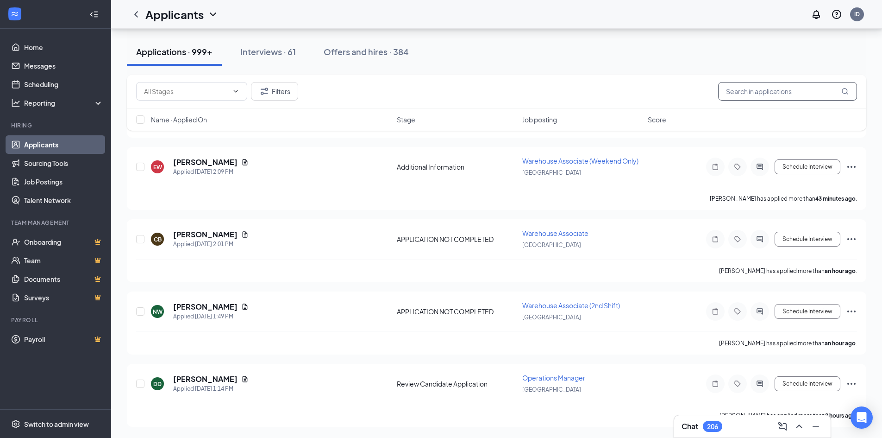
scroll to position [510, 0]
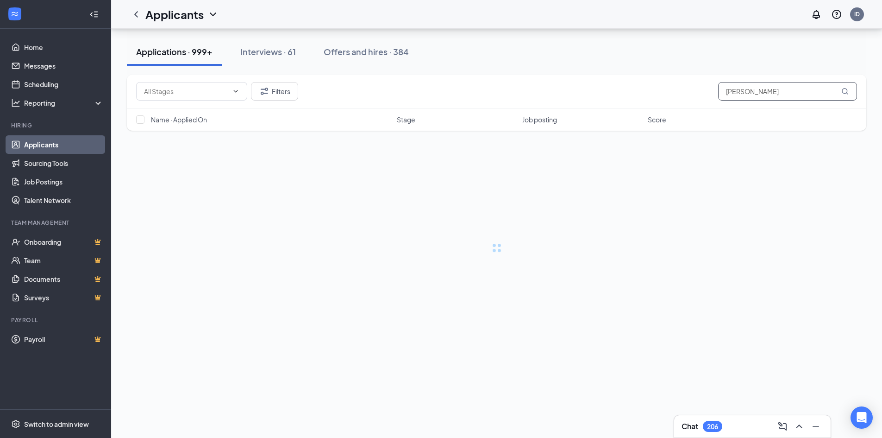
type input "[PERSON_NAME]"
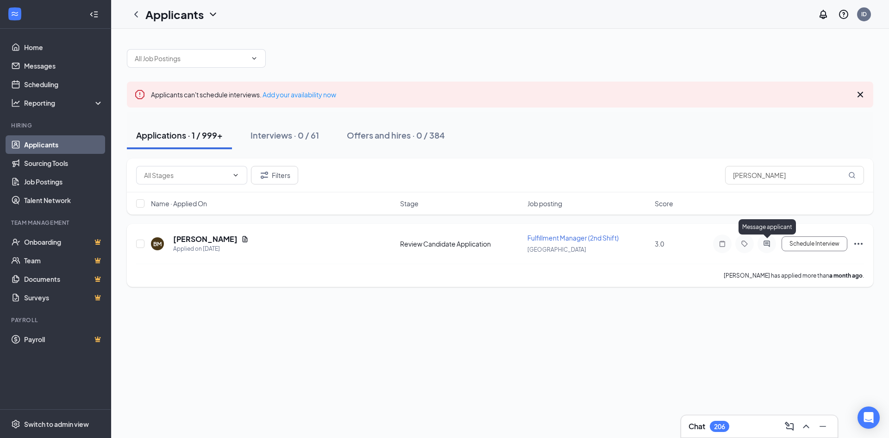
click at [769, 245] on icon "ActiveChat" at bounding box center [766, 243] width 11 height 7
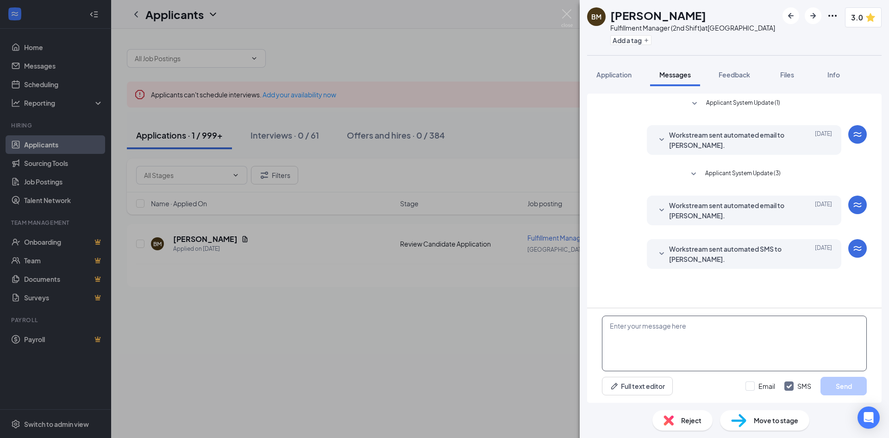
click at [697, 332] on textarea at bounding box center [734, 343] width 265 height 56
click at [616, 78] on span "Application" at bounding box center [614, 74] width 35 height 8
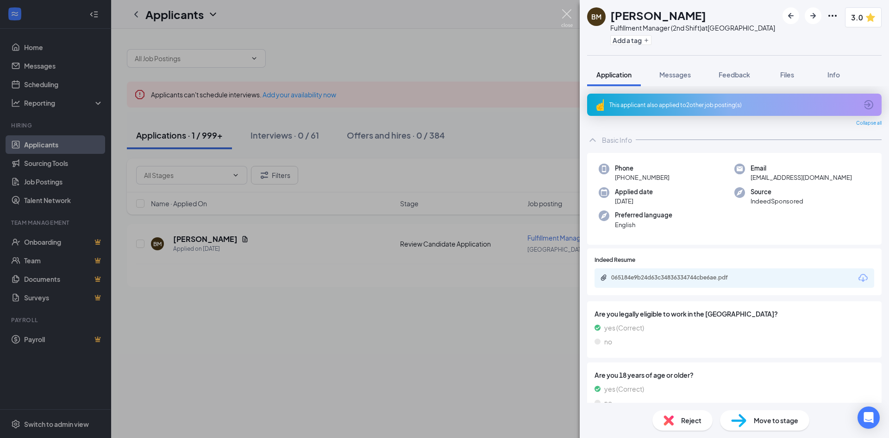
click at [570, 20] on img at bounding box center [567, 18] width 12 height 18
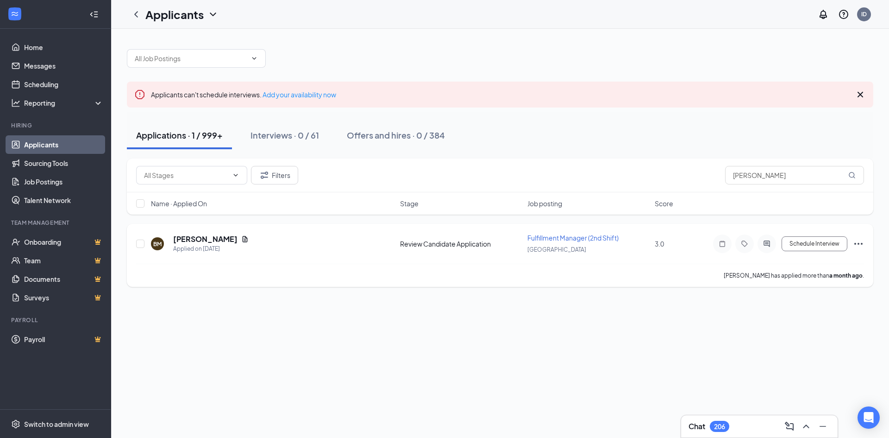
click at [858, 241] on icon "Ellipses" at bounding box center [858, 243] width 11 height 11
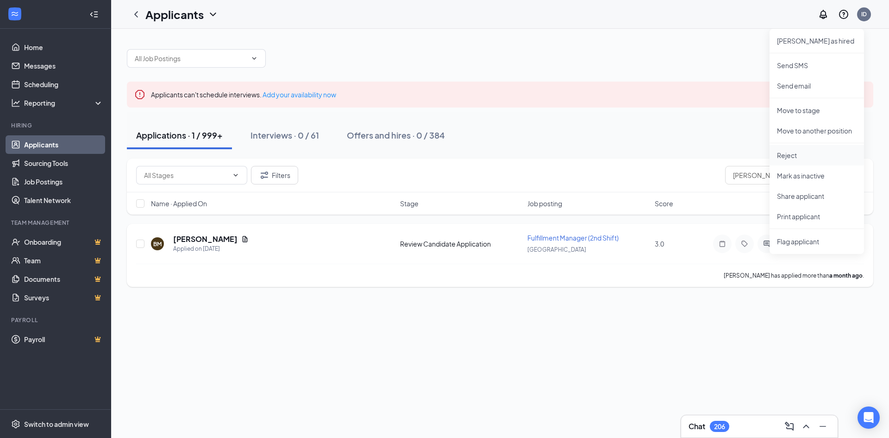
click at [808, 156] on p "Reject" at bounding box center [817, 155] width 80 height 9
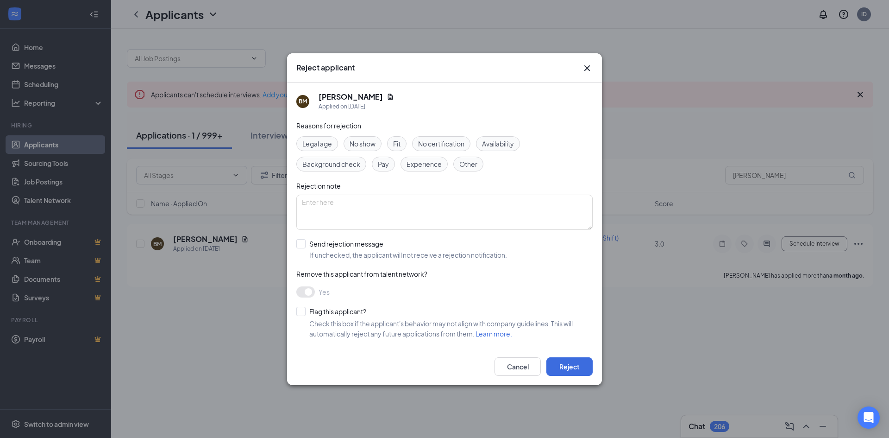
click at [469, 164] on span "Other" at bounding box center [468, 164] width 18 height 10
click at [363, 226] on textarea at bounding box center [444, 212] width 296 height 35
drag, startPoint x: 567, startPoint y: 364, endPoint x: 527, endPoint y: 316, distance: 61.8
click at [526, 323] on div "Reject applicant BM Bob McHenry Applied on Jul 29 Reasons for rejection Legal a…" at bounding box center [444, 219] width 315 height 332
click at [444, 208] on textarea at bounding box center [444, 212] width 296 height 35
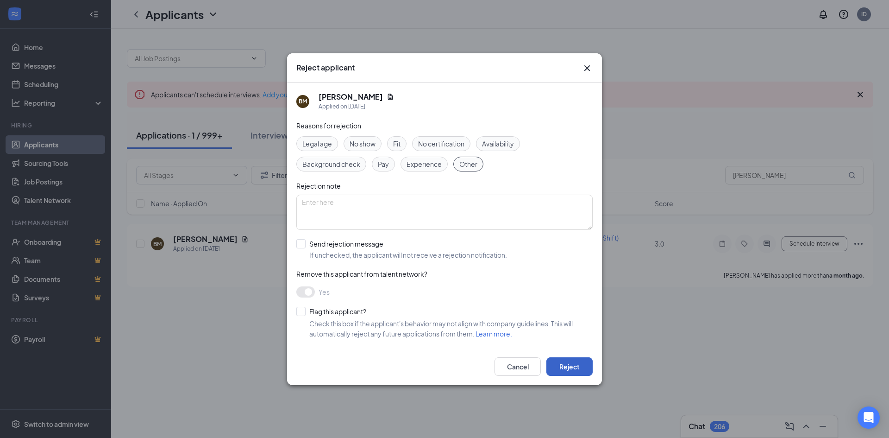
click at [580, 367] on button "Reject" at bounding box center [570, 366] width 46 height 19
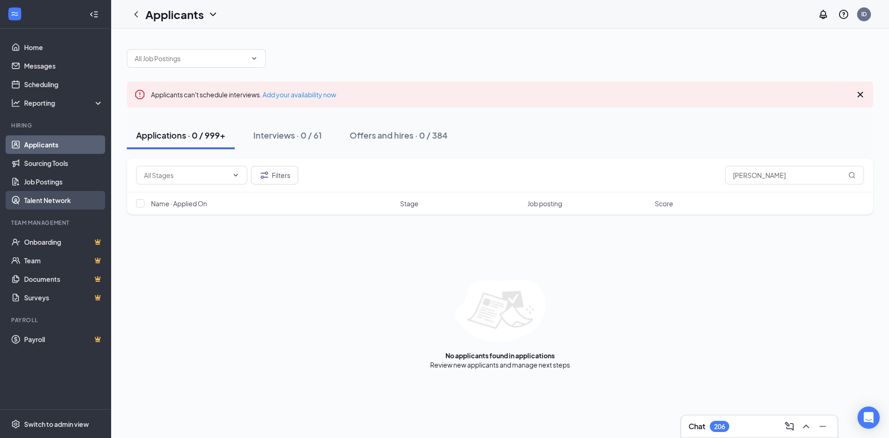
click at [57, 200] on link "Talent Network" at bounding box center [63, 200] width 79 height 19
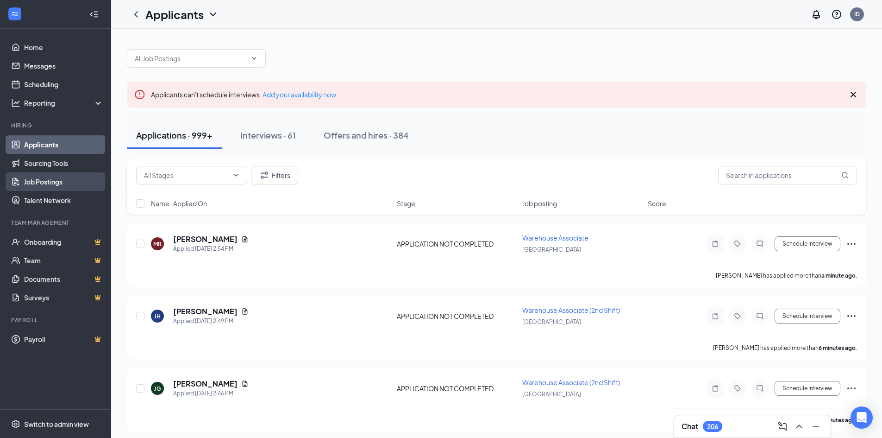
click at [79, 191] on link "Job Postings" at bounding box center [63, 181] width 79 height 19
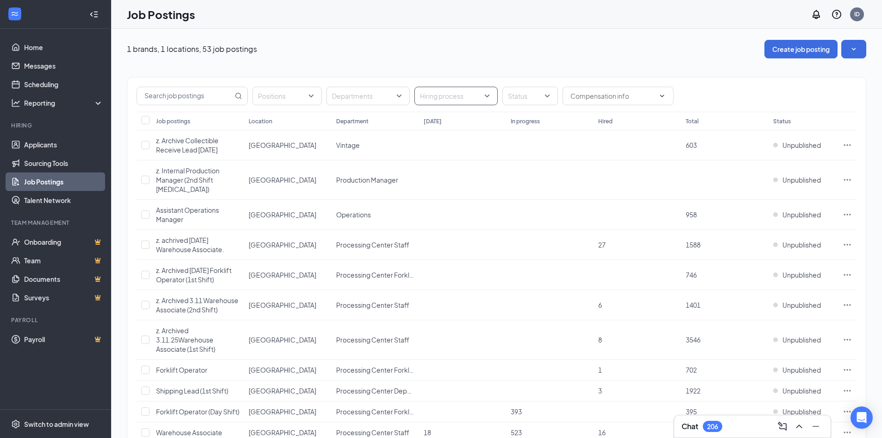
click at [488, 97] on div "Hiring process" at bounding box center [456, 96] width 83 height 19
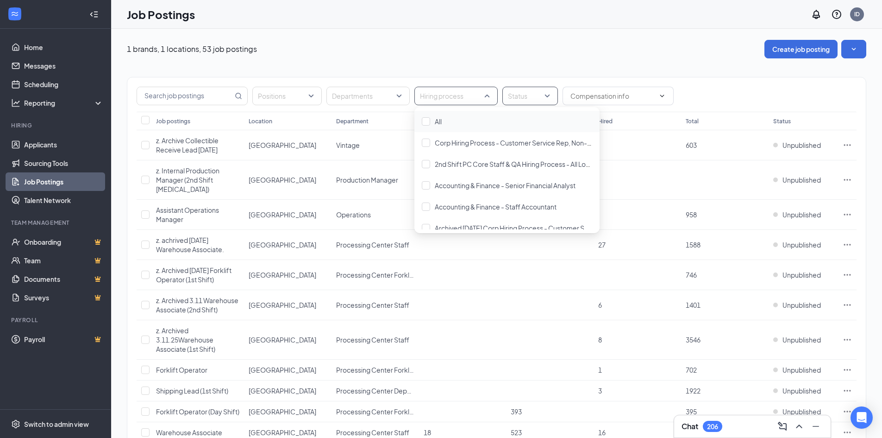
click at [552, 98] on div "Status" at bounding box center [531, 96] width 56 height 19
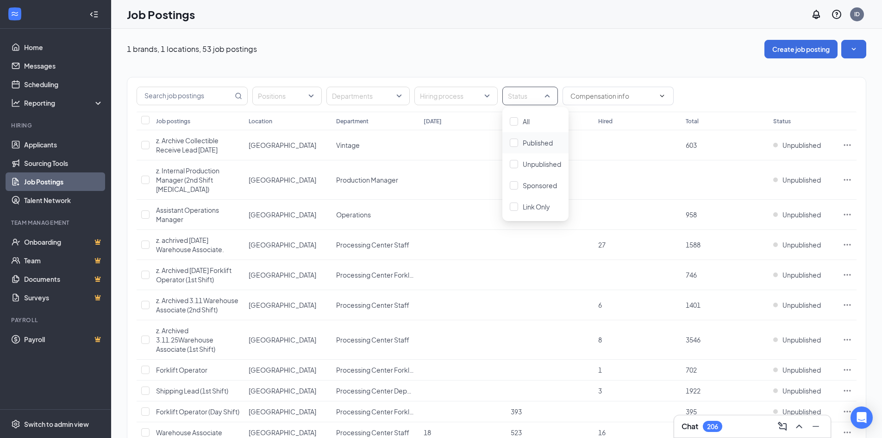
click at [537, 136] on div "Published" at bounding box center [536, 142] width 66 height 21
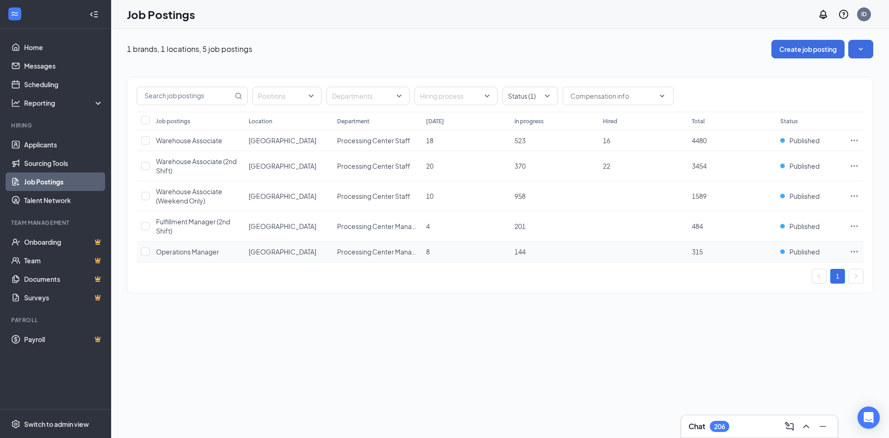
click at [849, 249] on td at bounding box center [854, 251] width 19 height 21
click at [856, 250] on icon "Ellipses" at bounding box center [854, 251] width 9 height 9
click at [761, 354] on span "View applicants" at bounding box center [751, 352] width 47 height 8
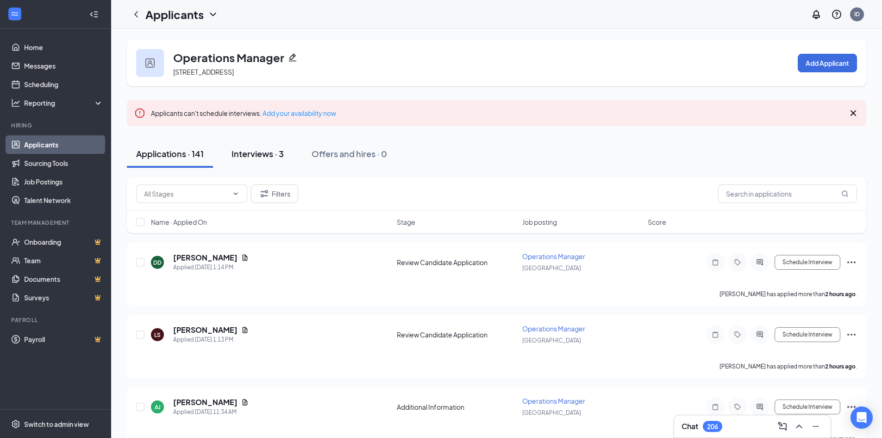
click at [274, 159] on button "Interviews · 3" at bounding box center [257, 154] width 71 height 28
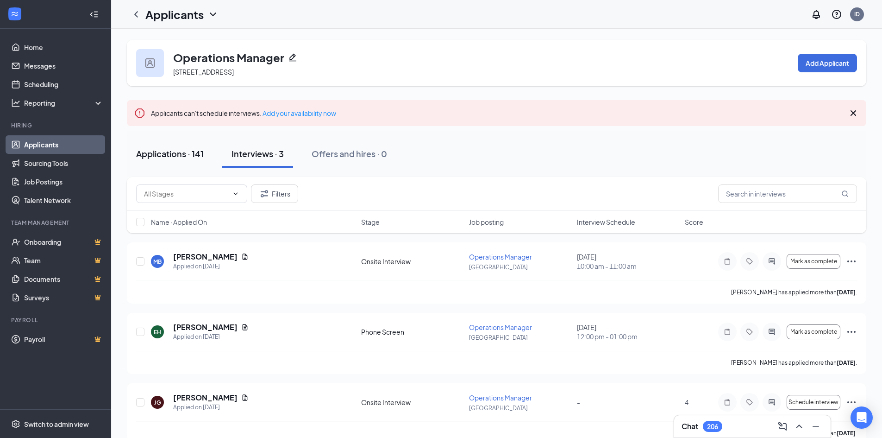
click at [183, 158] on div "Applications · 141" at bounding box center [170, 154] width 68 height 12
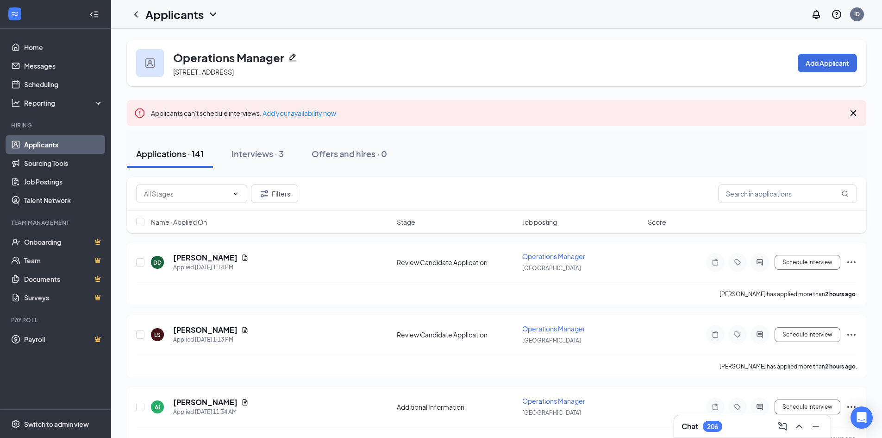
click at [769, 211] on div "Name · Applied On Stage Job posting Score" at bounding box center [497, 222] width 740 height 22
click at [769, 198] on input "text" at bounding box center [787, 193] width 139 height 19
type input "s"
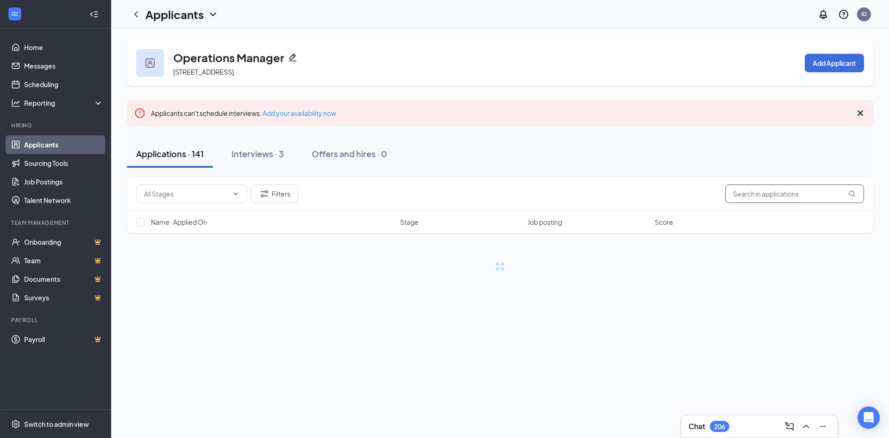
type input "s"
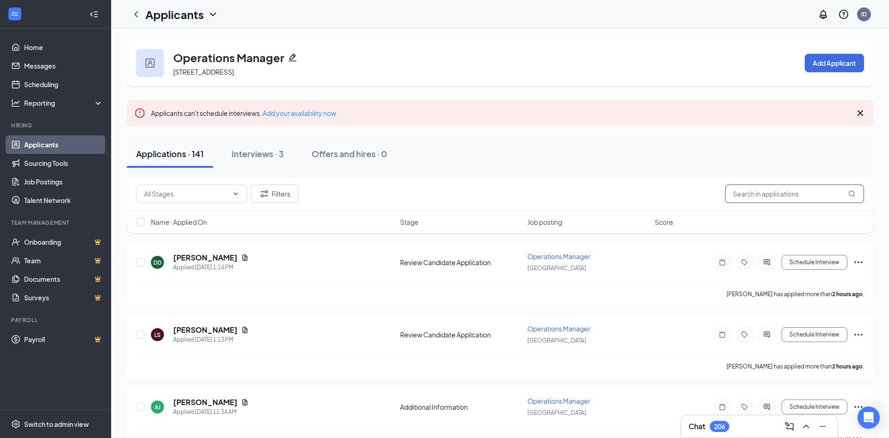
type input "s"
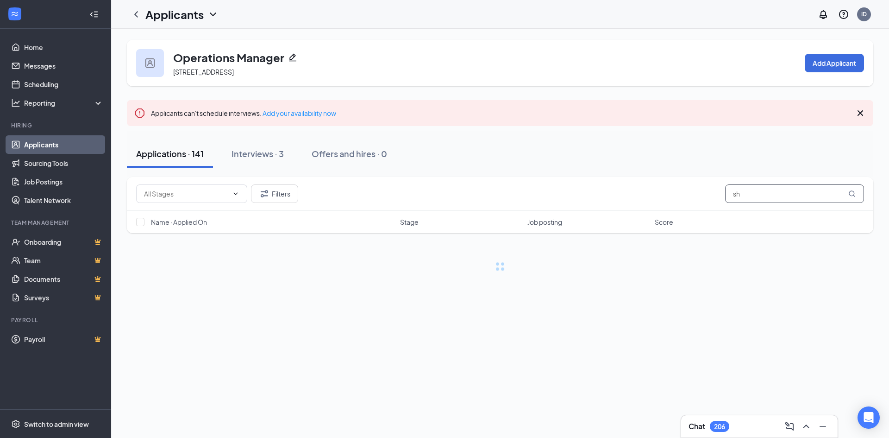
type input "s"
drag, startPoint x: 786, startPoint y: 194, endPoint x: 742, endPoint y: 203, distance: 44.4
click at [742, 203] on div "Filters [PERSON_NAME]" at bounding box center [500, 194] width 747 height 34
type input "m"
